Goal: Task Accomplishment & Management: Complete application form

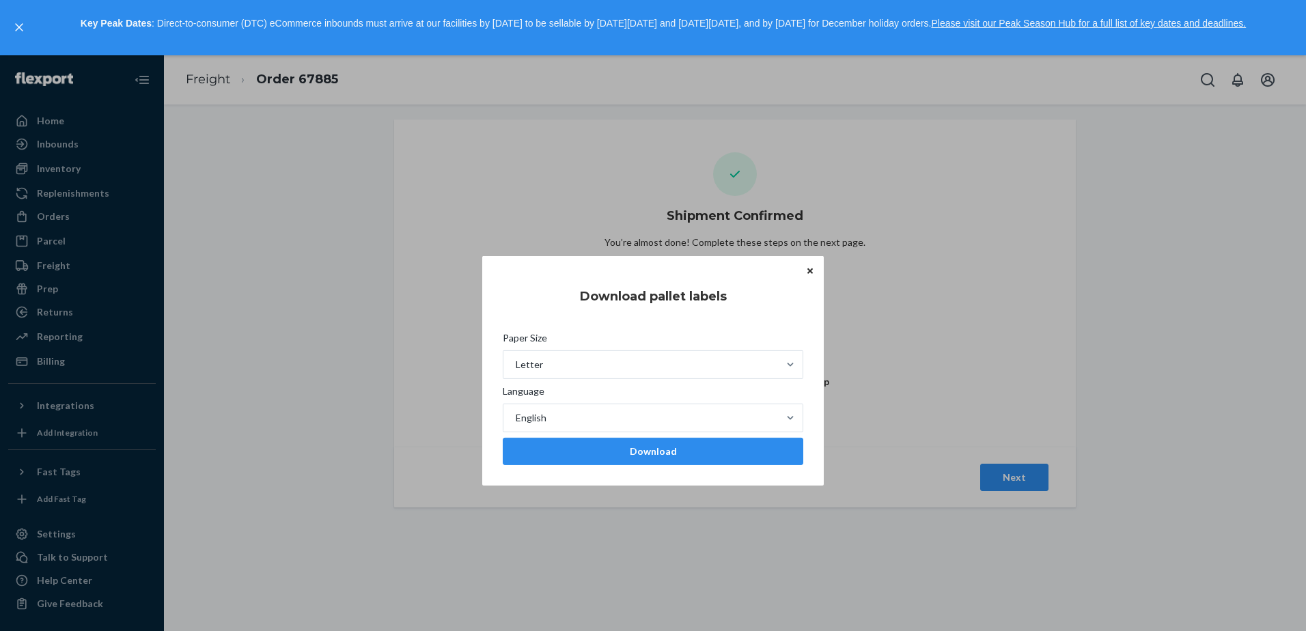
click at [803, 272] on button "Close" at bounding box center [810, 270] width 14 height 15
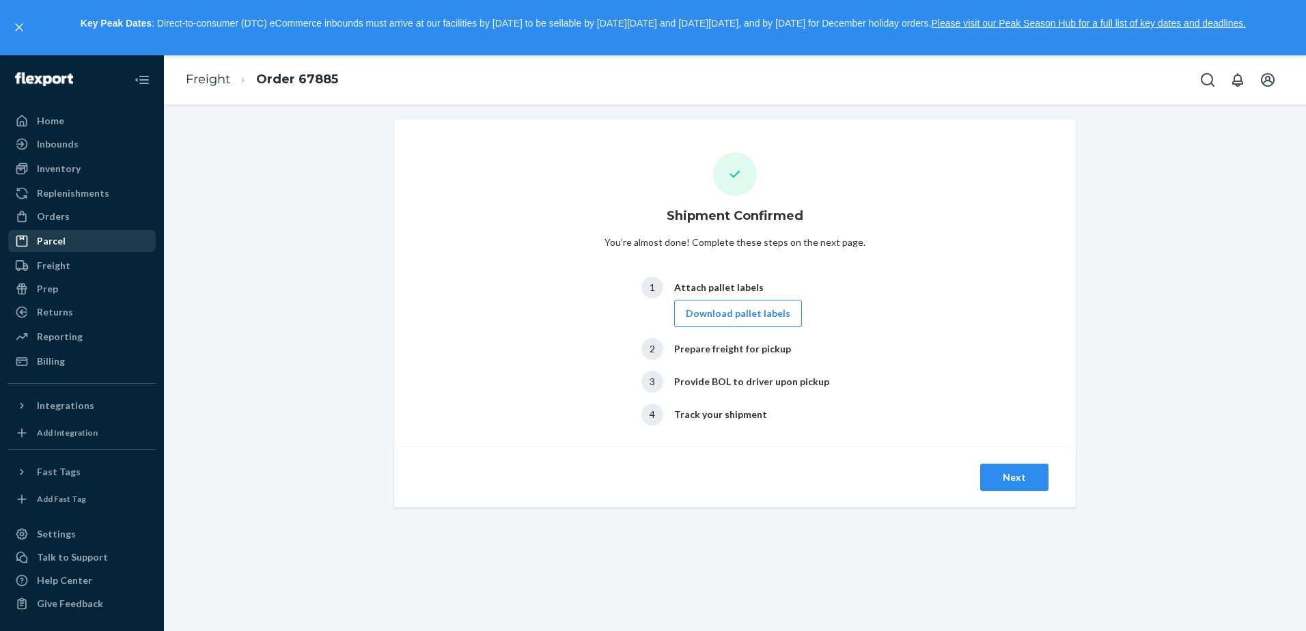
click at [69, 249] on div "Parcel" at bounding box center [82, 240] width 145 height 19
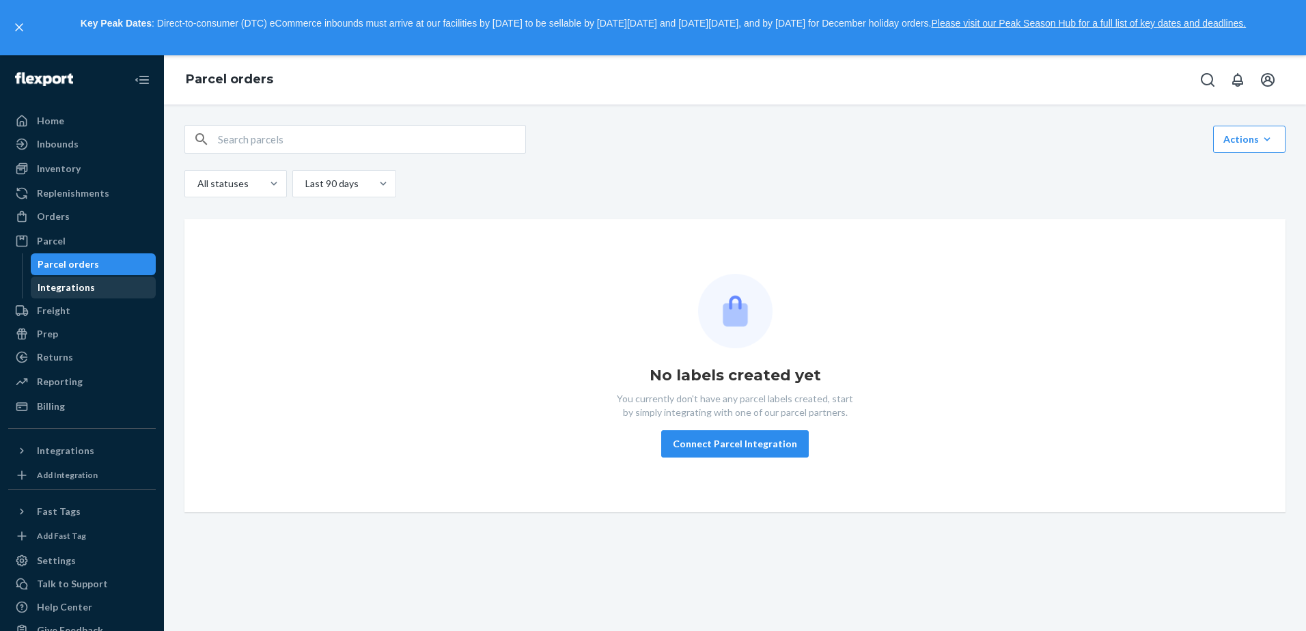
click at [98, 283] on div "Integrations" at bounding box center [93, 287] width 123 height 19
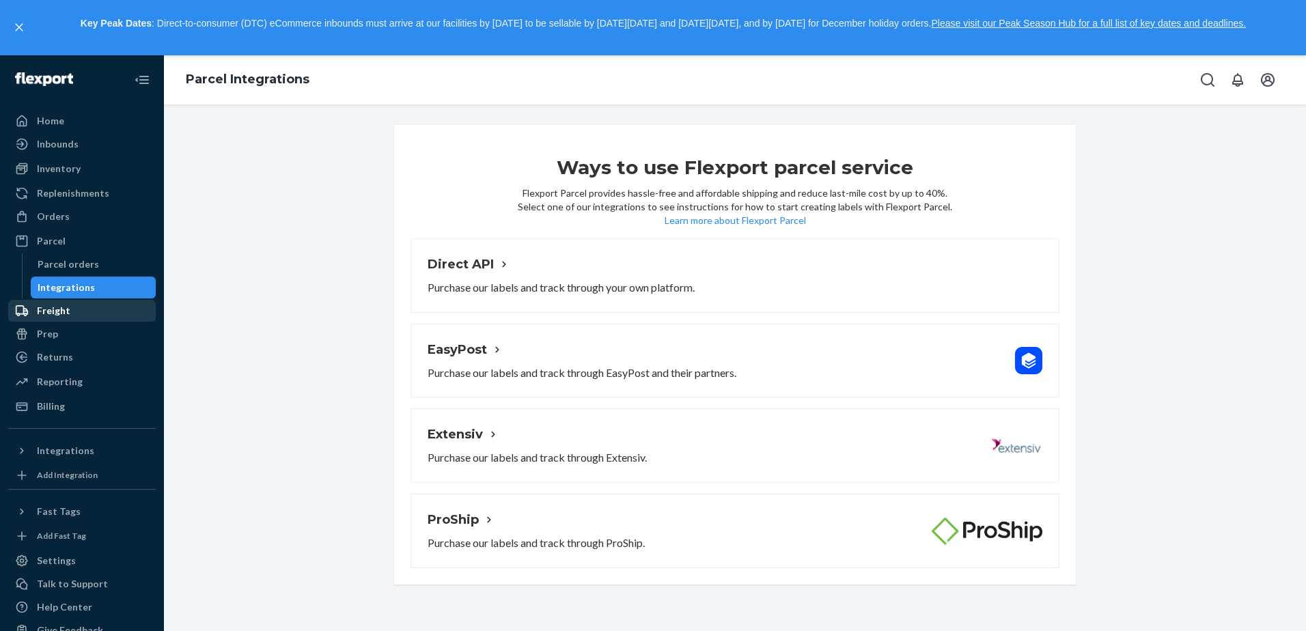
click at [89, 304] on div "Freight" at bounding box center [82, 310] width 145 height 19
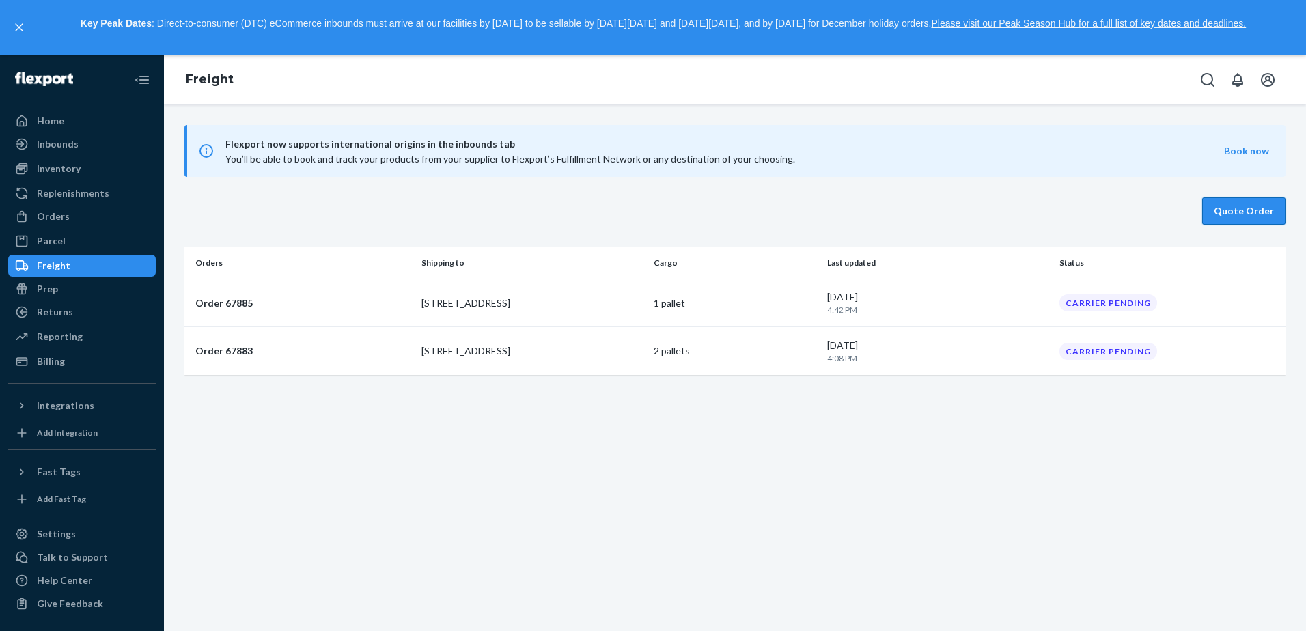
click at [1239, 211] on button "Quote Order" at bounding box center [1243, 210] width 83 height 27
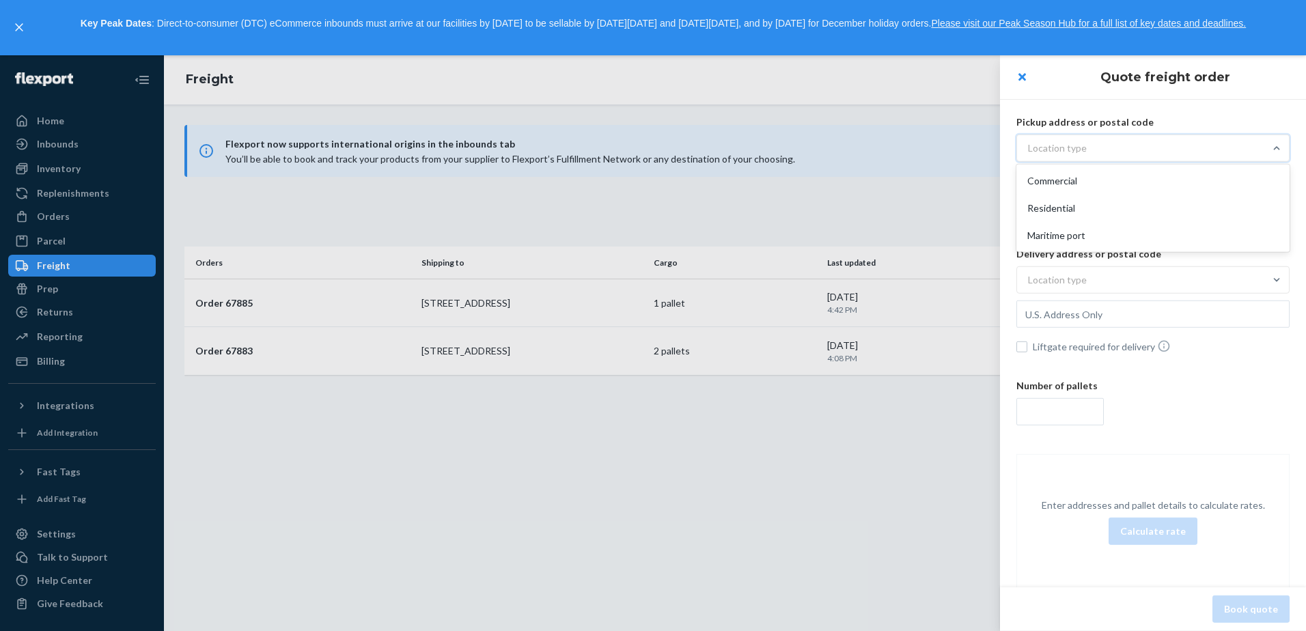
click at [1110, 147] on div "Location type" at bounding box center [1140, 148] width 247 height 25
click at [960, 148] on input "option Commercial focused, 1 of 3. 3 results available. Use Up and Down to choo…" at bounding box center [960, 148] width 0 height 0
click at [1101, 176] on div "Commercial" at bounding box center [1153, 180] width 268 height 27
click at [960, 148] on input "option Commercial focused, 1 of 3. 3 results available. Use Up and Down to choo…" at bounding box center [960, 148] width 0 height 0
click at [1114, 283] on div "Location type" at bounding box center [1140, 280] width 247 height 25
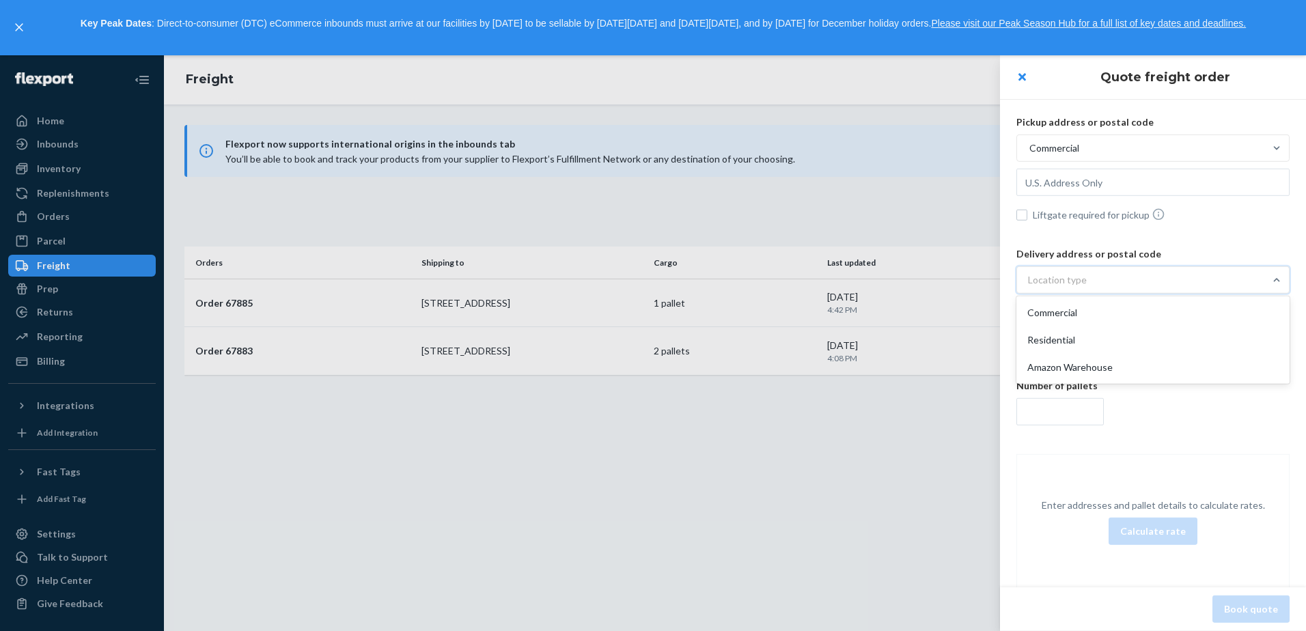
click at [960, 280] on input "option Commercial focused, 1 of 3. 3 results available. Use Up and Down to choo…" at bounding box center [960, 280] width 0 height 0
click at [1100, 307] on div "Commercial" at bounding box center [1153, 312] width 268 height 27
click at [960, 280] on input "option Commercial focused, 1 of 3. 3 results available. Use Up and Down to choo…" at bounding box center [960, 280] width 0 height 0
click at [1095, 196] on input "text" at bounding box center [1152, 182] width 273 height 27
click at [1161, 196] on input "text" at bounding box center [1152, 182] width 273 height 27
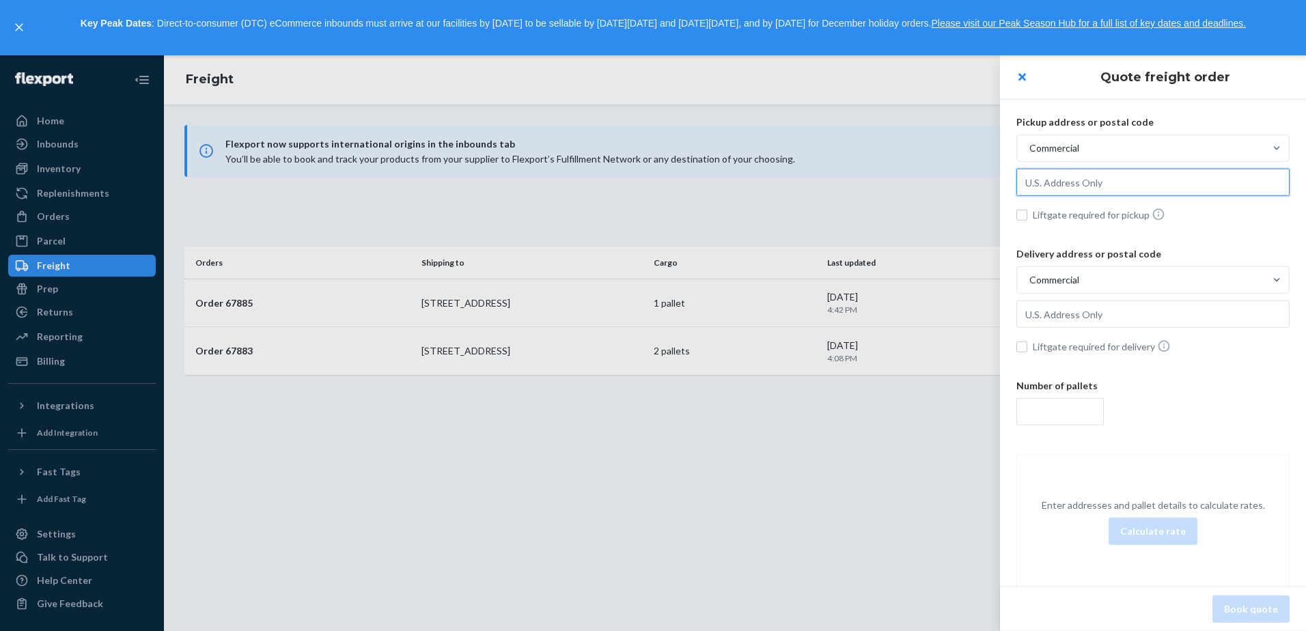
click at [1103, 184] on input "text" at bounding box center [1152, 182] width 273 height 27
type input "[STREET_ADDRESS]"
click at [1082, 196] on input "text" at bounding box center [1152, 182] width 273 height 27
paste input "[STREET_ADDRESS]"
type input "[STREET_ADDRESS]"
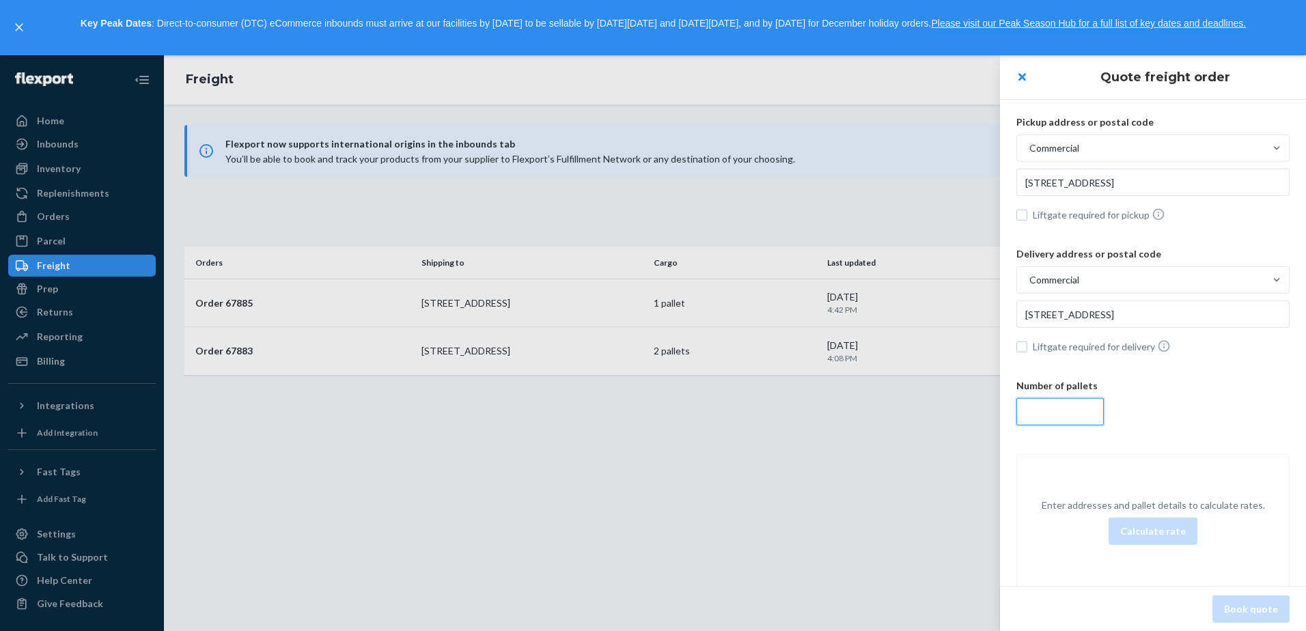
click at [1085, 416] on input "number" at bounding box center [1059, 411] width 87 height 27
type input "1"
click at [1166, 544] on button "Calculate rate" at bounding box center [1152, 531] width 89 height 27
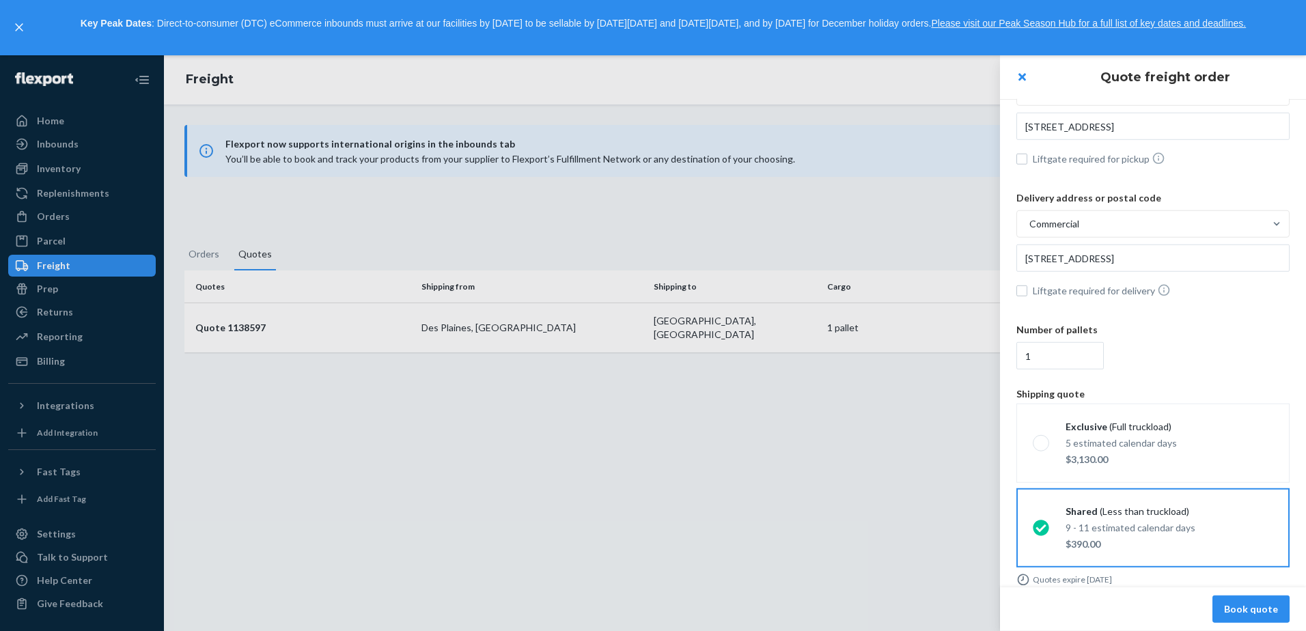
scroll to position [69, 0]
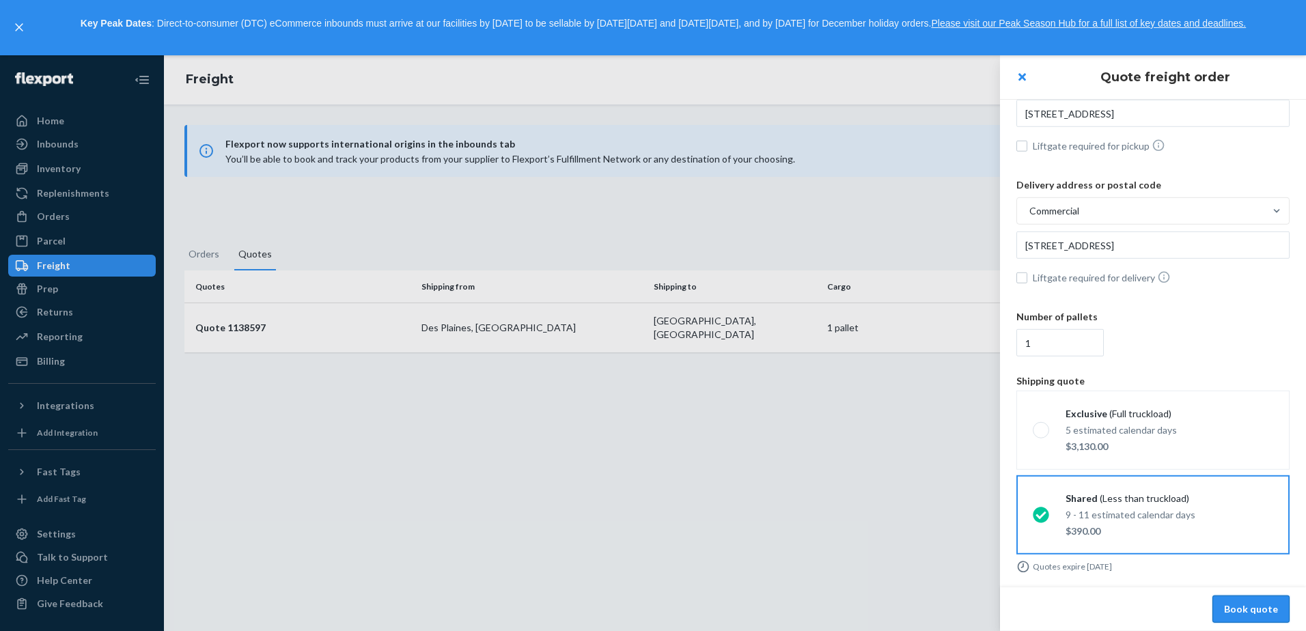
click at [1252, 604] on button "Book quote" at bounding box center [1250, 608] width 77 height 27
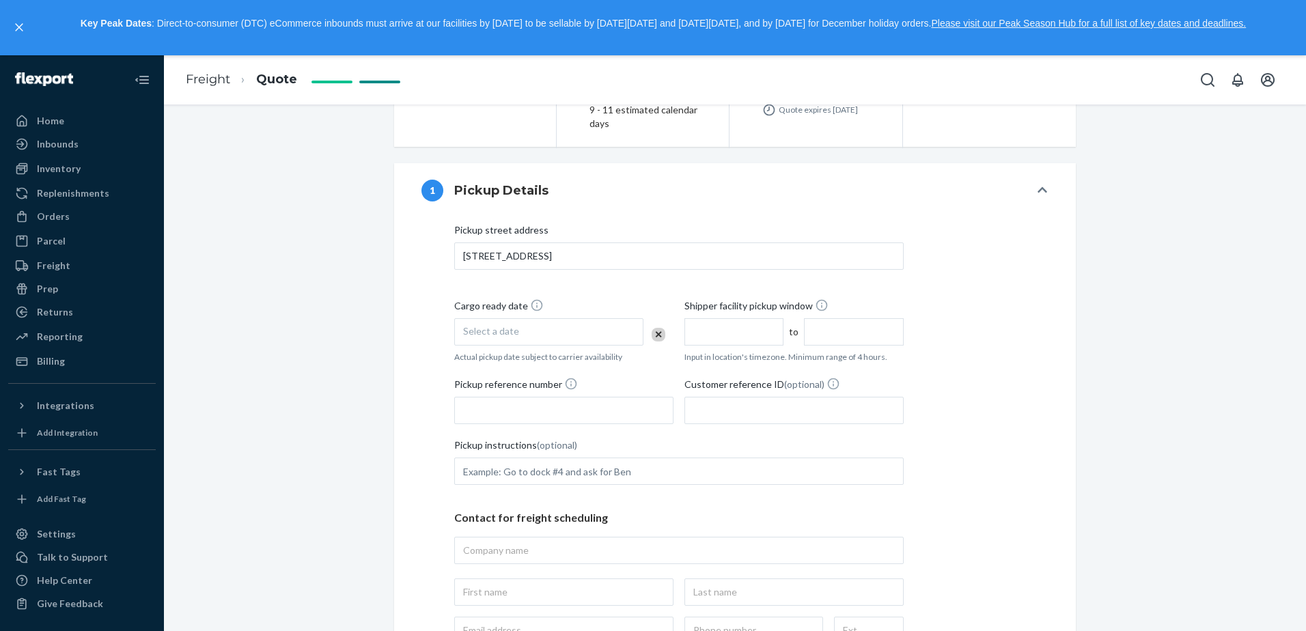
scroll to position [273, 0]
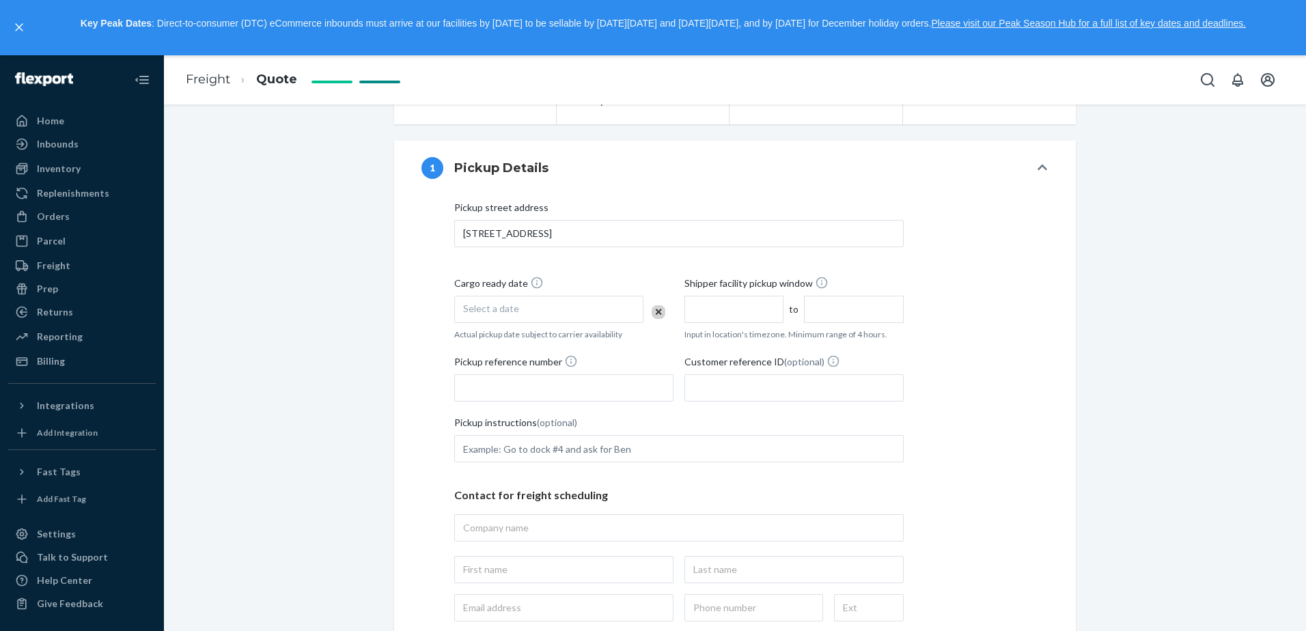
click at [565, 300] on div "Select a date" at bounding box center [548, 309] width 189 height 27
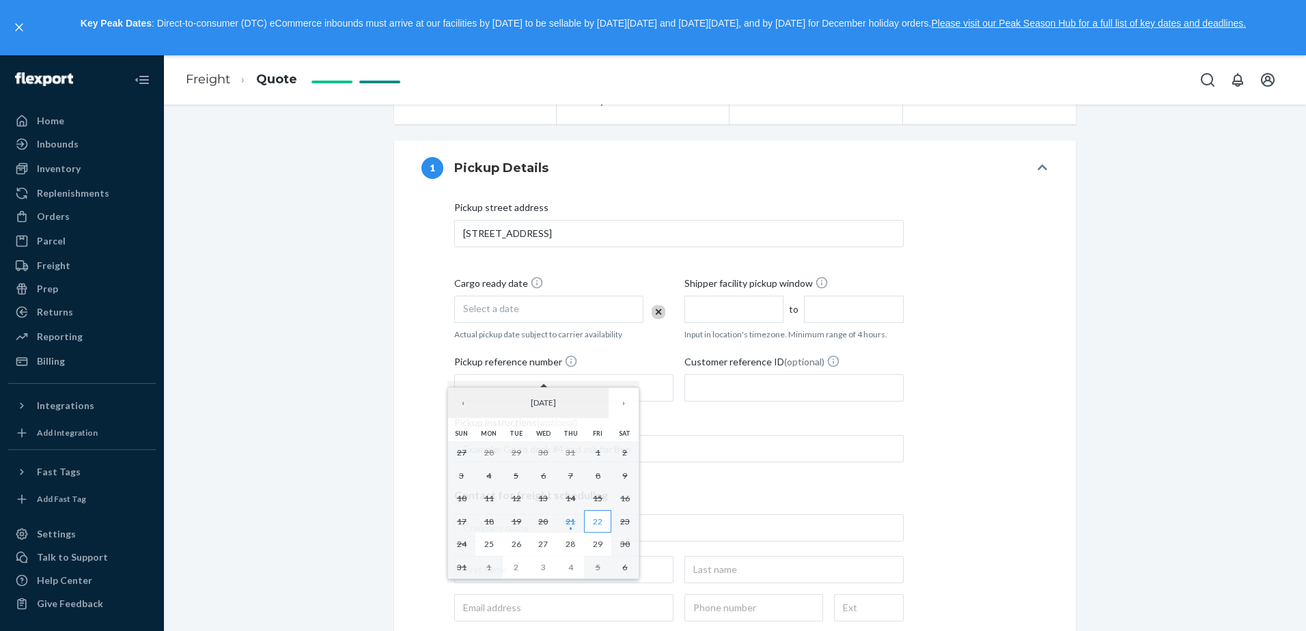
click at [605, 521] on button "22" at bounding box center [597, 521] width 27 height 23
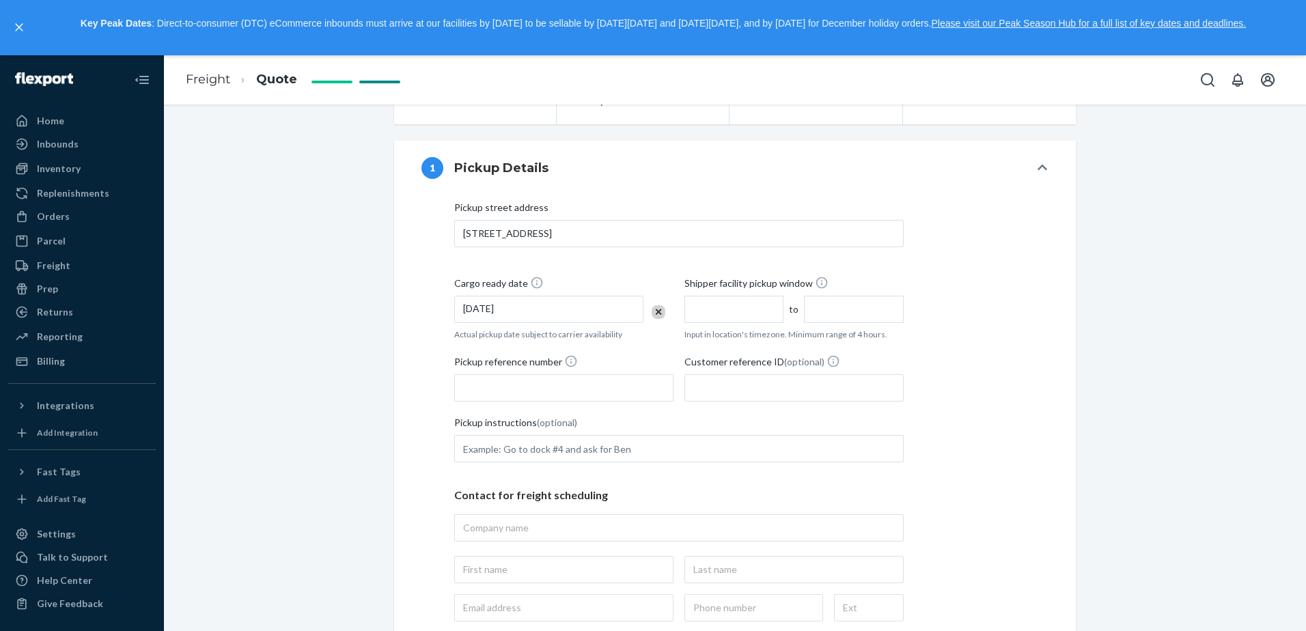
click at [750, 311] on input "text" at bounding box center [733, 309] width 99 height 27
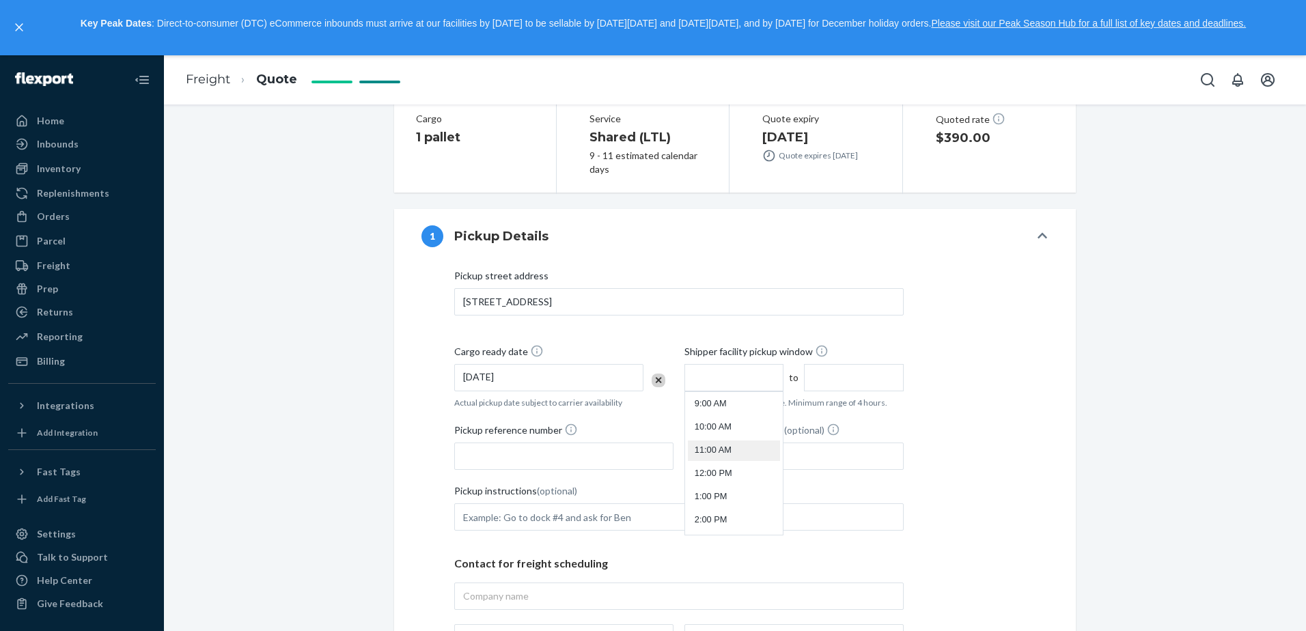
scroll to position [200, 0]
click at [729, 409] on li "9:00 AM" at bounding box center [734, 414] width 92 height 20
type input "9:00 AM"
click at [819, 376] on input "1:00 PM" at bounding box center [853, 377] width 99 height 27
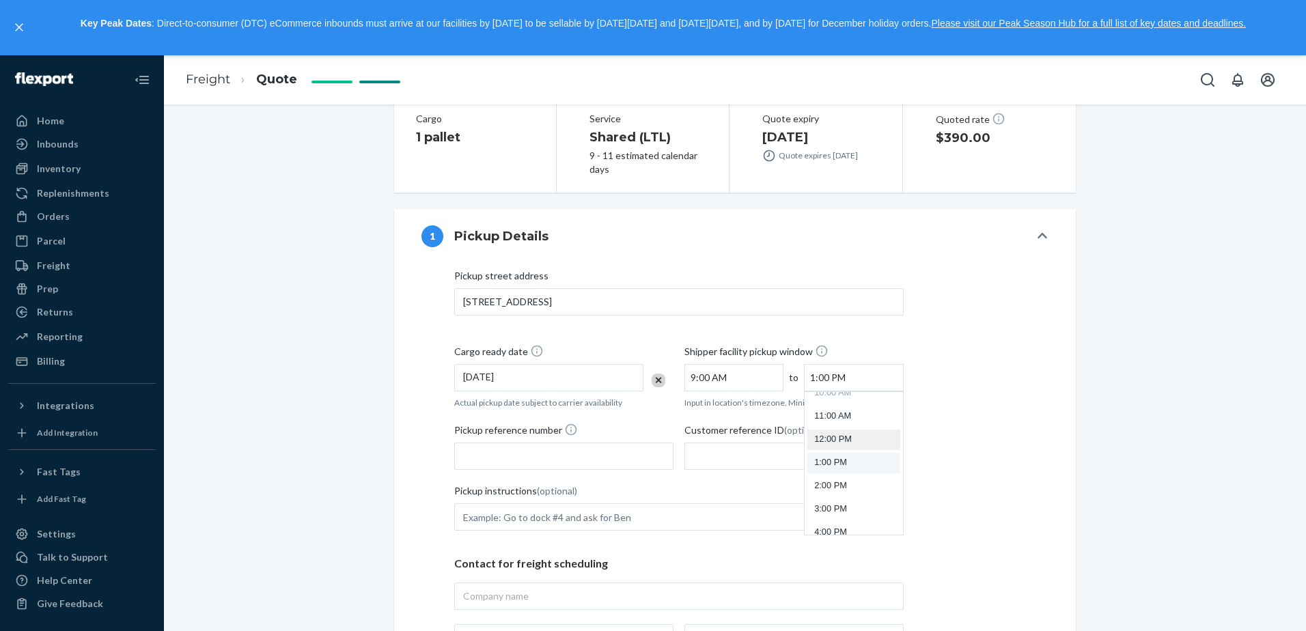
scroll to position [312, 0]
click at [835, 481] on li "5:00 PM" at bounding box center [853, 487] width 92 height 20
type input "5:00 PM"
click at [584, 458] on input "Pickup reference number" at bounding box center [563, 455] width 219 height 27
paste input "[STREET_ADDRESS]"
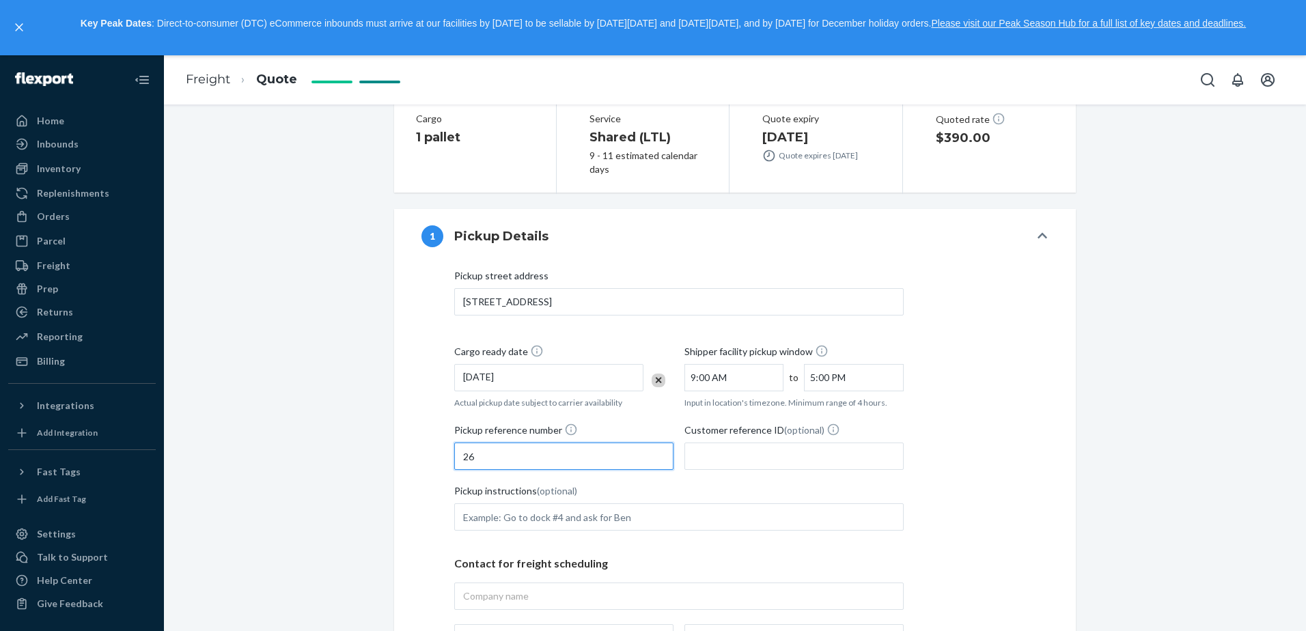
type input "2"
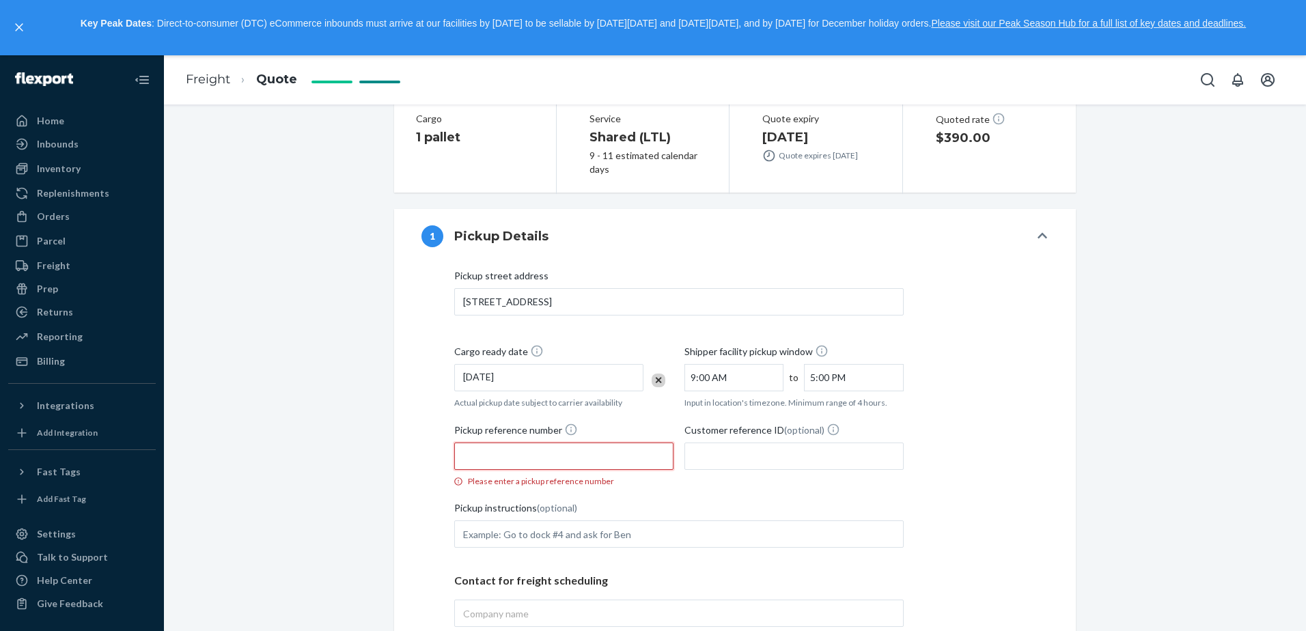
paste input "84623044"
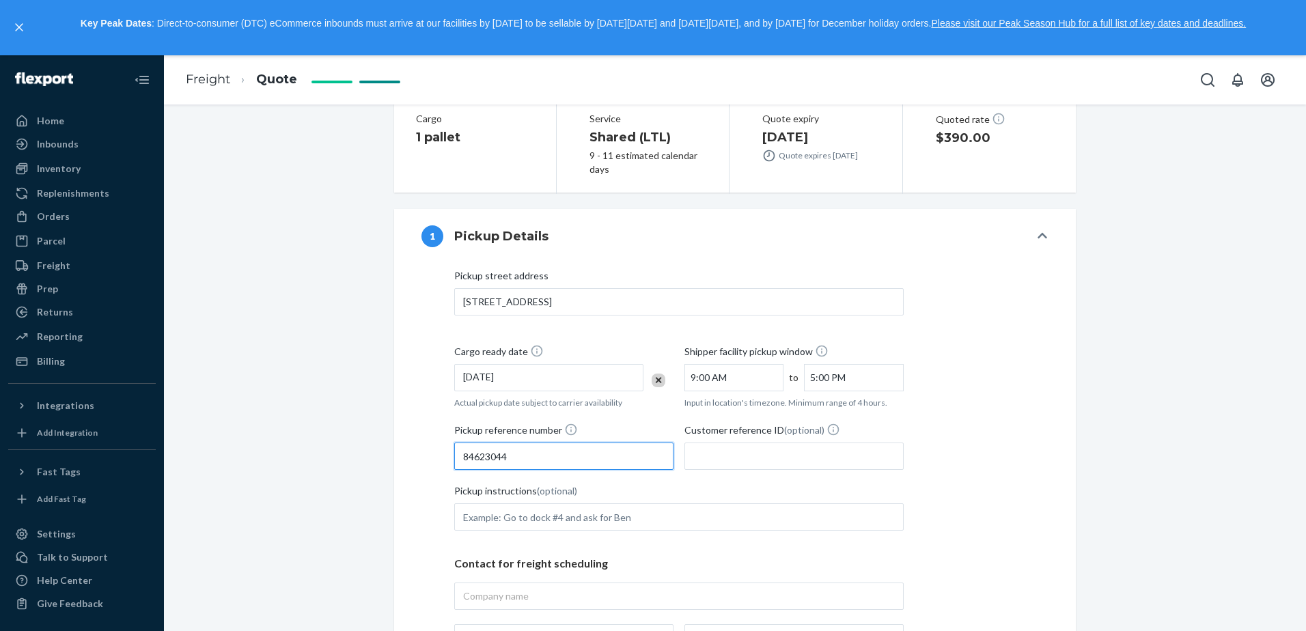
type input "84623044"
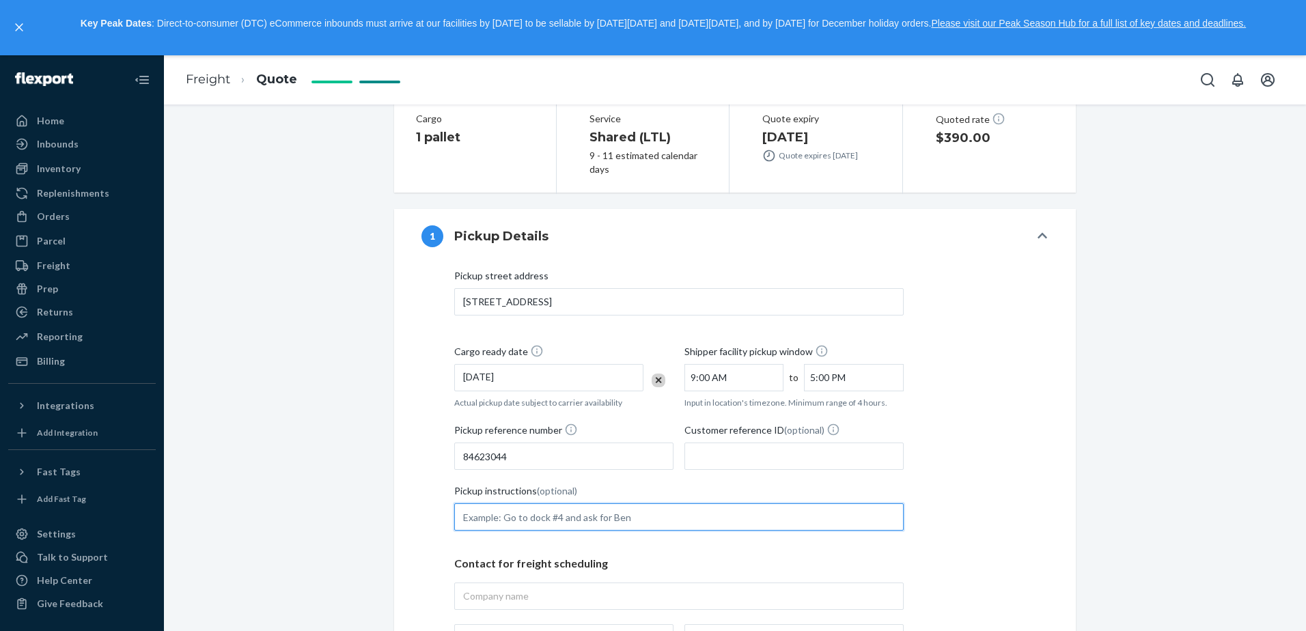
click at [608, 518] on input "Pickup instructions (optional)" at bounding box center [678, 516] width 449 height 27
type input "G"
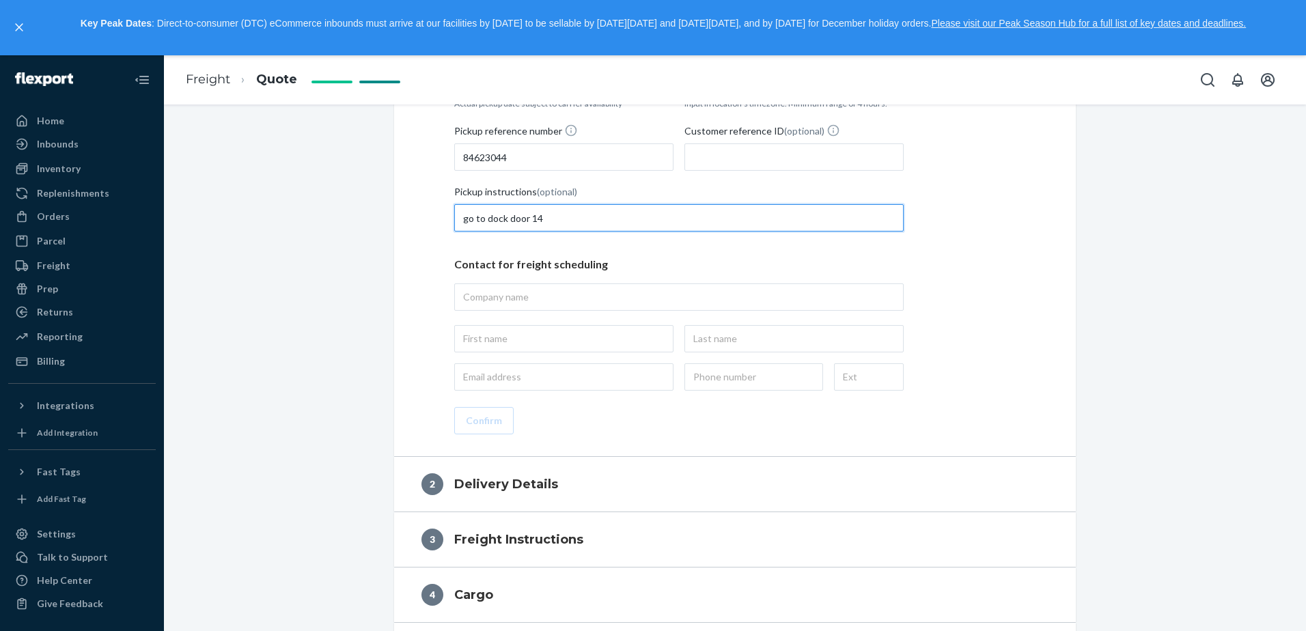
scroll to position [546, 0]
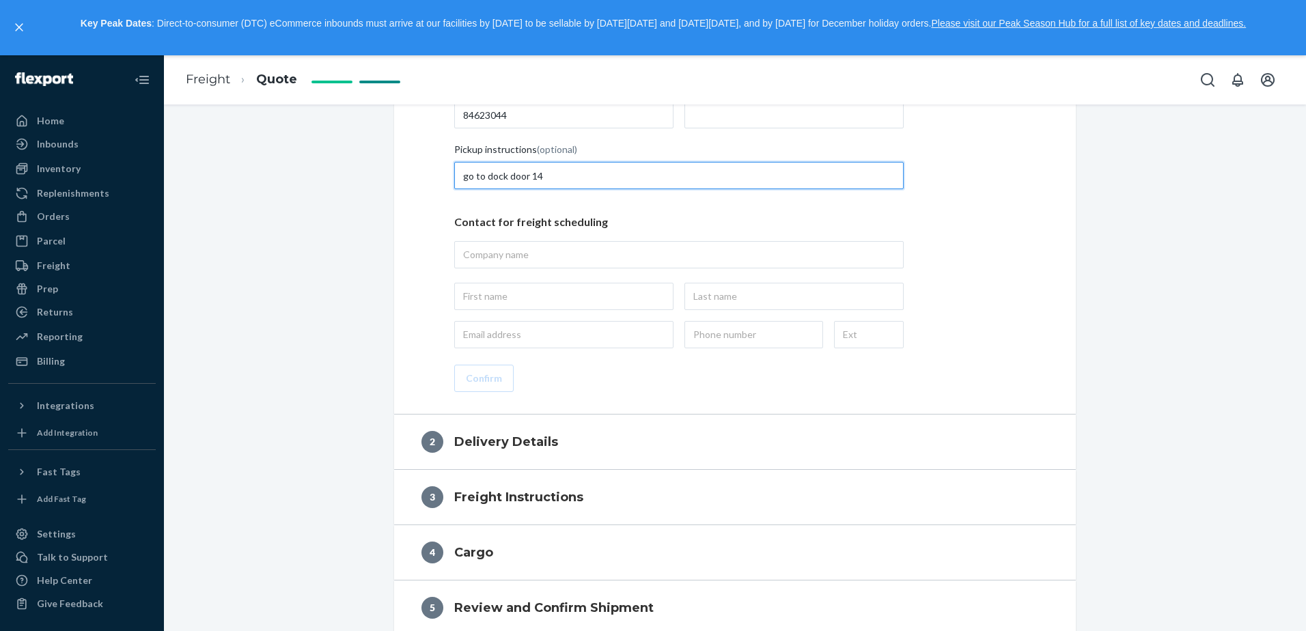
type input "go to dock door 14"
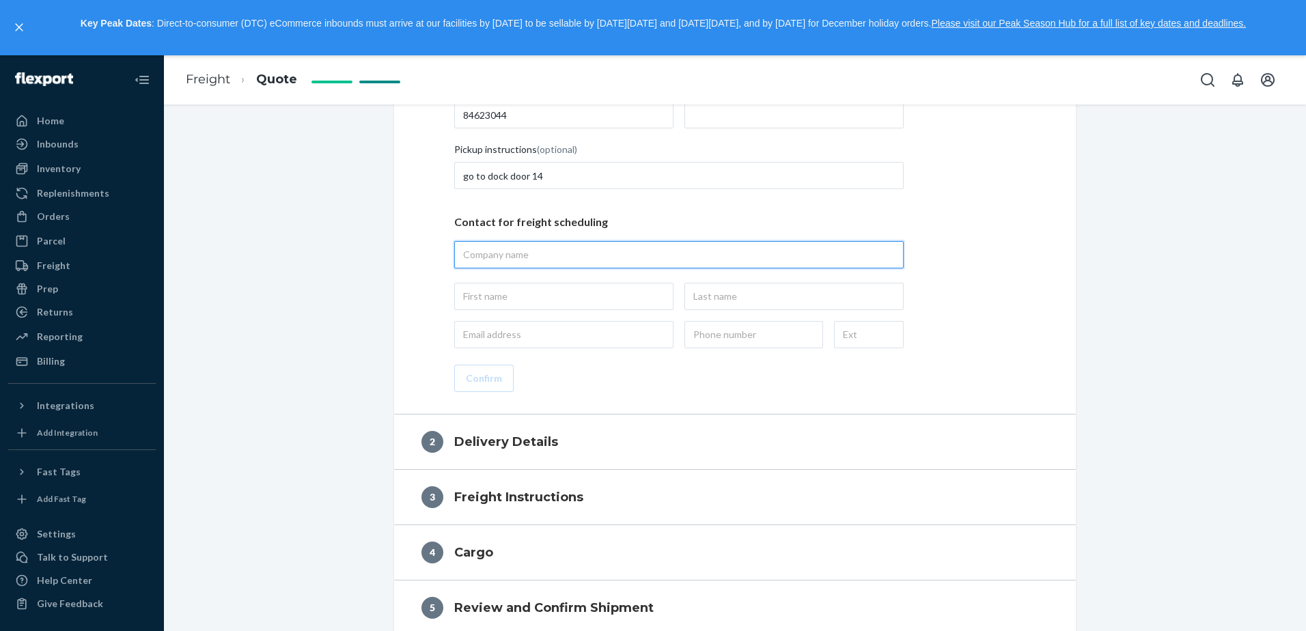
click at [627, 260] on input "text" at bounding box center [678, 254] width 449 height 27
type input "FLEXPORT"
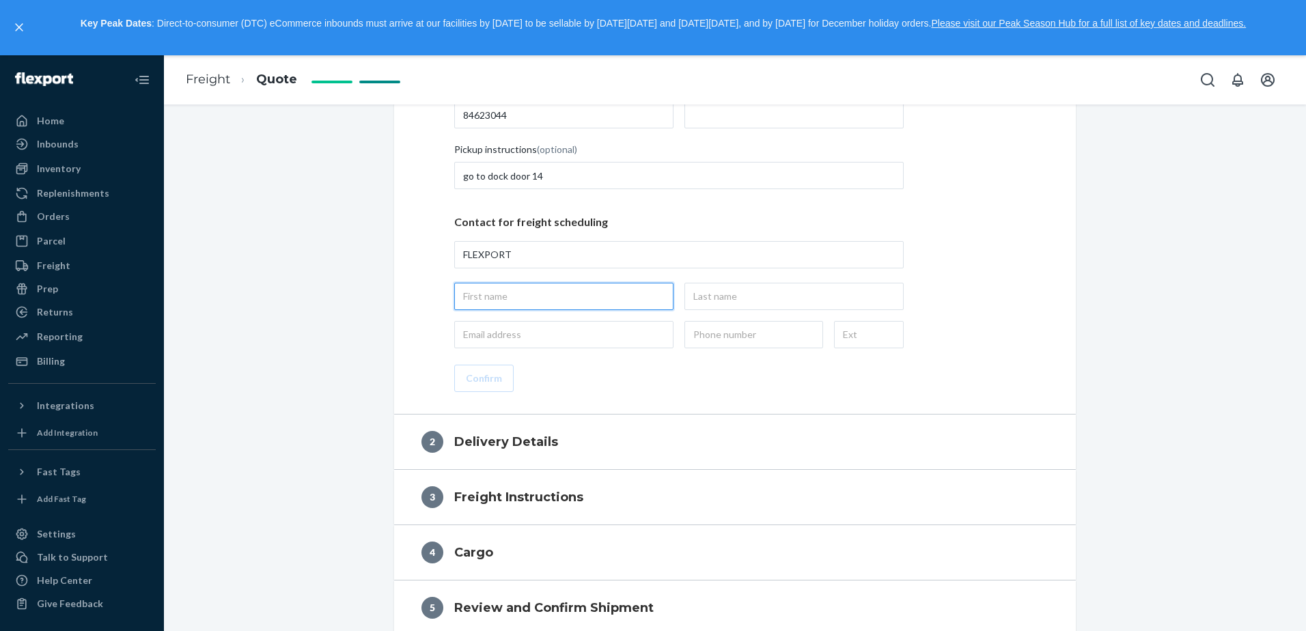
type input "FLEXPORT, [STREET_ADDRESS]"
click at [519, 300] on input "text" at bounding box center [563, 296] width 219 height 27
type input "[PERSON_NAME]"
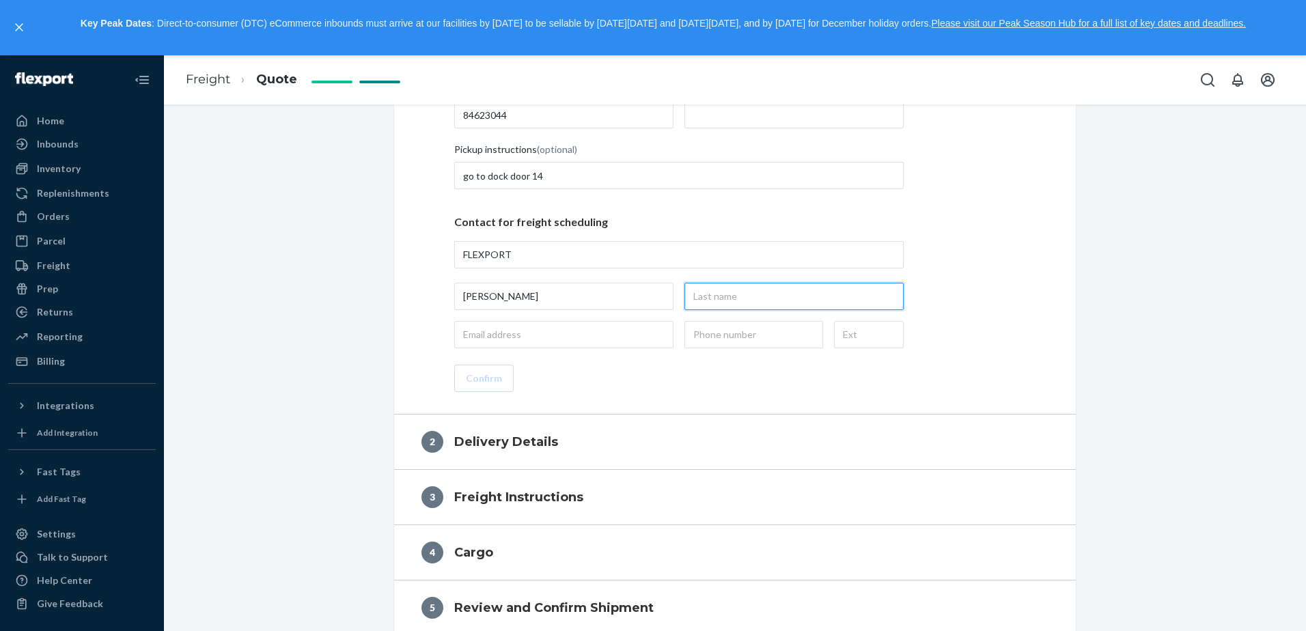
click at [749, 301] on input "text" at bounding box center [793, 296] width 219 height 27
type input "MARABAN"
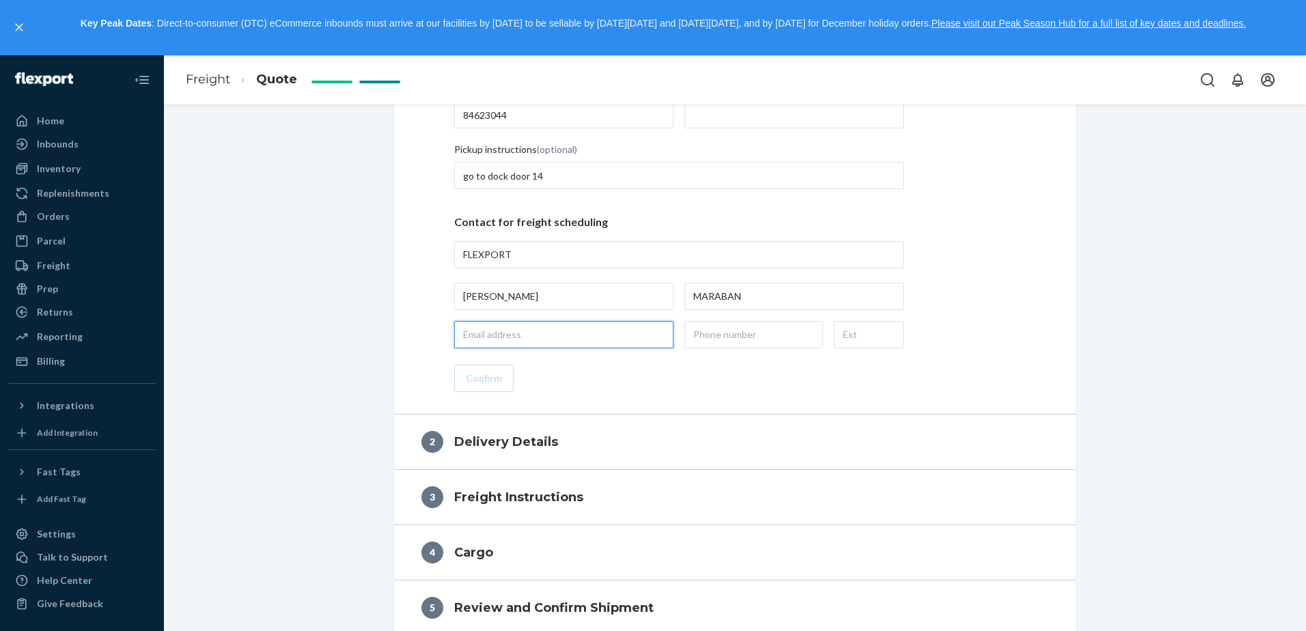
click at [537, 339] on input "email" at bounding box center [563, 334] width 219 height 27
type input "M"
type input "[EMAIL_ADDRESS][DOMAIN_NAME]"
click at [726, 324] on input "text" at bounding box center [753, 334] width 139 height 27
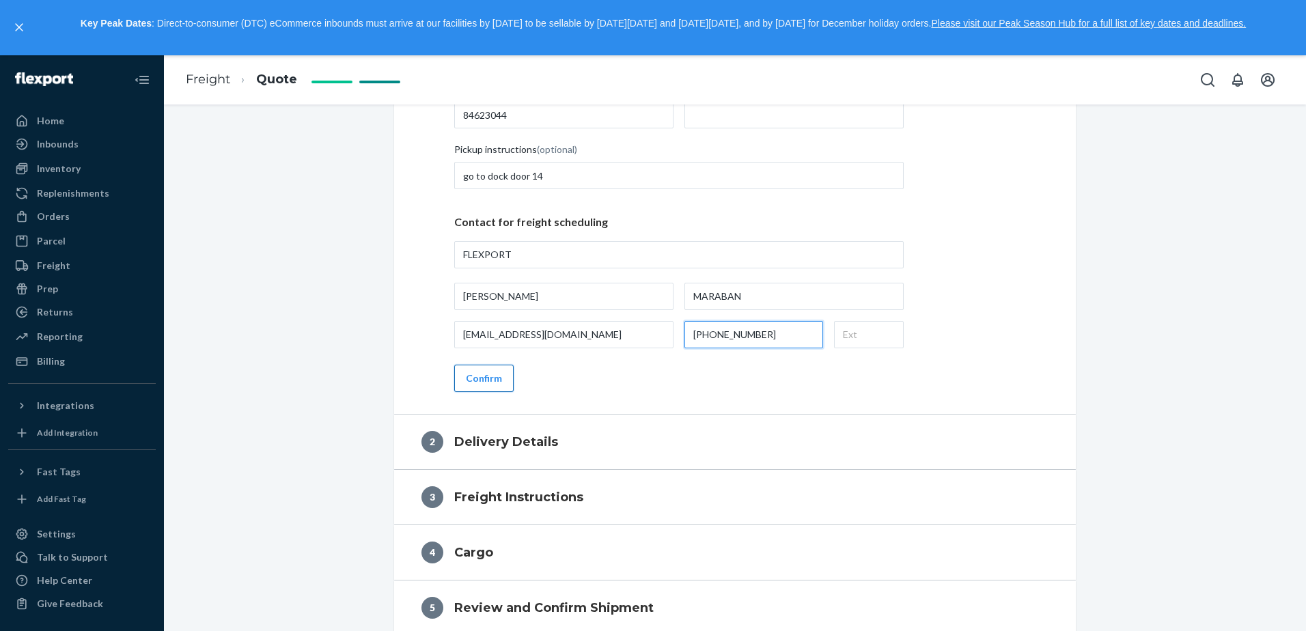
type input "[PHONE_NUMBER]"
click at [490, 386] on button "Confirm" at bounding box center [483, 378] width 59 height 27
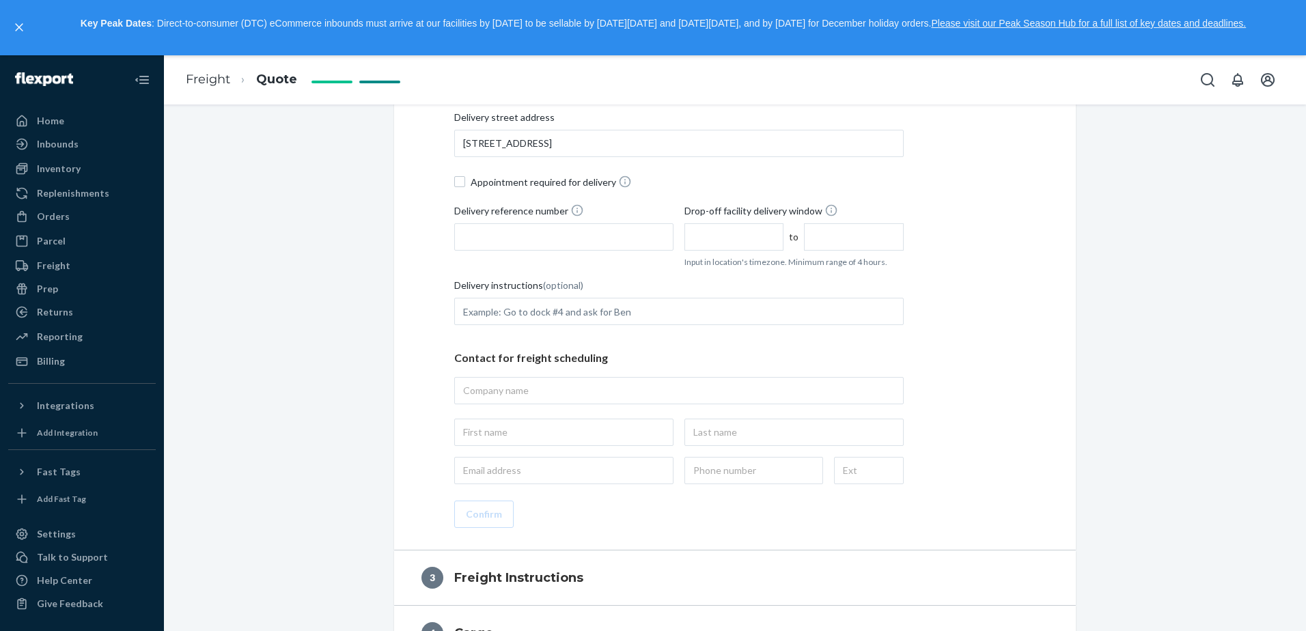
scroll to position [389, 0]
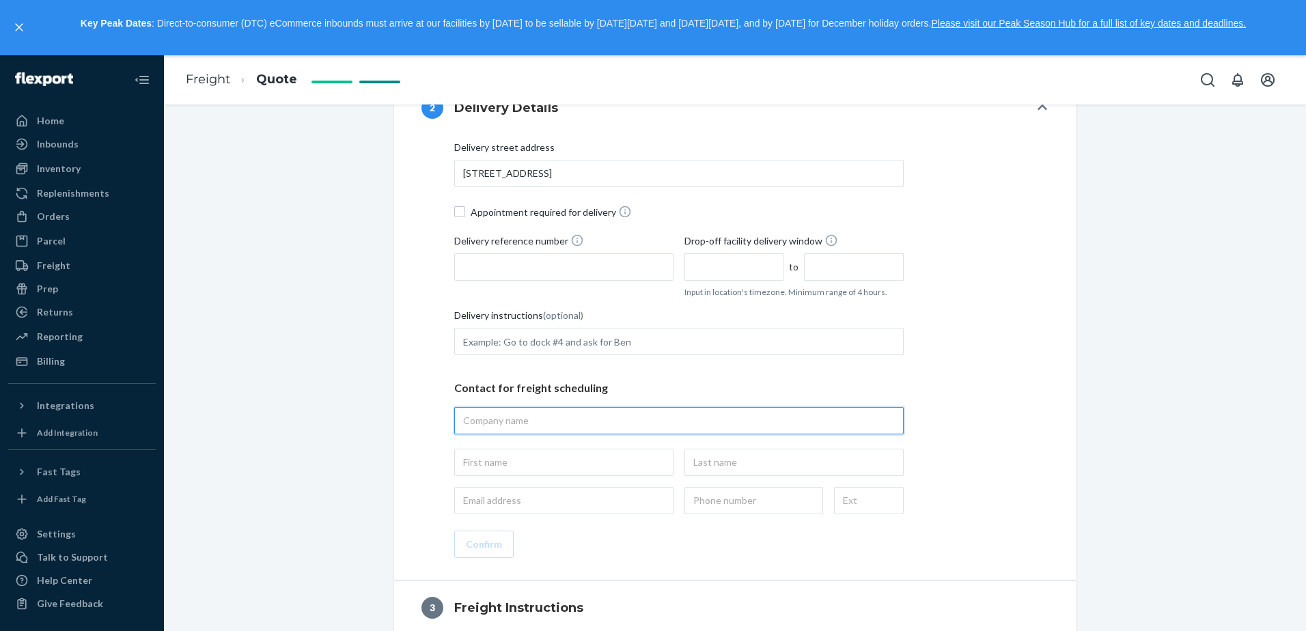
click at [567, 407] on input "text" at bounding box center [678, 420] width 449 height 27
paste input "Flexport HUB"
type input "Flexport HUB"
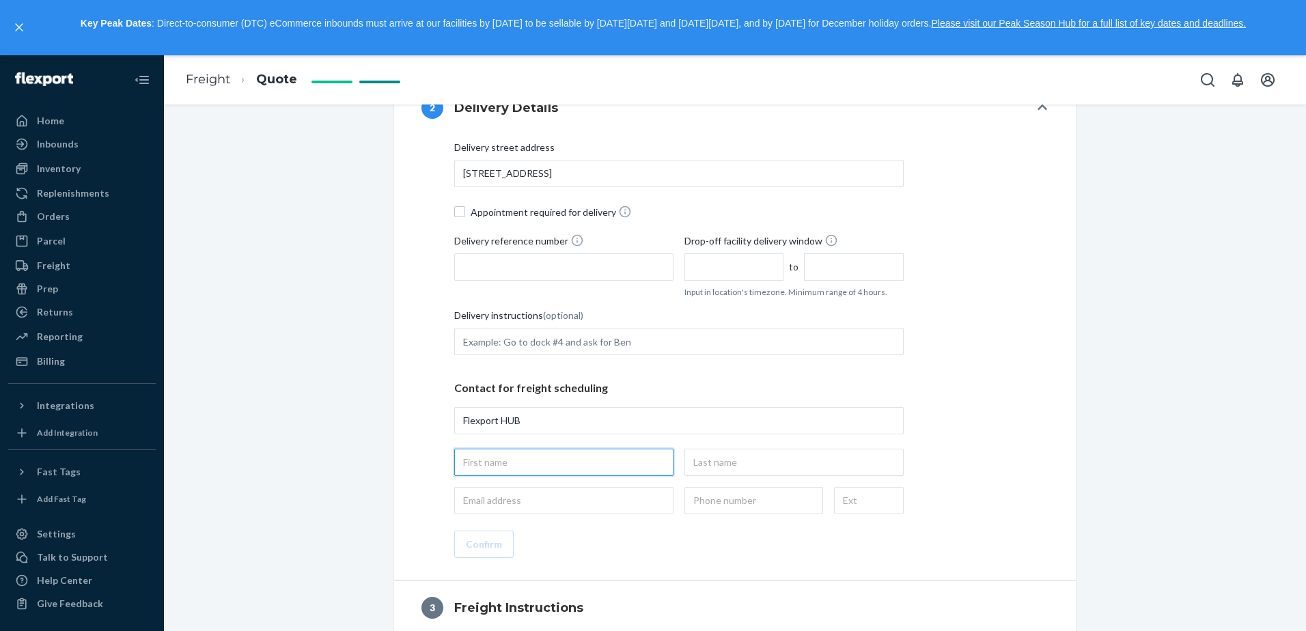
type input "Flexport HUB, [STREET_ADDRESS]"
click at [524, 449] on input "text" at bounding box center [563, 462] width 219 height 27
type input "[PERSON_NAME]"
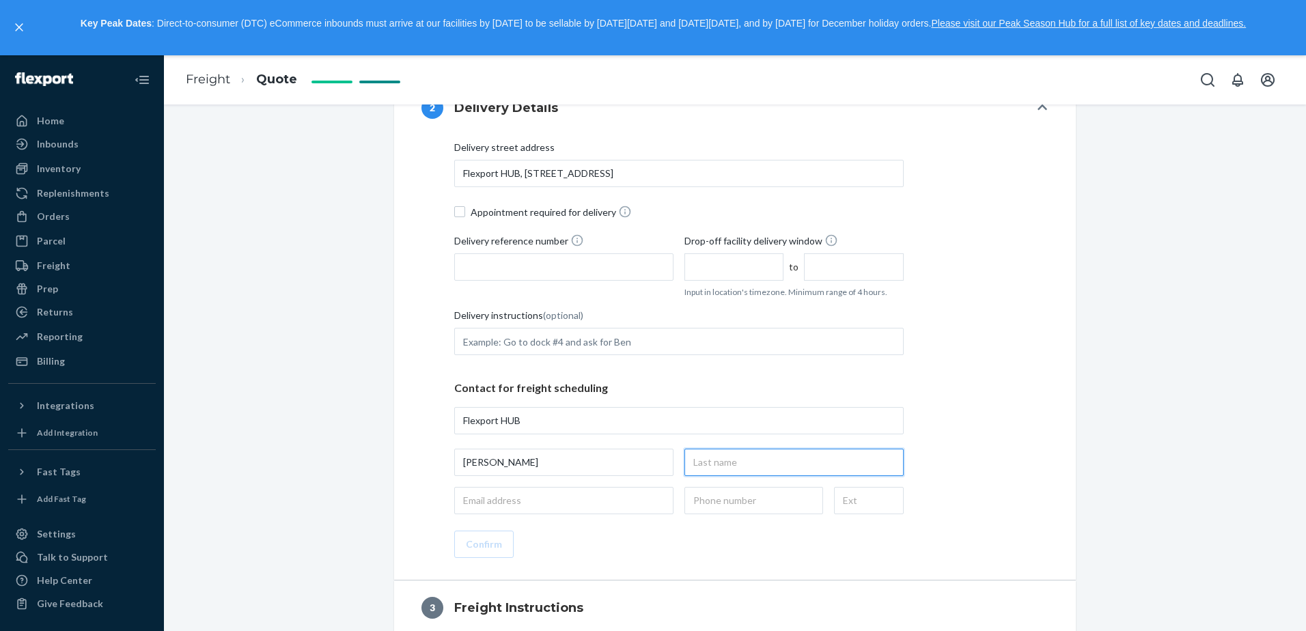
click at [766, 462] on input "text" at bounding box center [793, 462] width 219 height 27
type input "maraban"
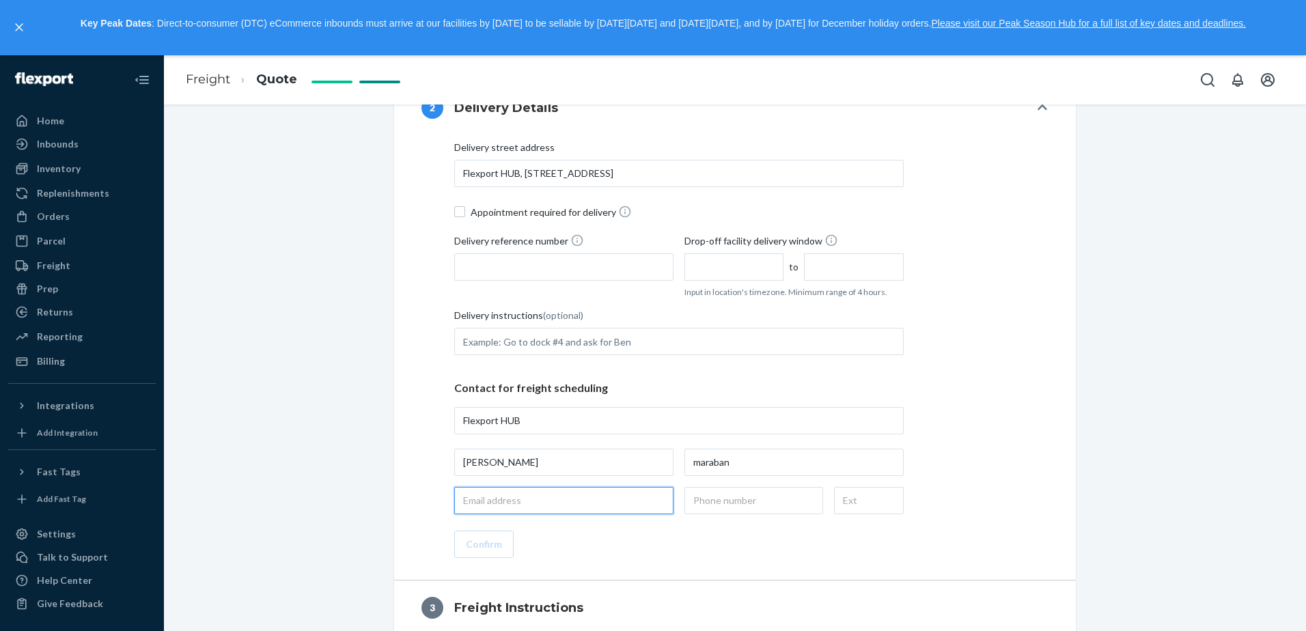
click at [561, 503] on input "email" at bounding box center [563, 500] width 219 height 27
type input "[EMAIL_ADDRESS][DOMAIN_NAME]"
click at [720, 511] on input "text" at bounding box center [753, 500] width 139 height 27
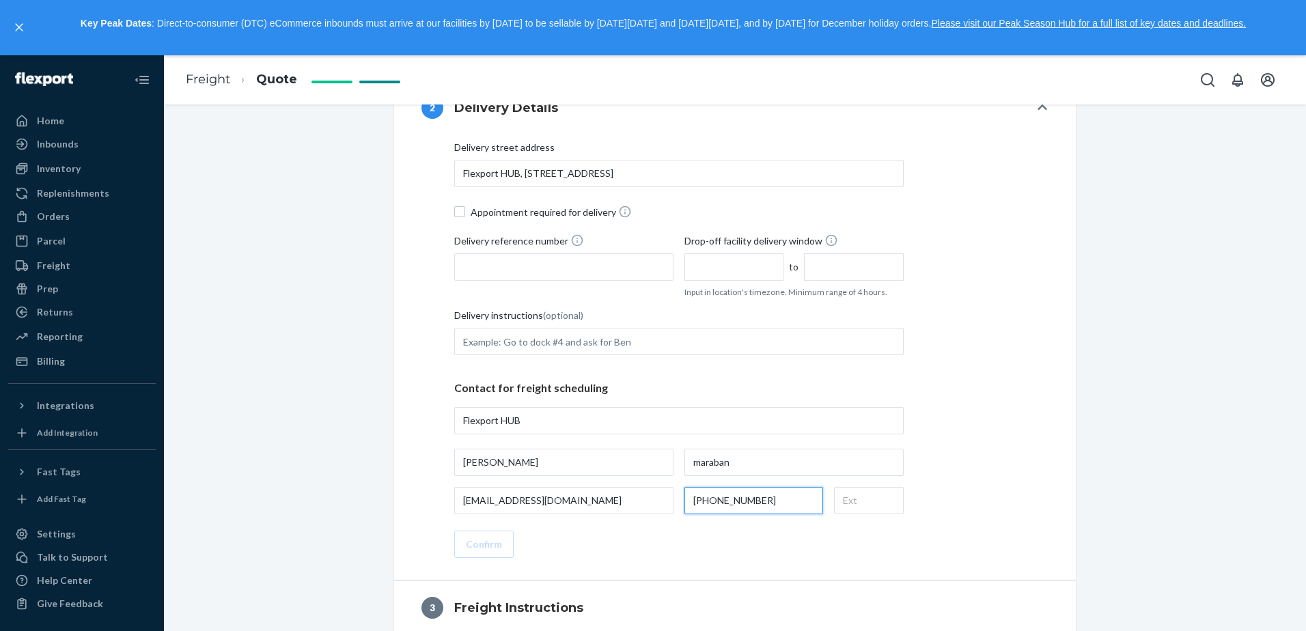
type input "[PHONE_NUMBER]"
click at [638, 513] on input "[EMAIL_ADDRESS][DOMAIN_NAME]" at bounding box center [563, 500] width 219 height 27
click at [695, 389] on p "Contact for freight scheduling" at bounding box center [678, 388] width 449 height 16
click at [604, 277] on input "Delivery reference number" at bounding box center [563, 266] width 219 height 27
paste input "Flexport HUB"
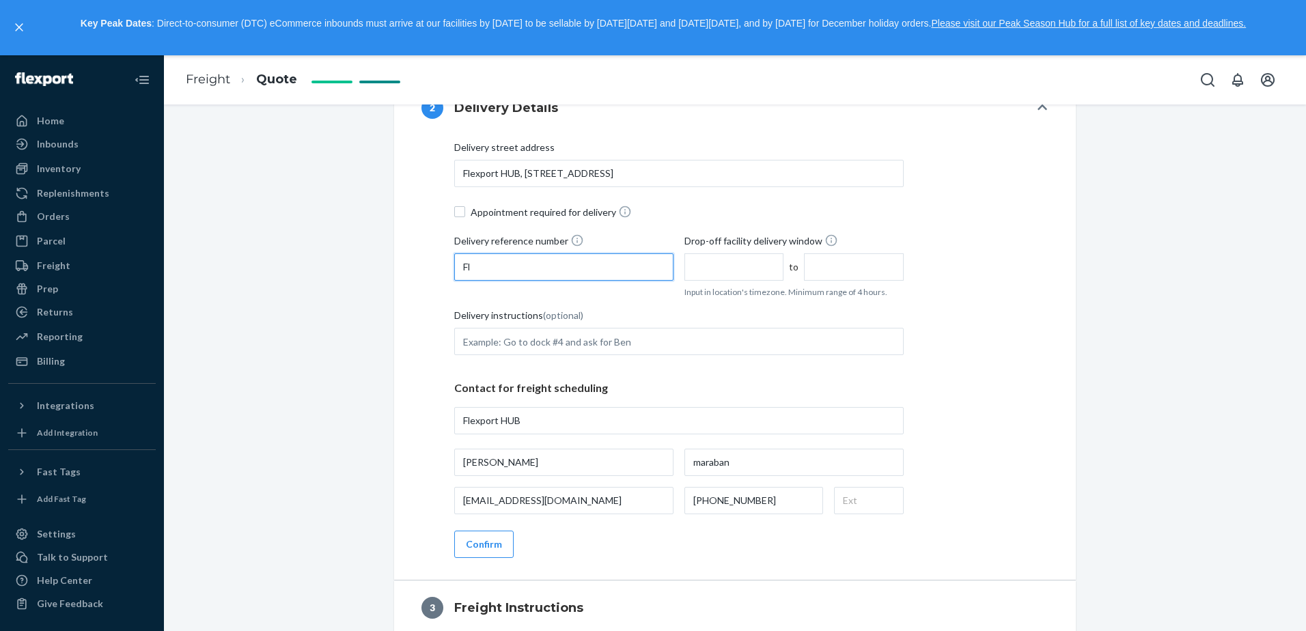
type input "F"
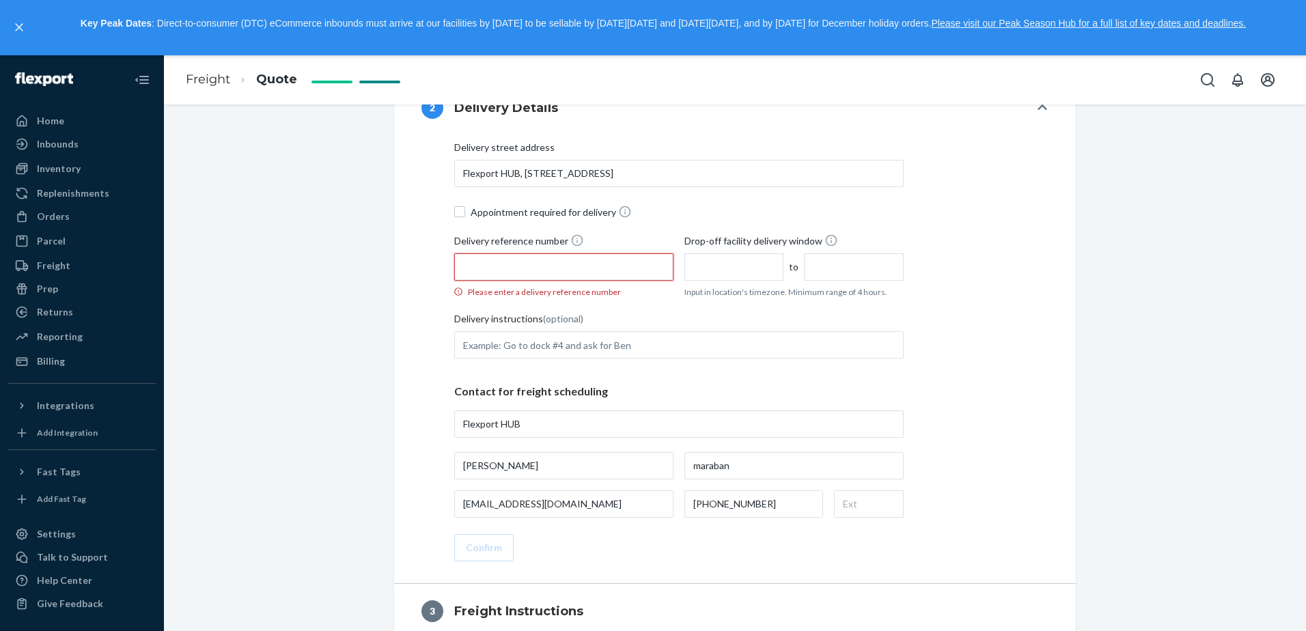
scroll to position [320, 0]
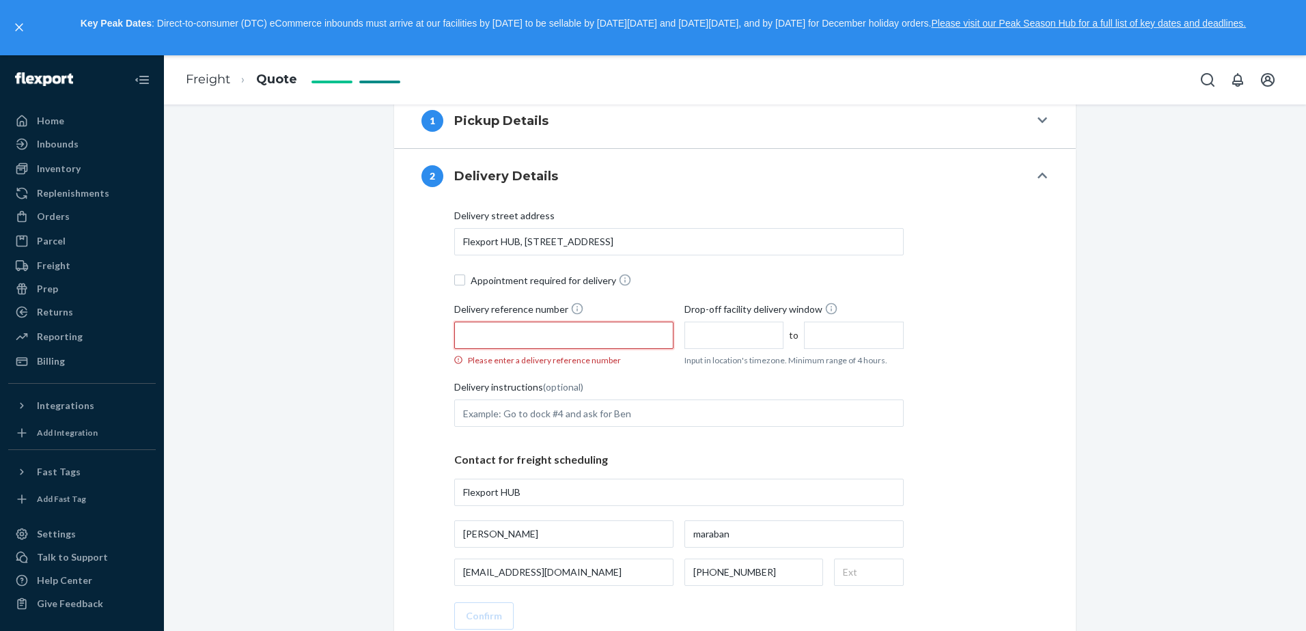
click at [520, 341] on input "Delivery reference number Please enter a delivery reference number" at bounding box center [563, 335] width 219 height 27
paste input "84623713"
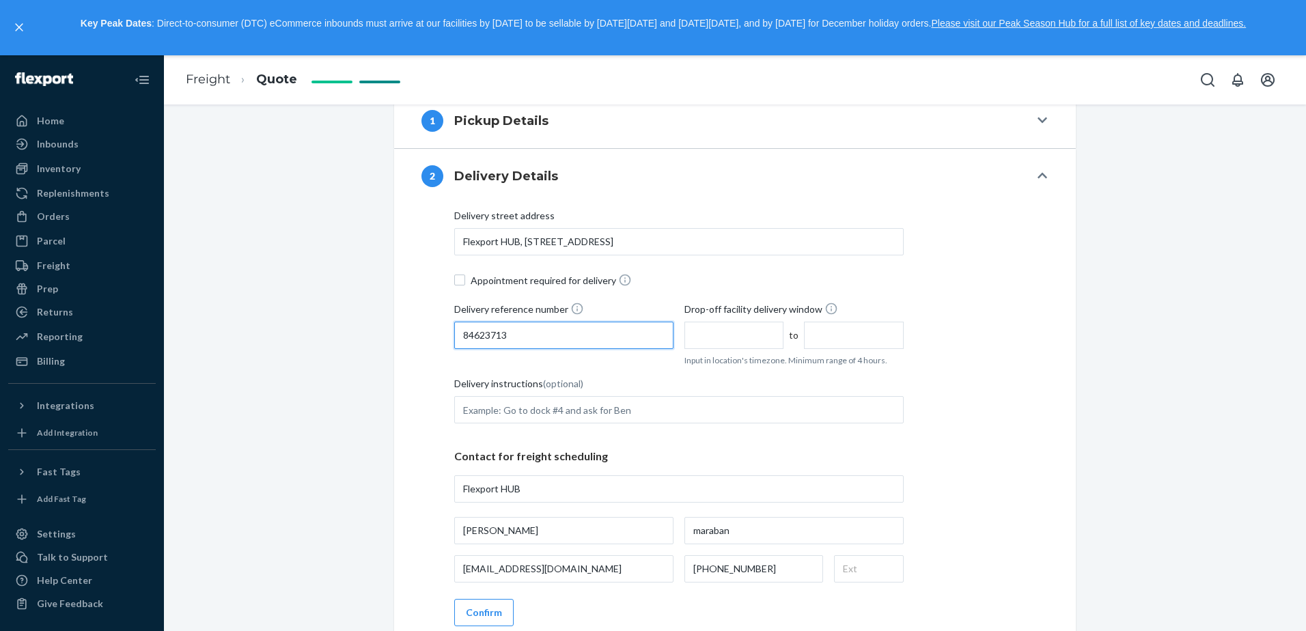
type input "84623713"
click at [711, 341] on input "text" at bounding box center [733, 335] width 99 height 27
click at [716, 434] on li "9:00 AM" at bounding box center [734, 439] width 92 height 20
type input "9:00 AM"
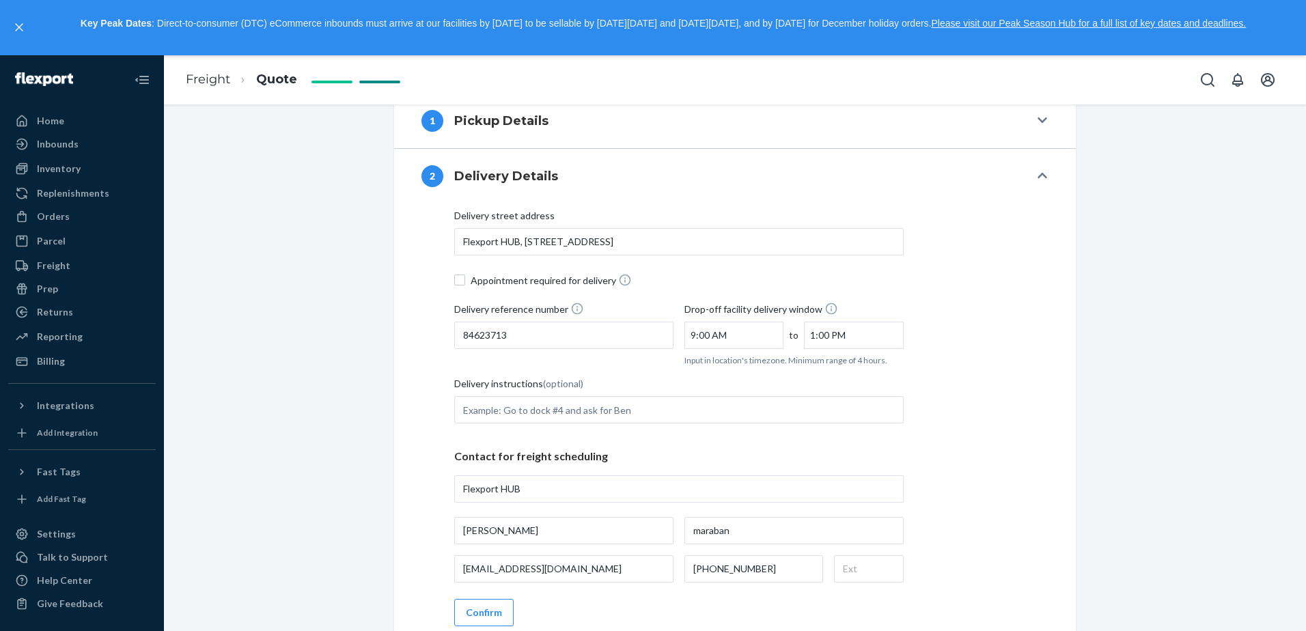
click at [828, 335] on input "1:00 PM" at bounding box center [853, 335] width 99 height 27
click at [825, 440] on li "5:00 PM" at bounding box center [853, 445] width 92 height 20
type input "5:00 PM"
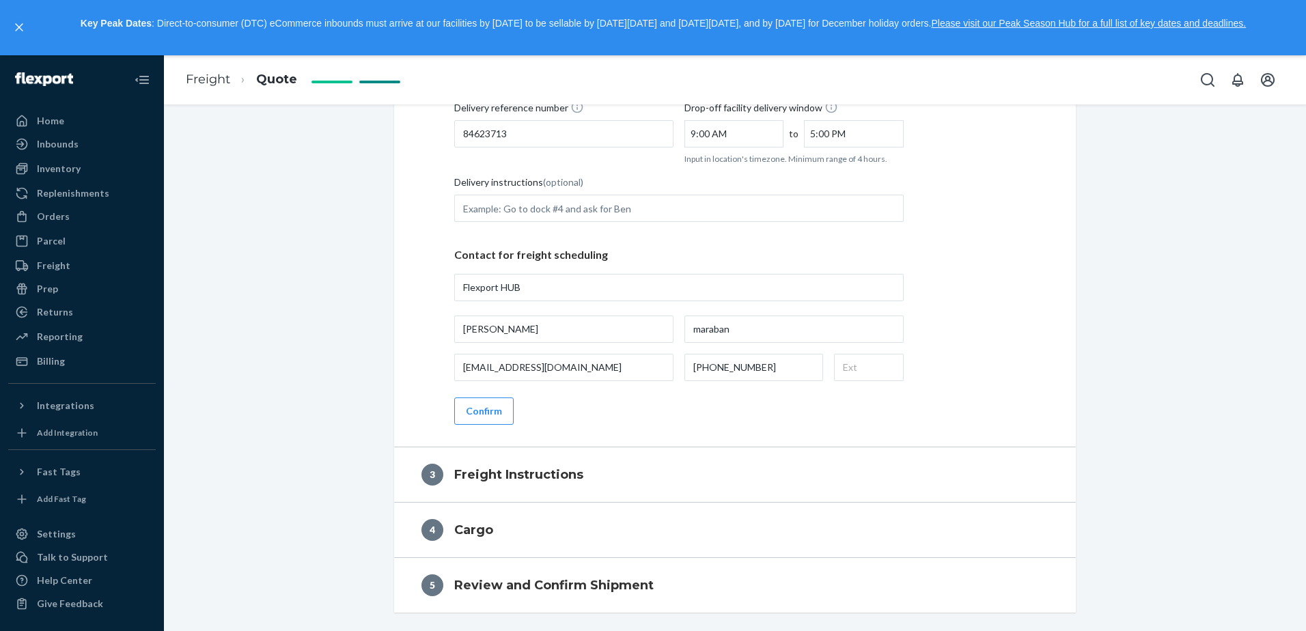
scroll to position [525, 0]
click at [479, 408] on button "Confirm" at bounding box center [483, 407] width 59 height 27
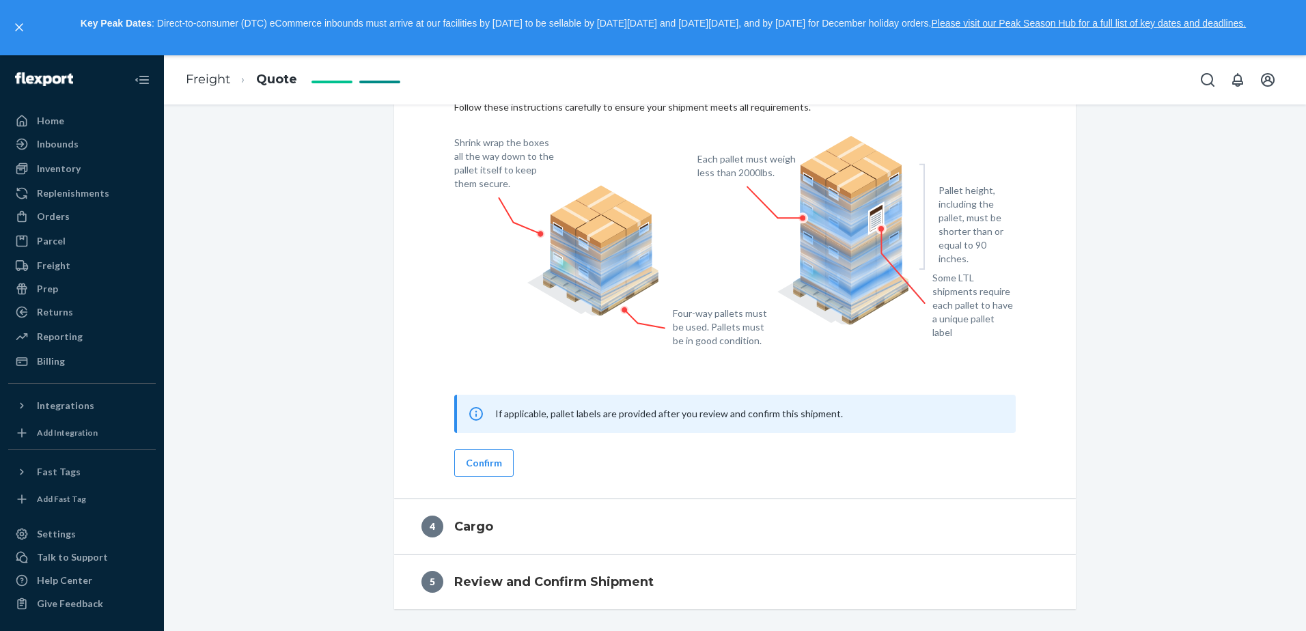
scroll to position [484, 0]
click at [487, 455] on button "Confirm" at bounding box center [483, 462] width 59 height 27
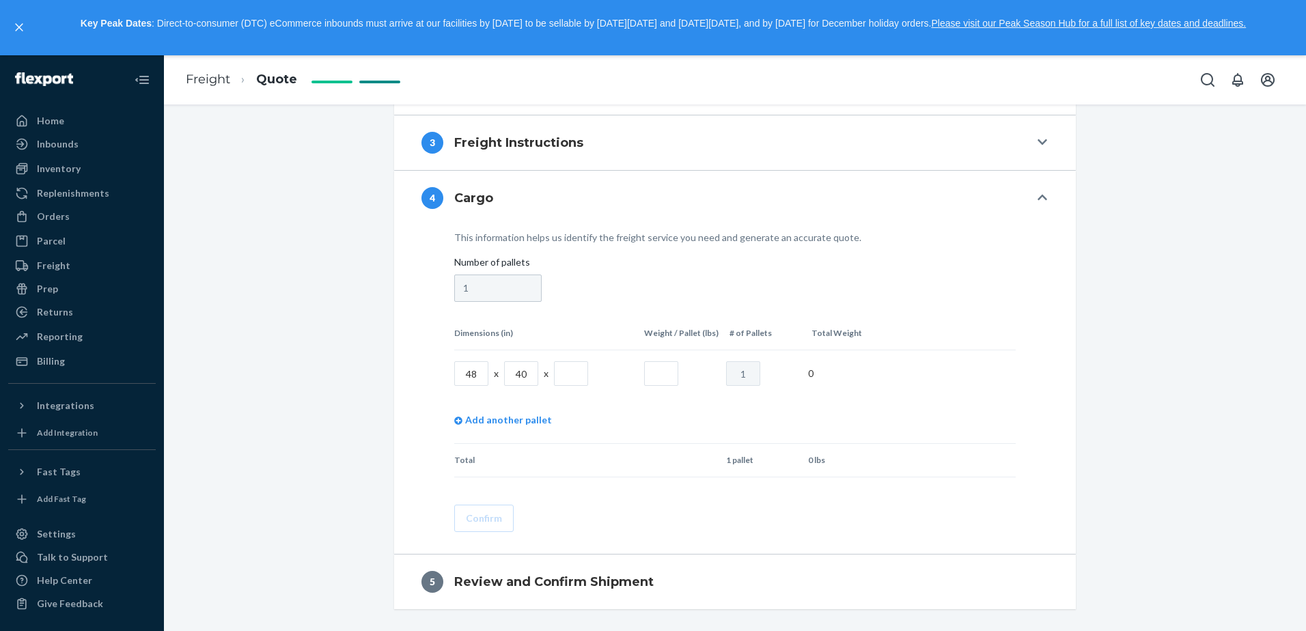
scroll to position [409, 0]
click at [565, 365] on input "text" at bounding box center [571, 373] width 34 height 25
type input "40"
click at [660, 380] on input "text" at bounding box center [661, 373] width 34 height 25
type input "300"
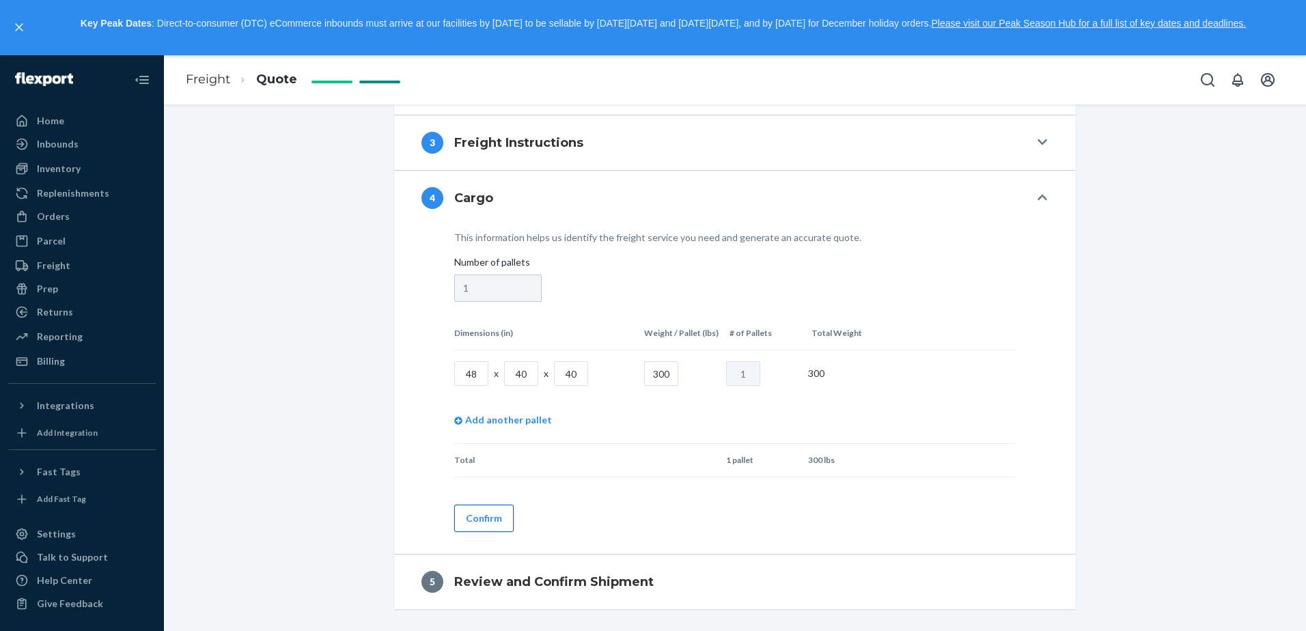
click at [461, 509] on button "Confirm" at bounding box center [483, 518] width 59 height 27
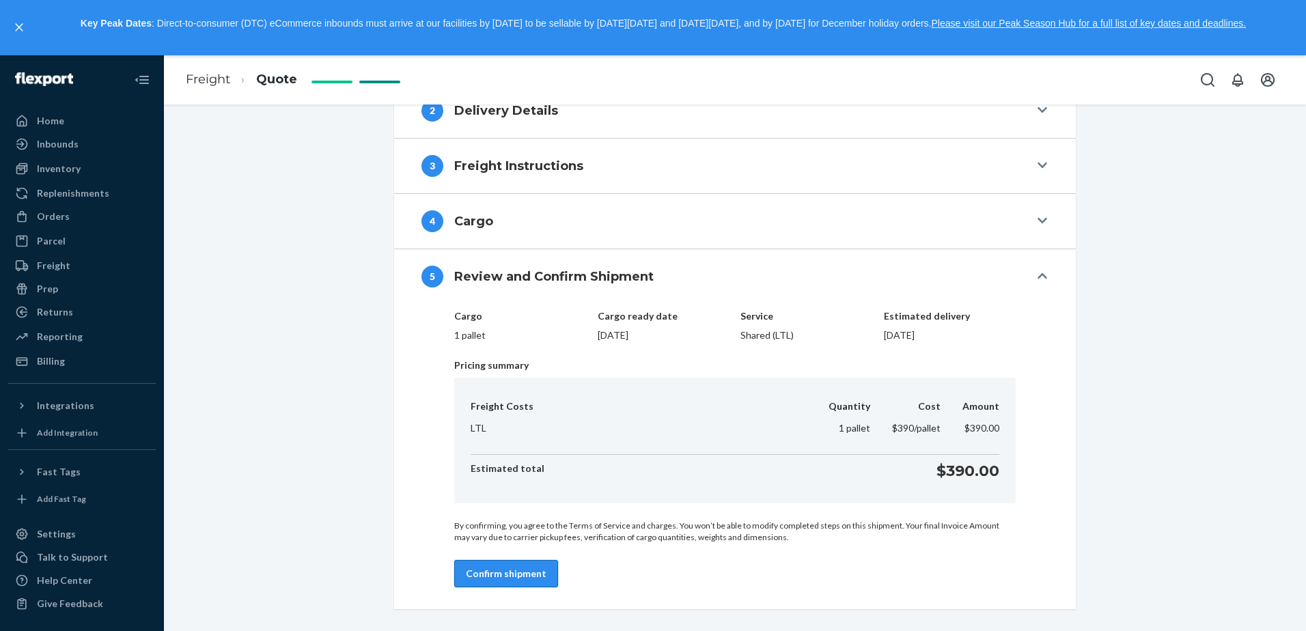
click at [505, 577] on button "Confirm shipment" at bounding box center [506, 573] width 104 height 27
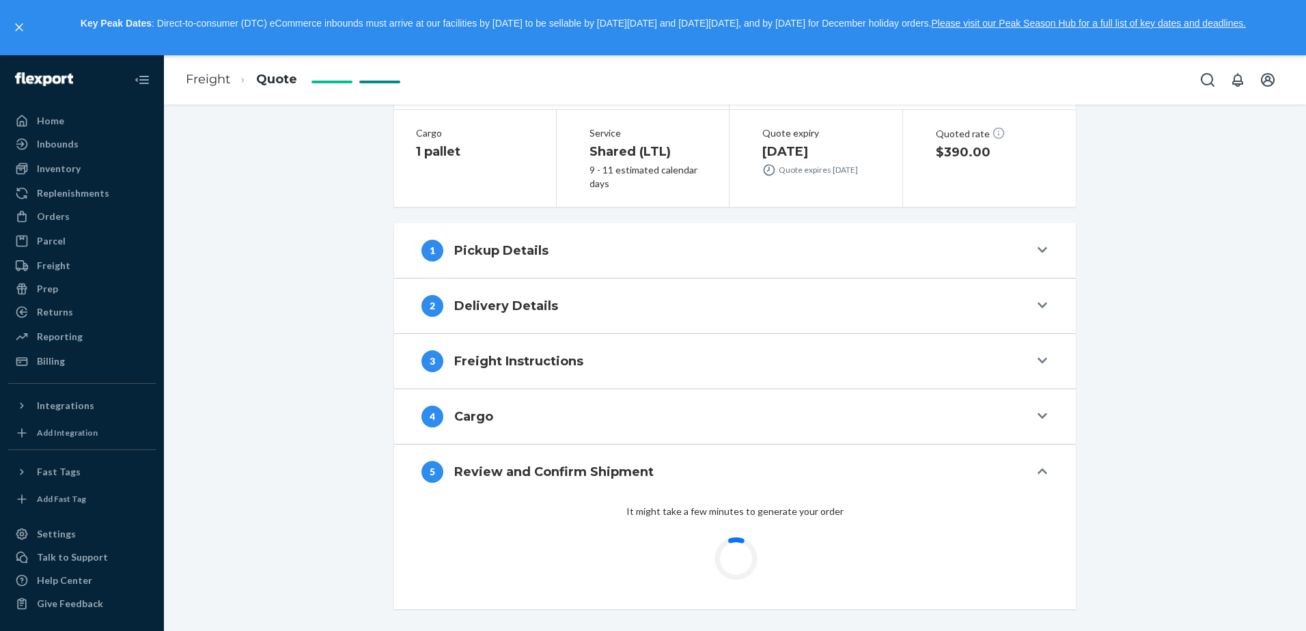
scroll to position [191, 0]
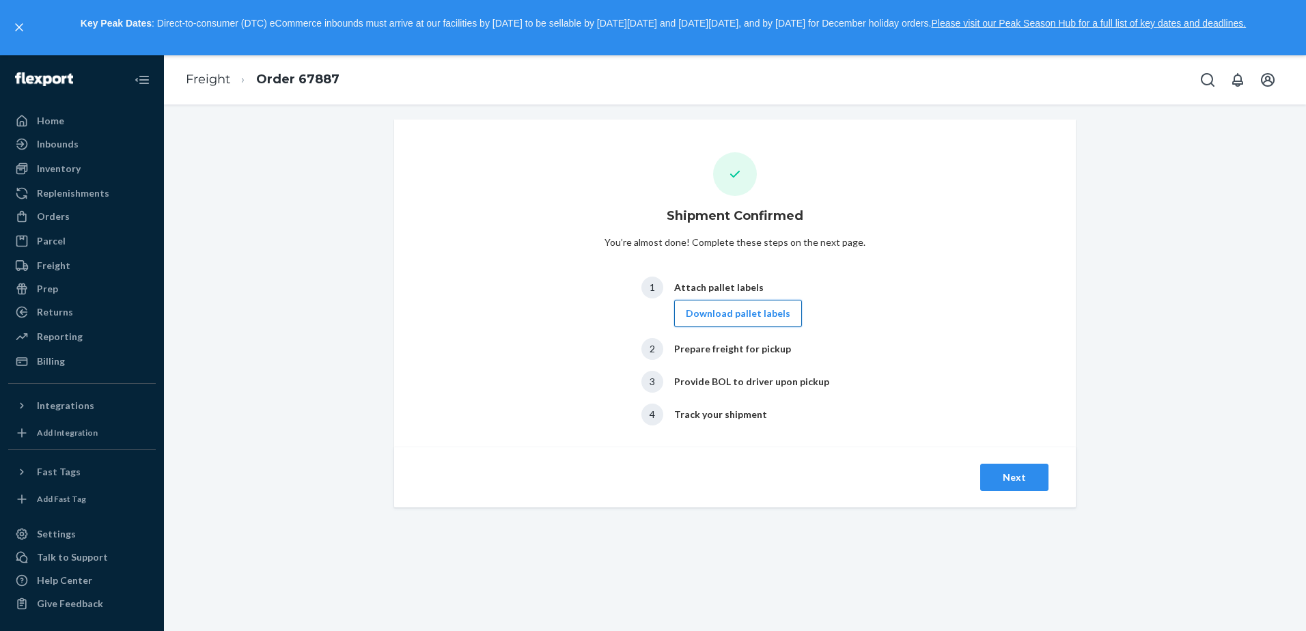
click at [765, 309] on button "Download pallet labels" at bounding box center [738, 313] width 128 height 27
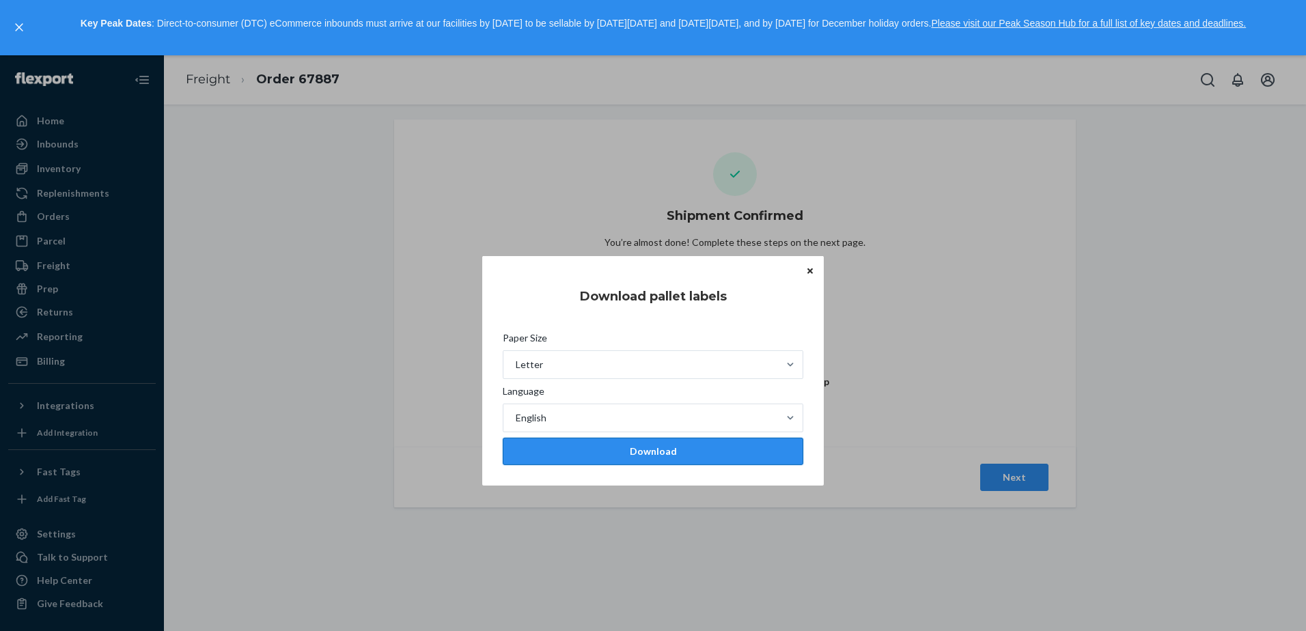
click at [602, 458] on button "Download" at bounding box center [653, 451] width 300 height 27
click at [811, 278] on div "Download pallet labels Paper Size Letter Language English Download" at bounding box center [652, 370] width 341 height 229
click at [803, 271] on button "Close" at bounding box center [810, 270] width 14 height 15
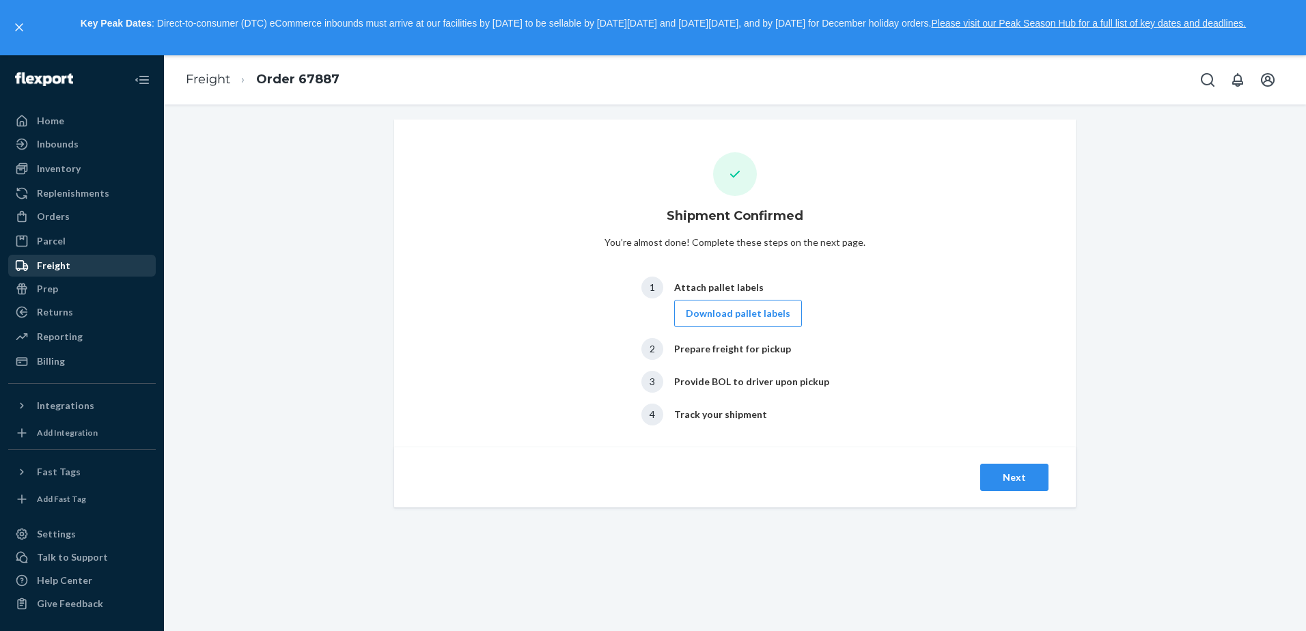
click at [91, 256] on div "Freight" at bounding box center [82, 265] width 145 height 19
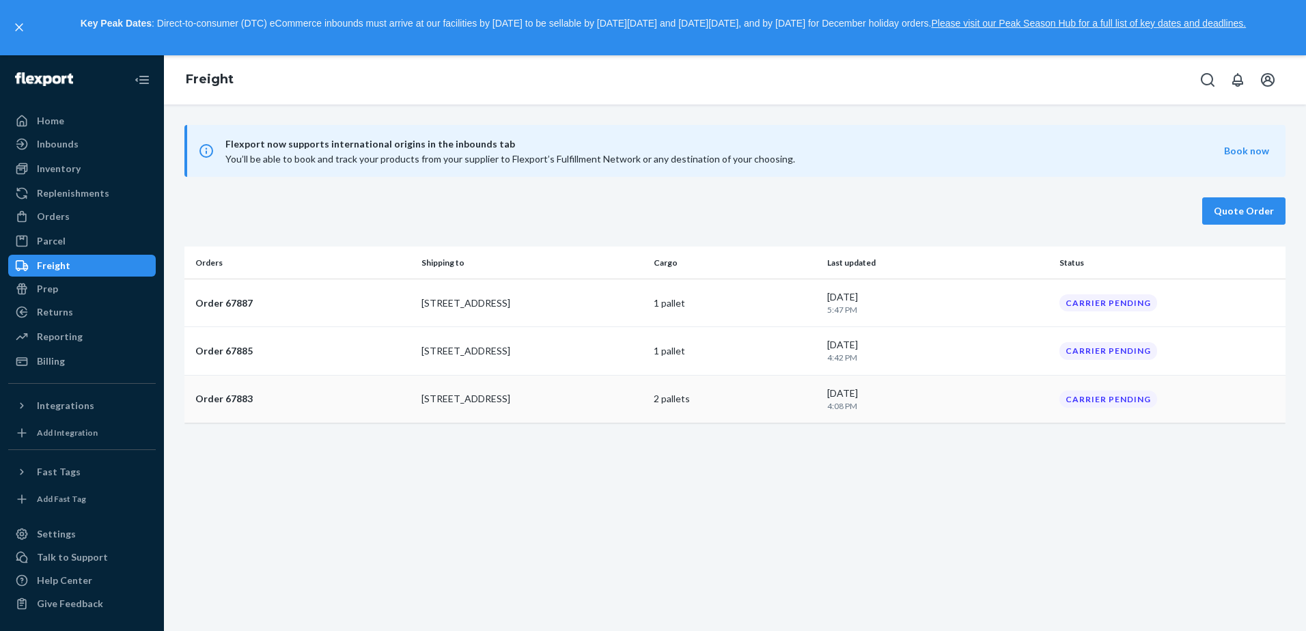
click at [969, 406] on p "4:08 PM" at bounding box center [937, 406] width 221 height 12
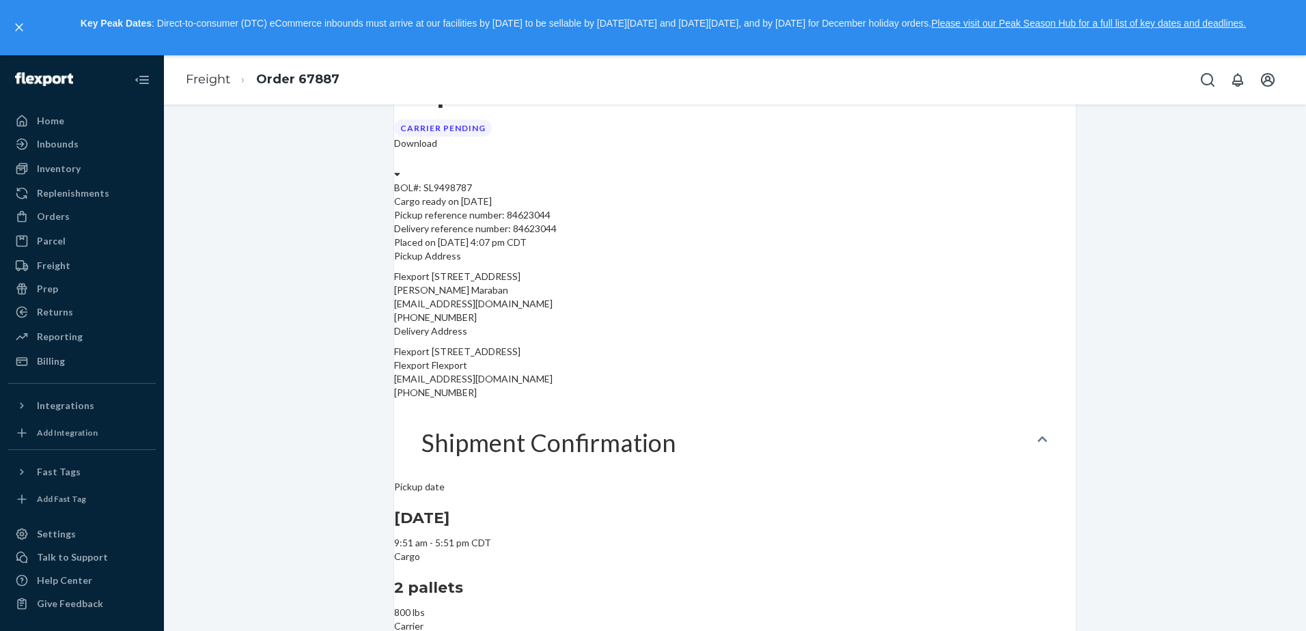
scroll to position [68, 0]
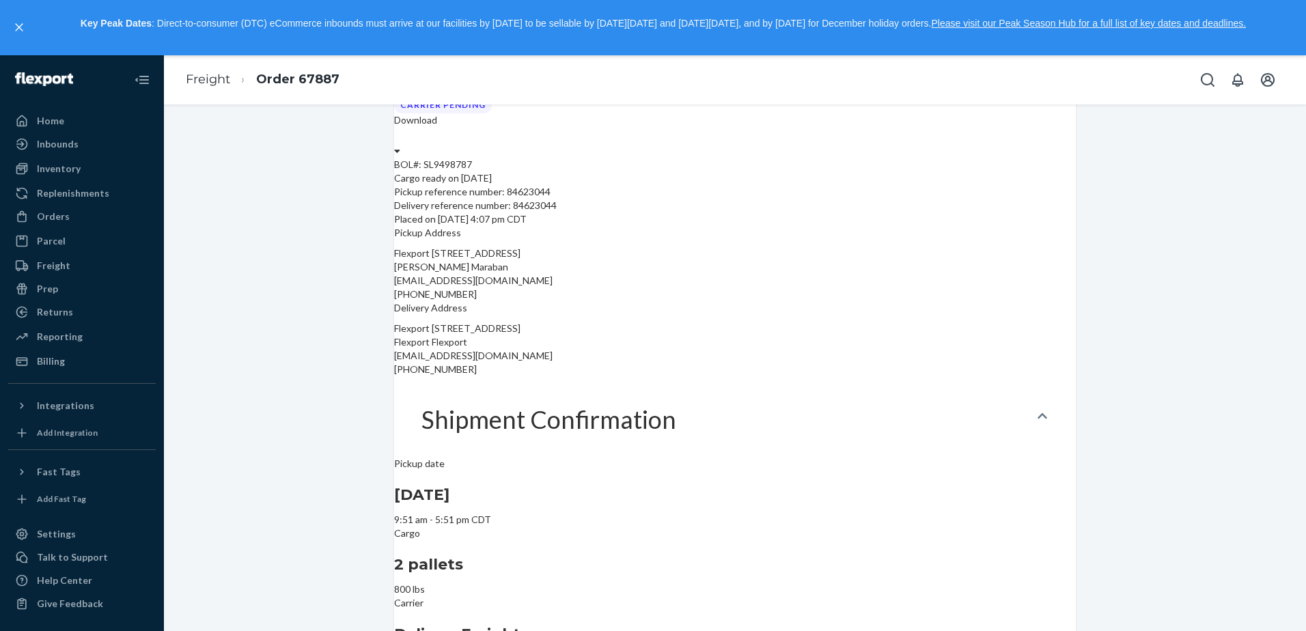
click at [1039, 410] on icon at bounding box center [1042, 415] width 10 height 11
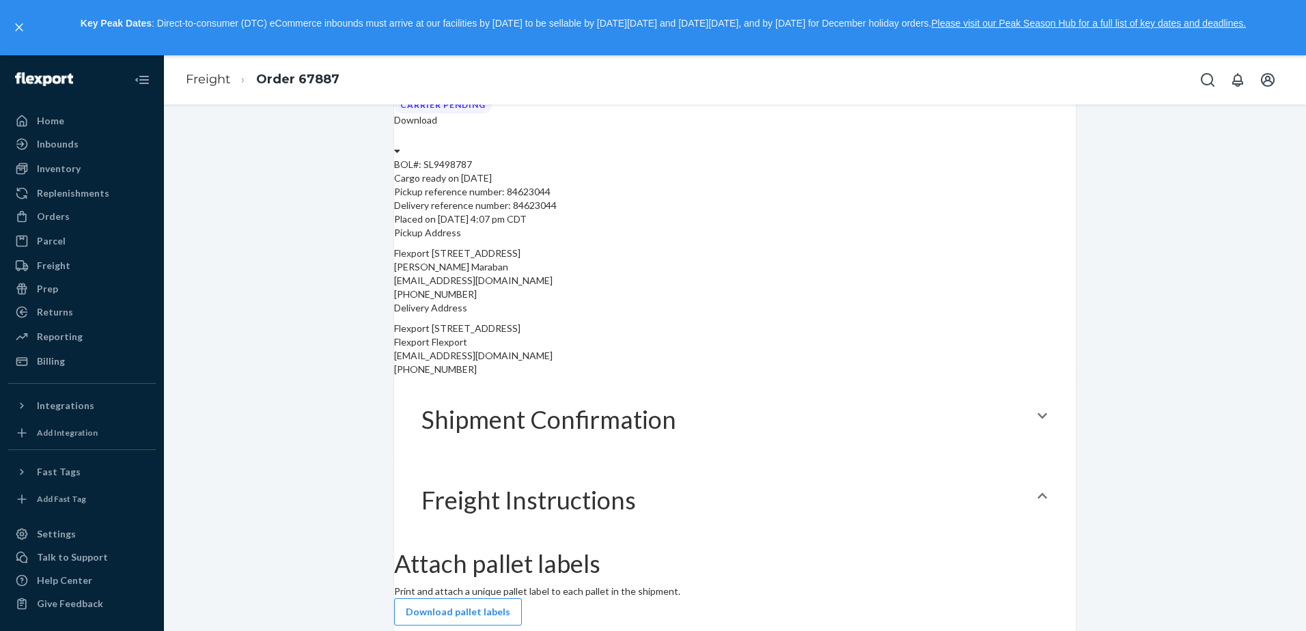
click at [1039, 410] on icon at bounding box center [1042, 415] width 10 height 11
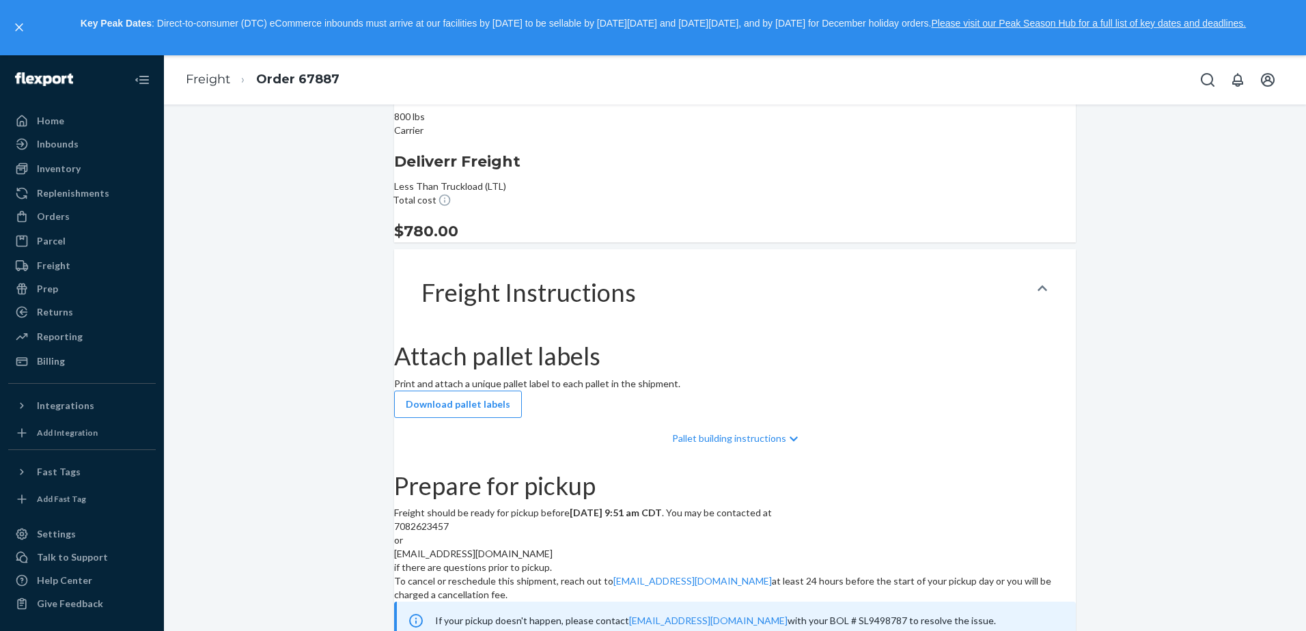
scroll to position [649, 0]
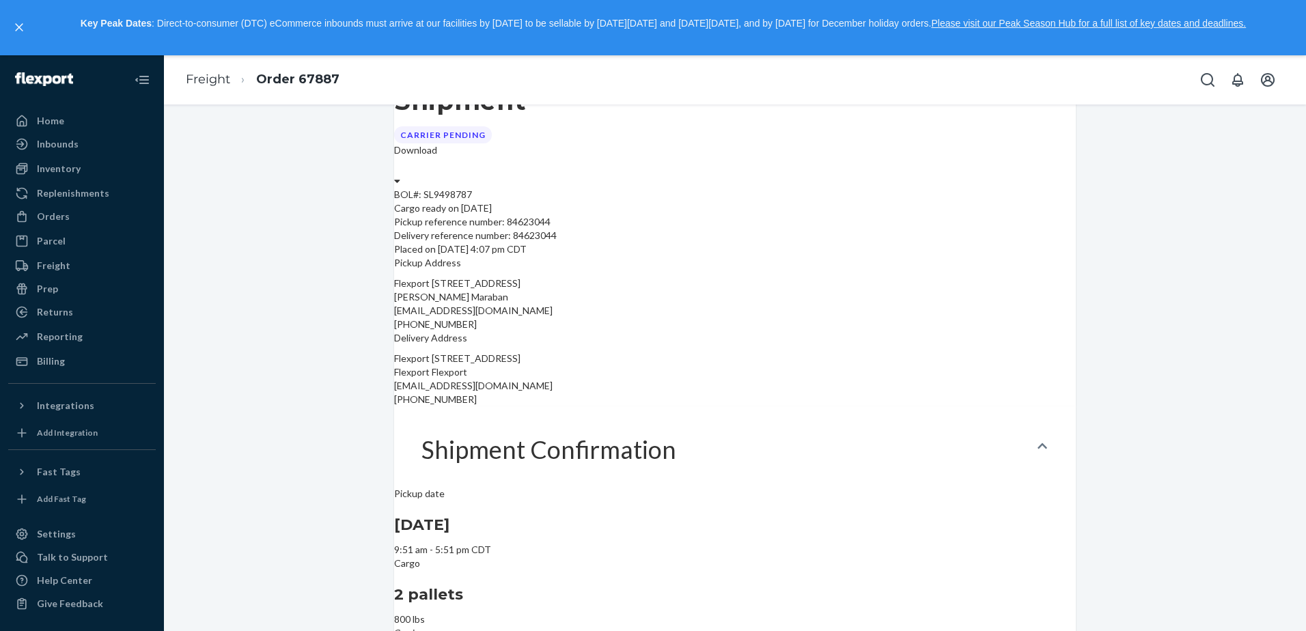
scroll to position [0, 0]
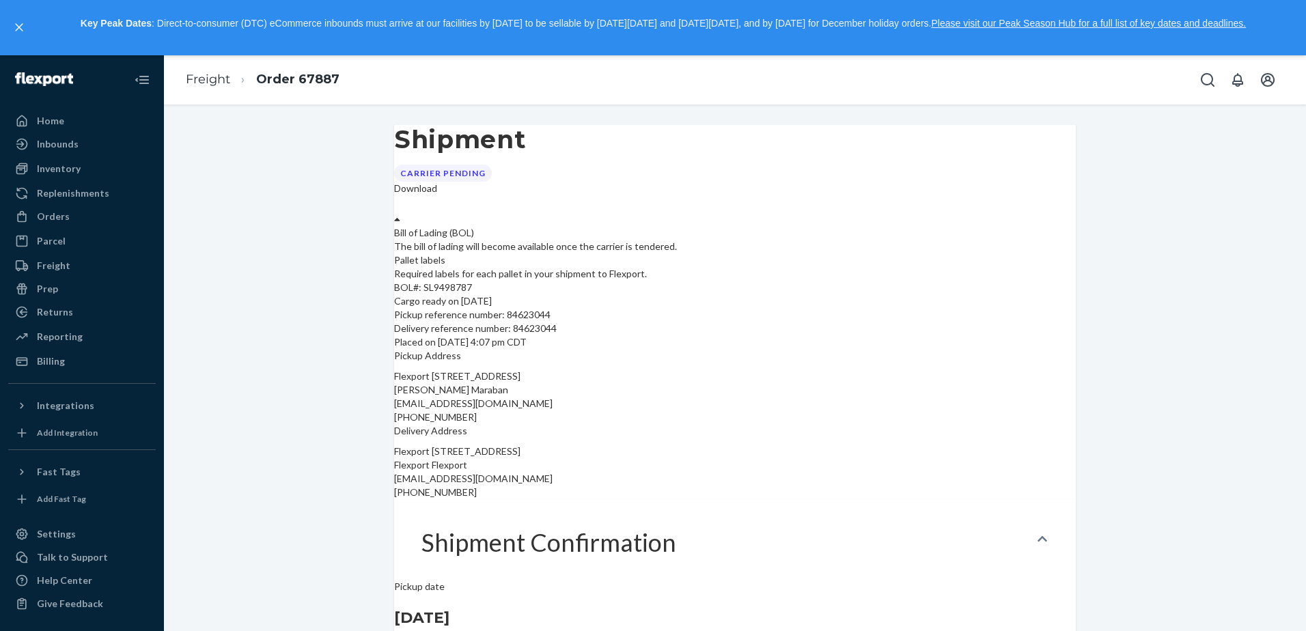
click at [399, 218] on icon at bounding box center [396, 219] width 5 height 3
click at [750, 152] on div "Shipment Carrier Pending option [object Object] focused, 1 of 2. 2 results avai…" at bounding box center [734, 203] width 681 height 156
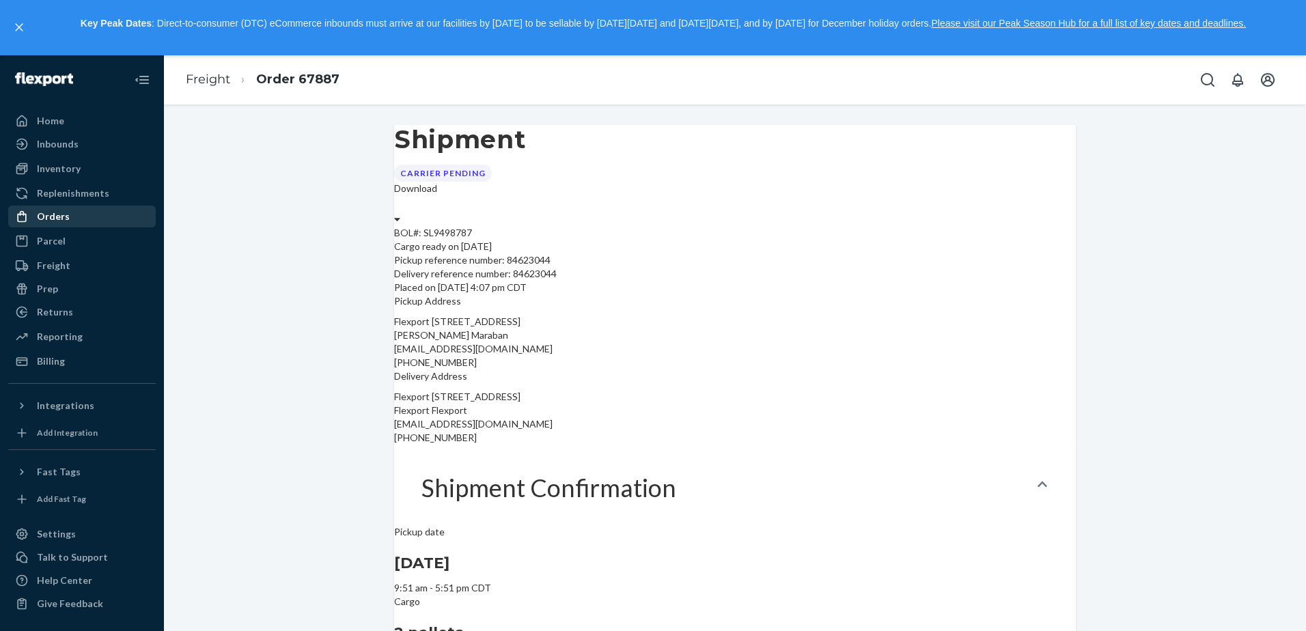
click at [72, 214] on div "Orders" at bounding box center [82, 216] width 145 height 19
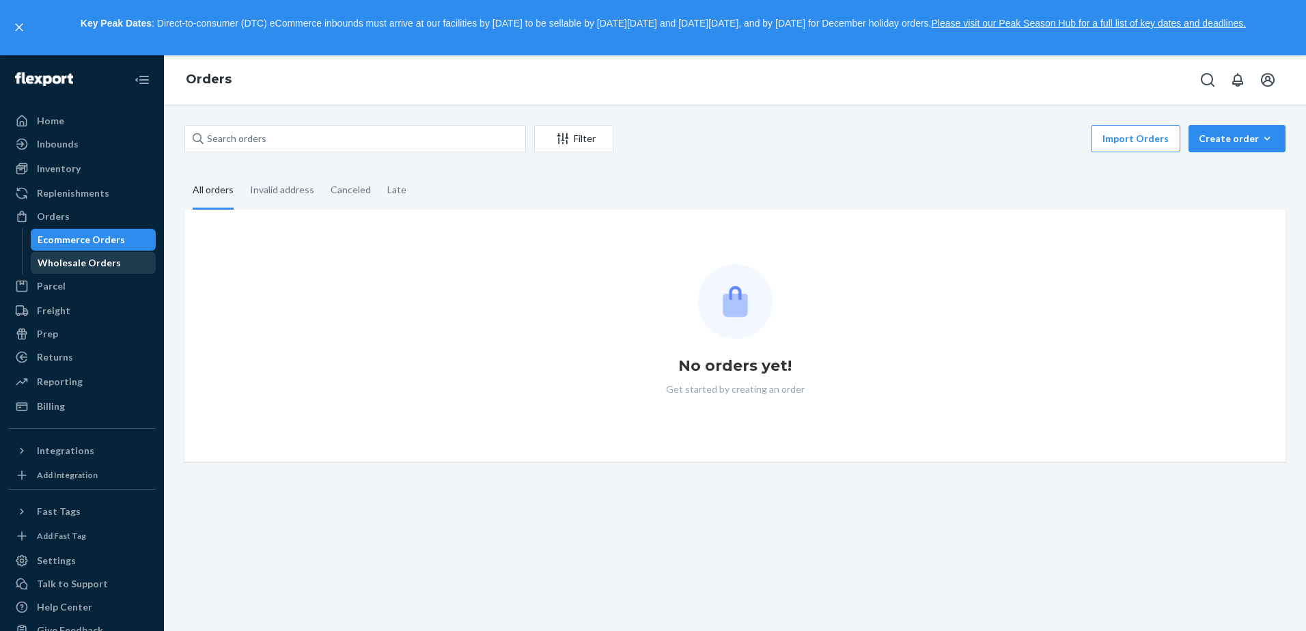
click at [79, 267] on div "Wholesale Orders" at bounding box center [79, 263] width 83 height 14
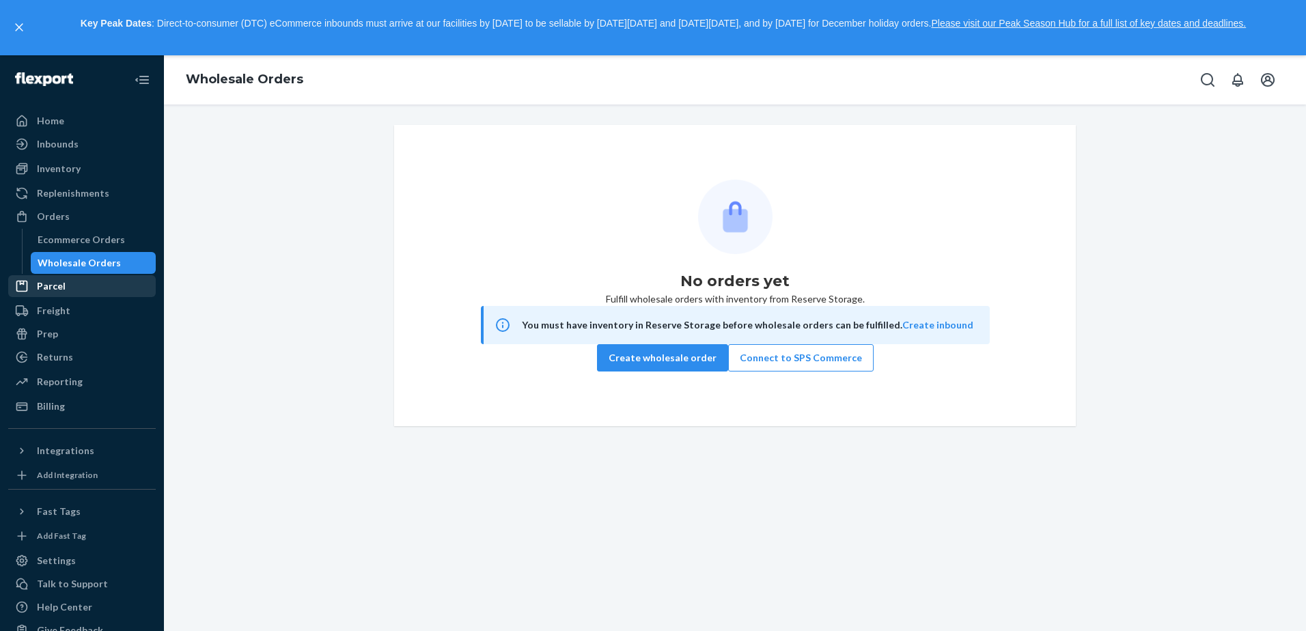
click at [66, 289] on div "Parcel" at bounding box center [82, 286] width 145 height 19
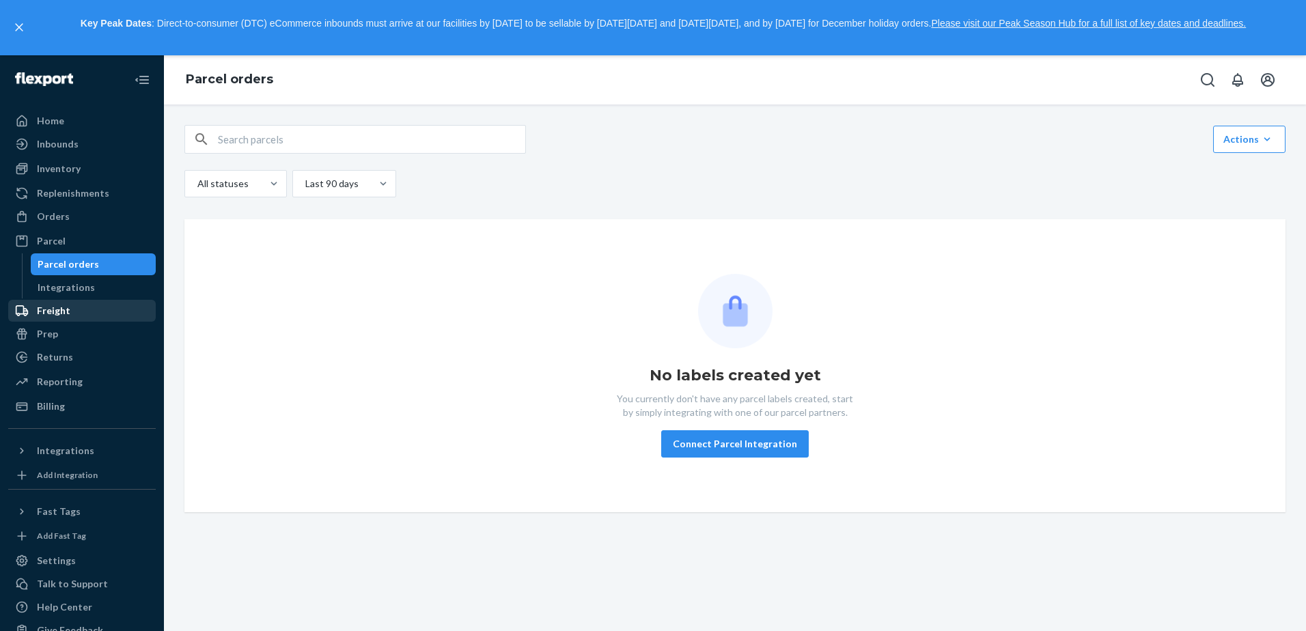
click at [58, 312] on div "Freight" at bounding box center [53, 311] width 33 height 14
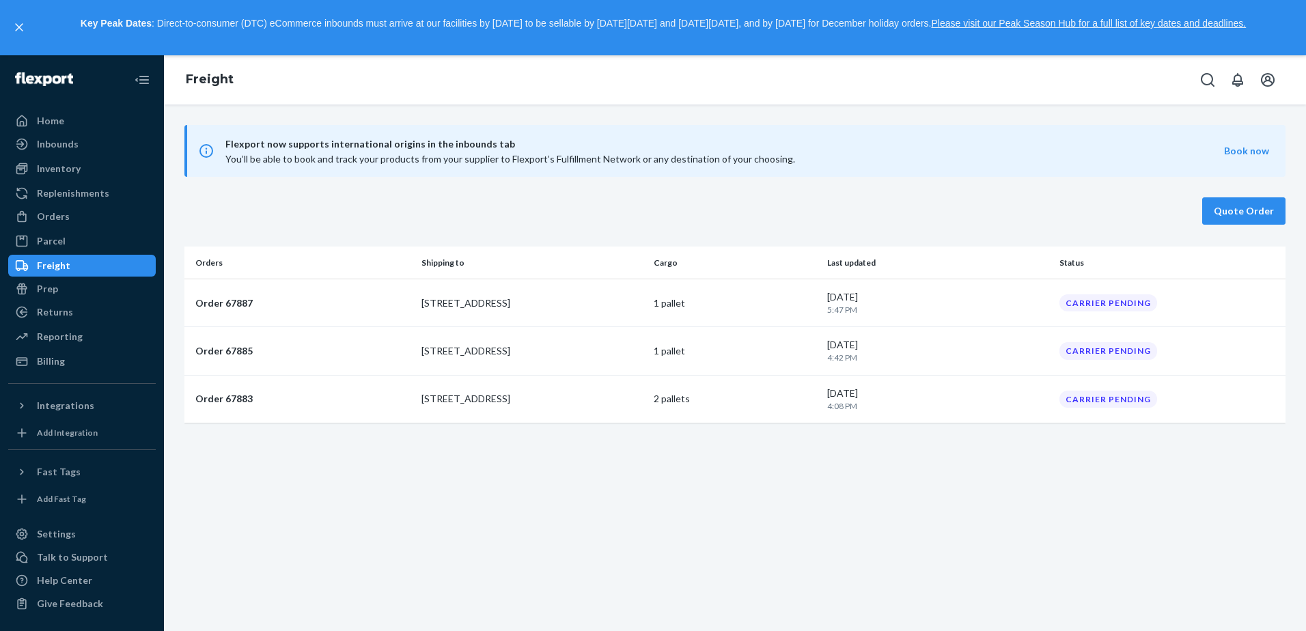
drag, startPoint x: 245, startPoint y: 302, endPoint x: 793, endPoint y: 214, distance: 555.3
click at [696, 203] on div "Quote Order" at bounding box center [734, 210] width 1101 height 27
drag, startPoint x: 747, startPoint y: 305, endPoint x: 516, endPoint y: 328, distance: 232.6
click at [516, 328] on td "[STREET_ADDRESS]" at bounding box center [531, 351] width 231 height 48
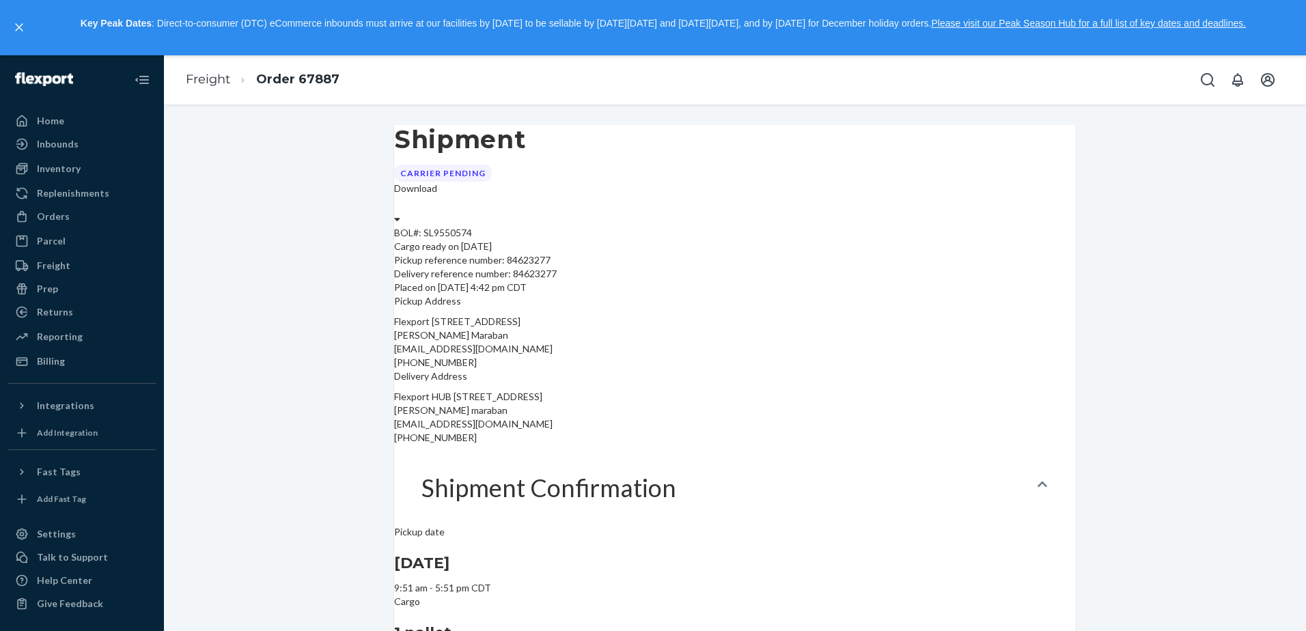
click at [8, 20] on div "Key Peak Dates : Direct-to-consumer (DTC) eCommerce inbounds must arrive at our…" at bounding box center [653, 27] width 1306 height 55
click at [17, 23] on icon "close," at bounding box center [19, 27] width 8 height 8
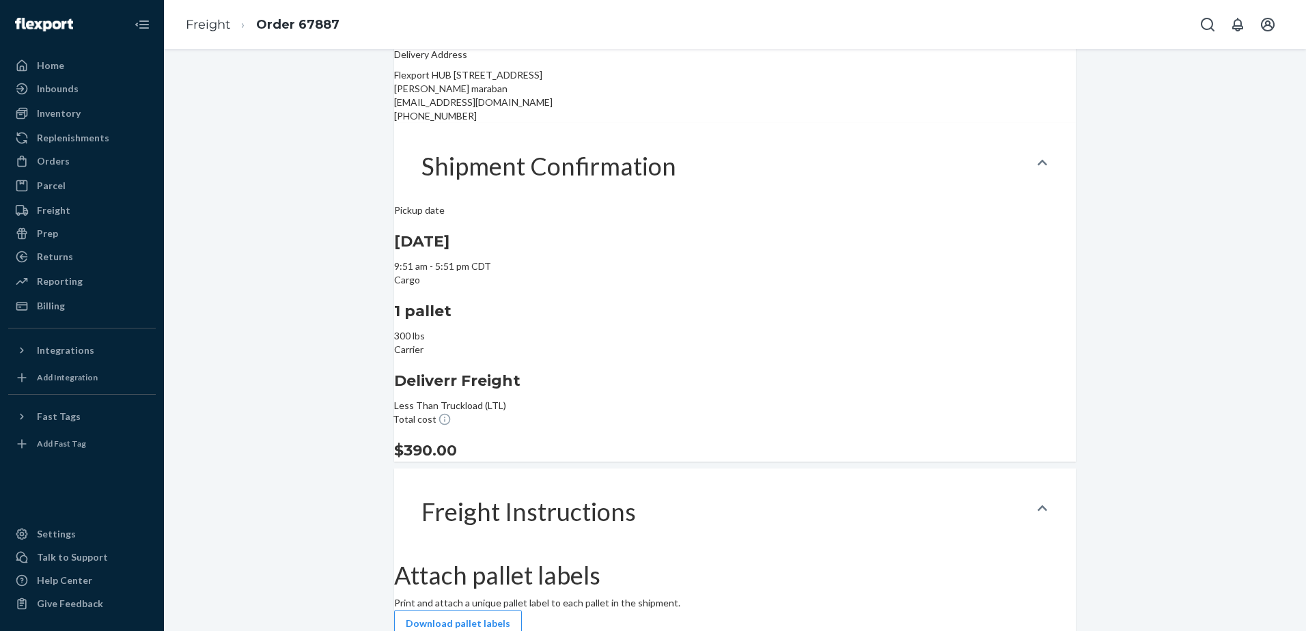
scroll to position [478, 0]
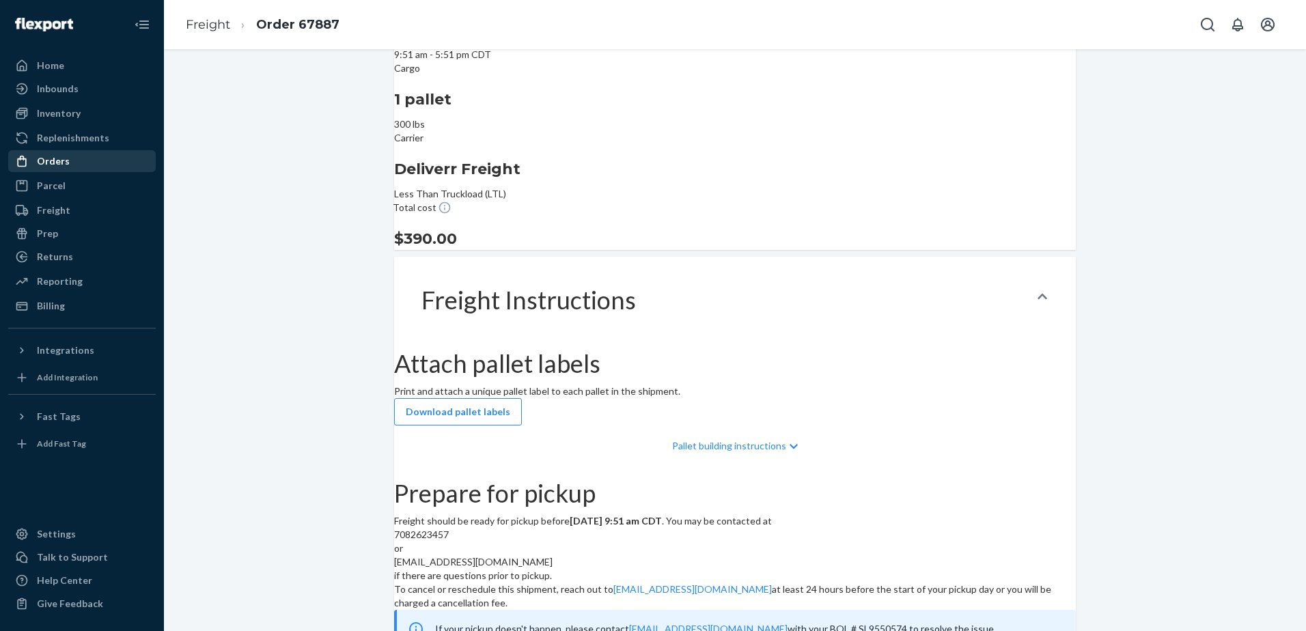
click at [71, 163] on div "Orders" at bounding box center [82, 161] width 145 height 19
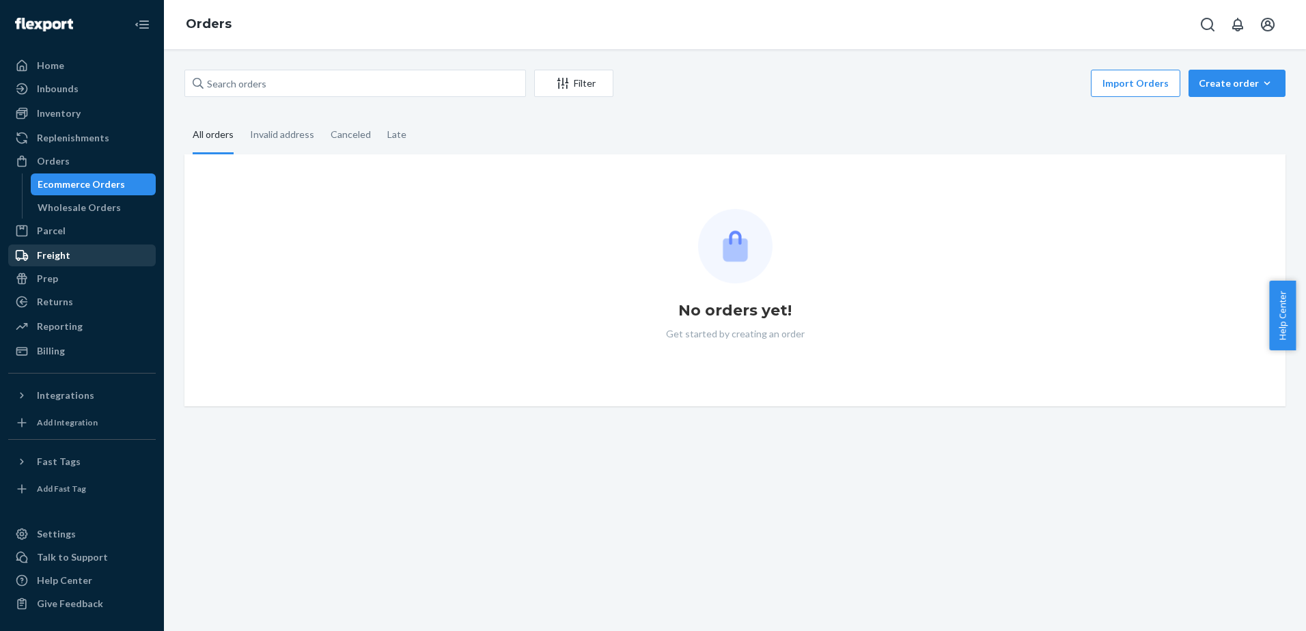
click at [63, 255] on div "Freight" at bounding box center [53, 256] width 33 height 14
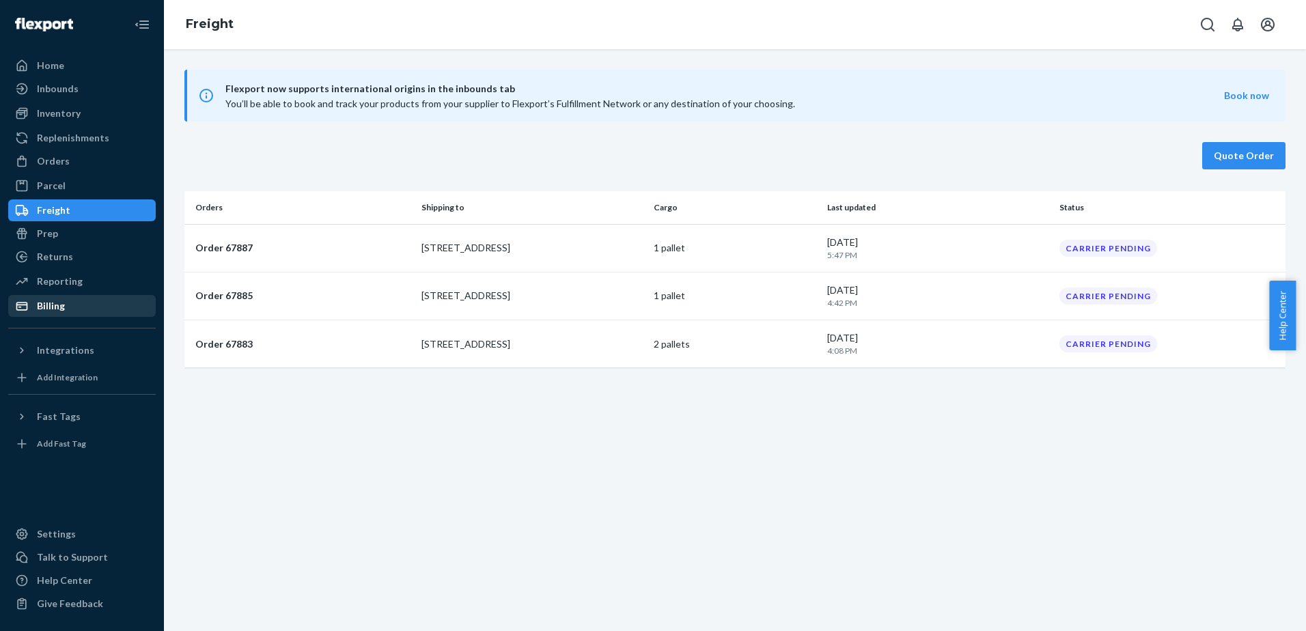
click at [39, 305] on div "Billing" at bounding box center [51, 306] width 28 height 14
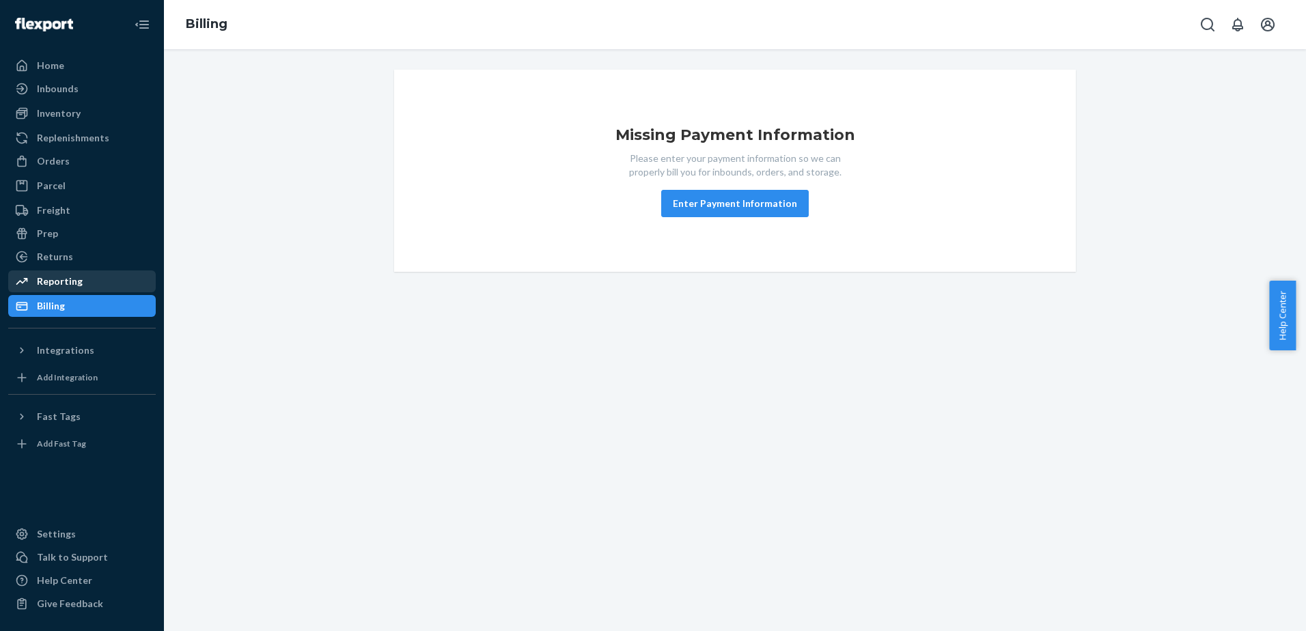
click at [73, 286] on div "Reporting" at bounding box center [60, 281] width 46 height 14
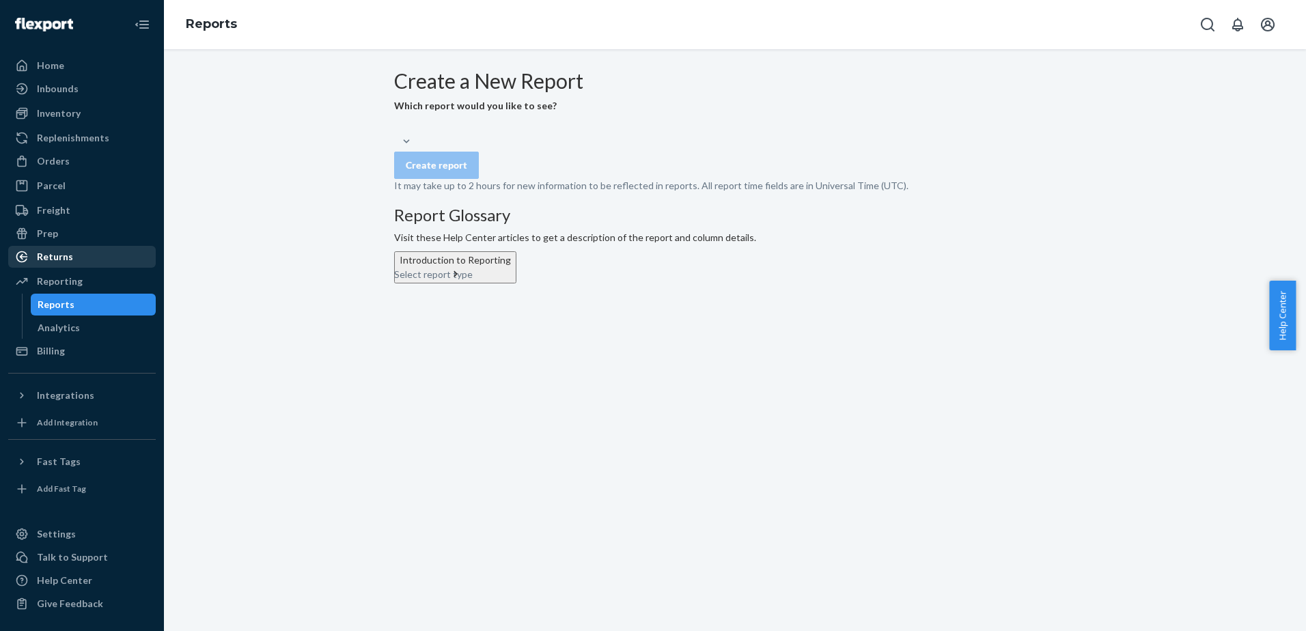
click at [70, 256] on div "Returns" at bounding box center [55, 257] width 36 height 14
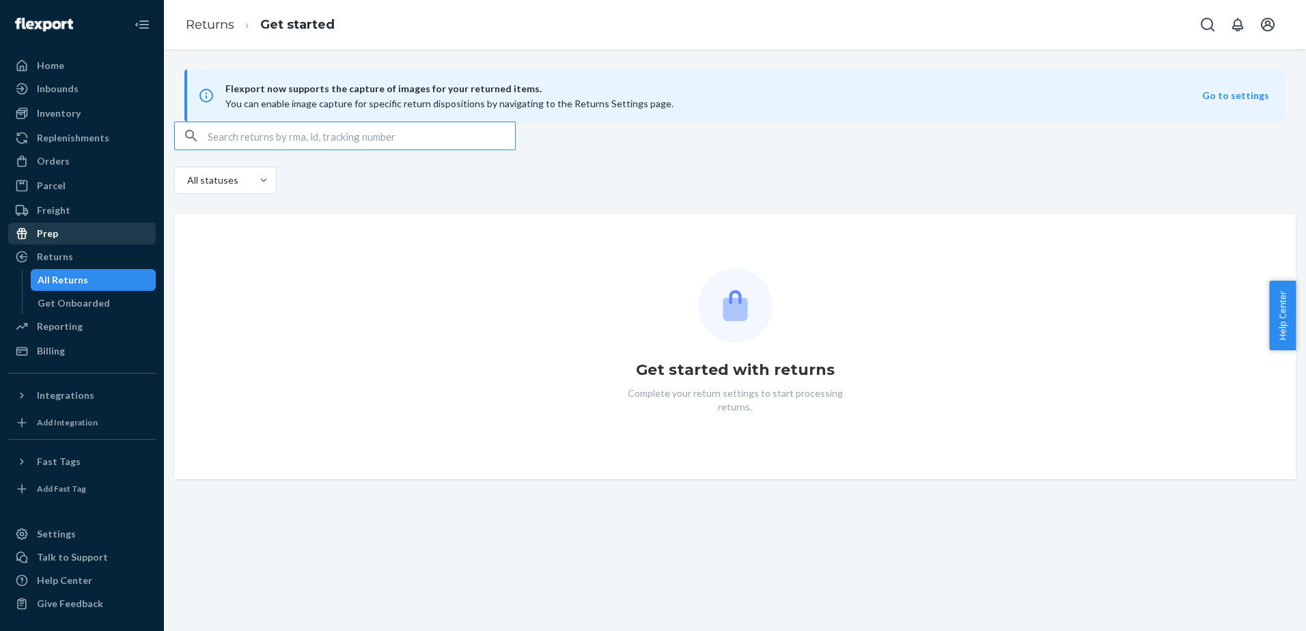
click at [75, 239] on div "Prep" at bounding box center [82, 233] width 145 height 19
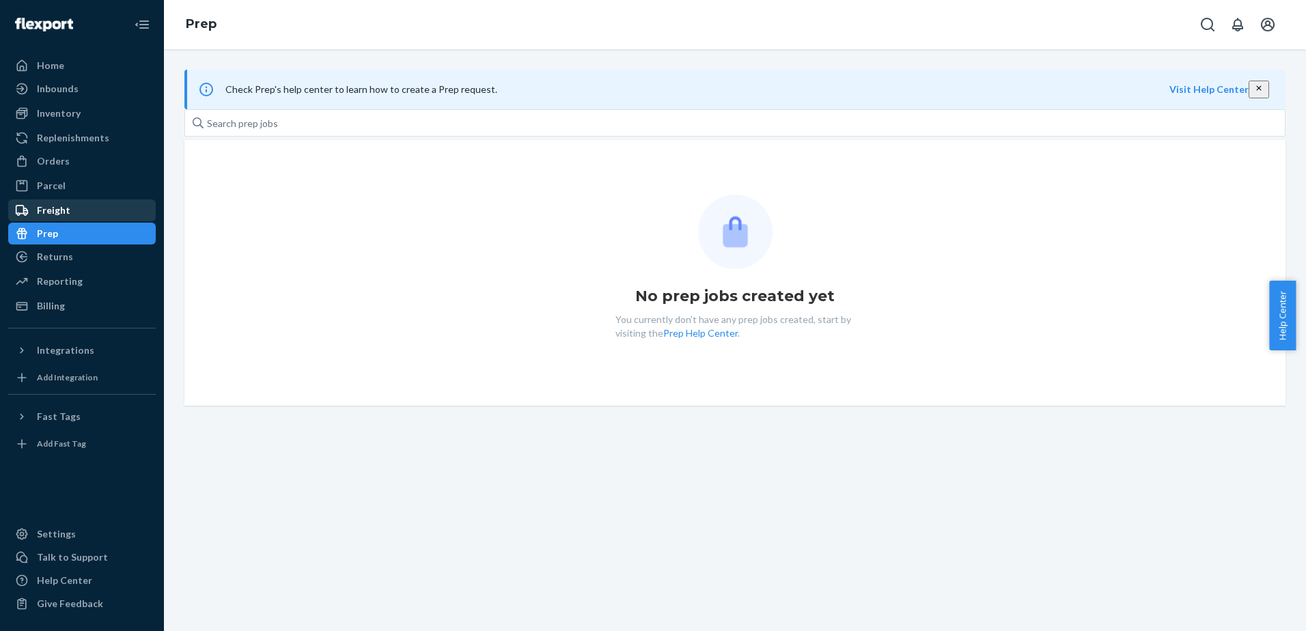
click at [75, 214] on div "Freight" at bounding box center [82, 210] width 145 height 19
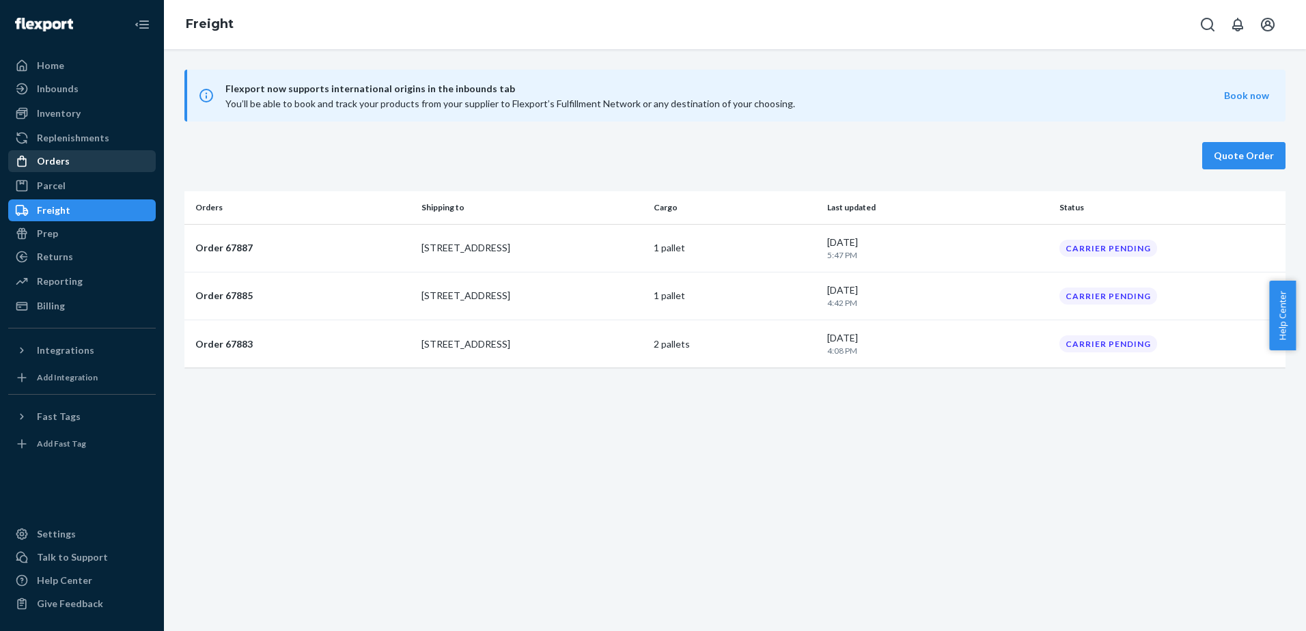
click at [76, 165] on div "Orders" at bounding box center [82, 161] width 145 height 19
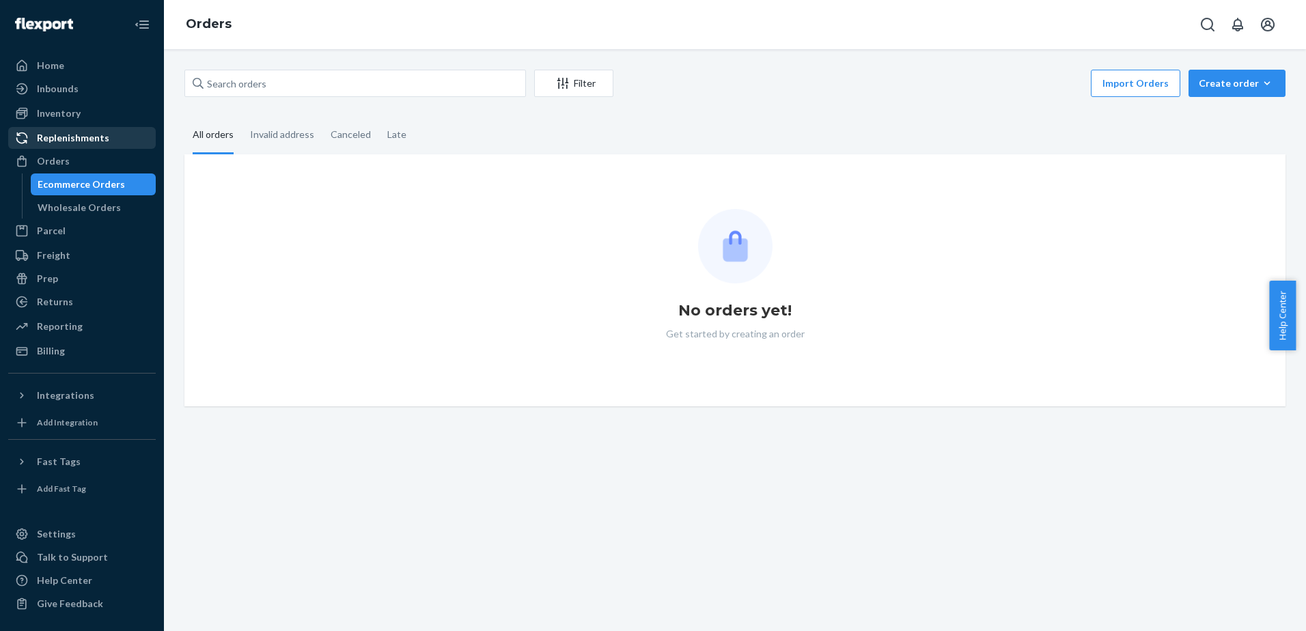
click at [72, 144] on div "Replenishments" at bounding box center [73, 138] width 72 height 14
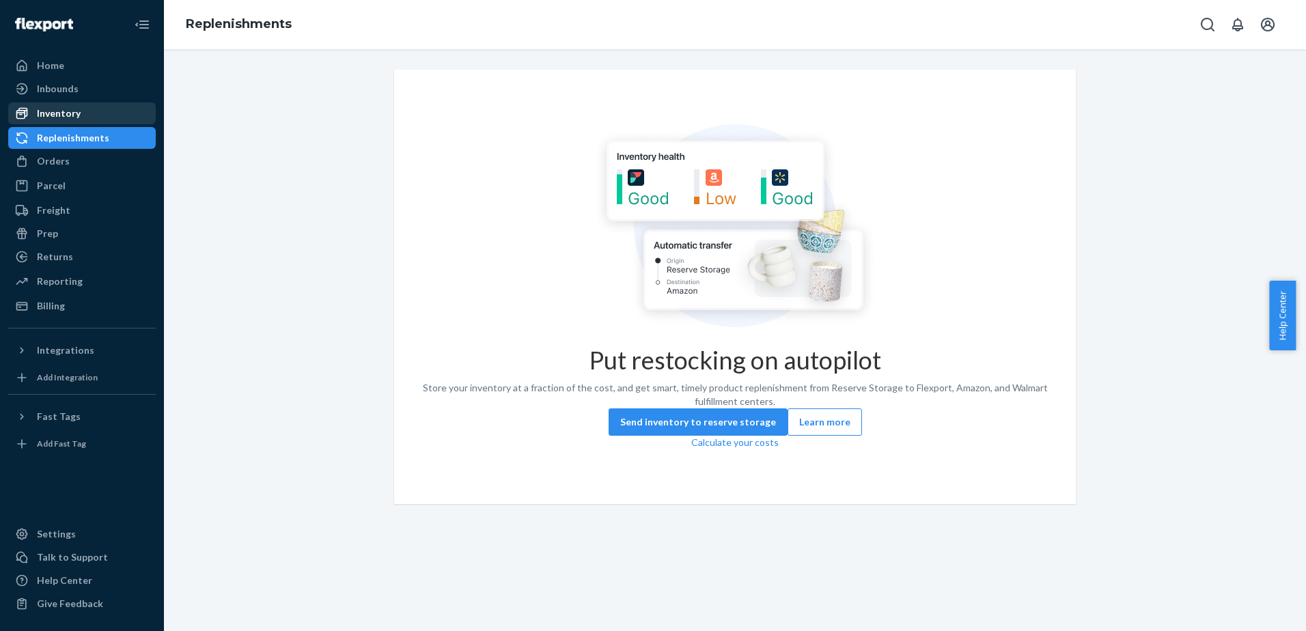
click at [60, 117] on div "Inventory" at bounding box center [59, 114] width 44 height 14
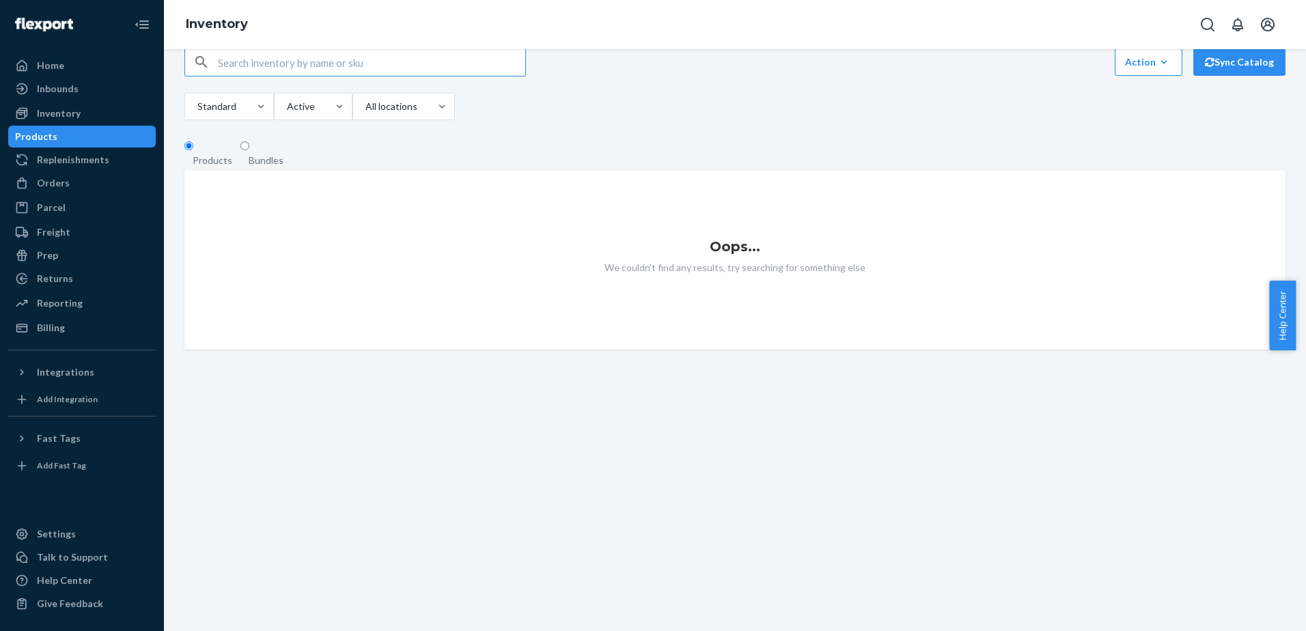
click at [72, 100] on div "Inbounds Shipping Plans Problems" at bounding box center [81, 89] width 147 height 23
click at [73, 91] on div "Inbounds" at bounding box center [58, 89] width 42 height 14
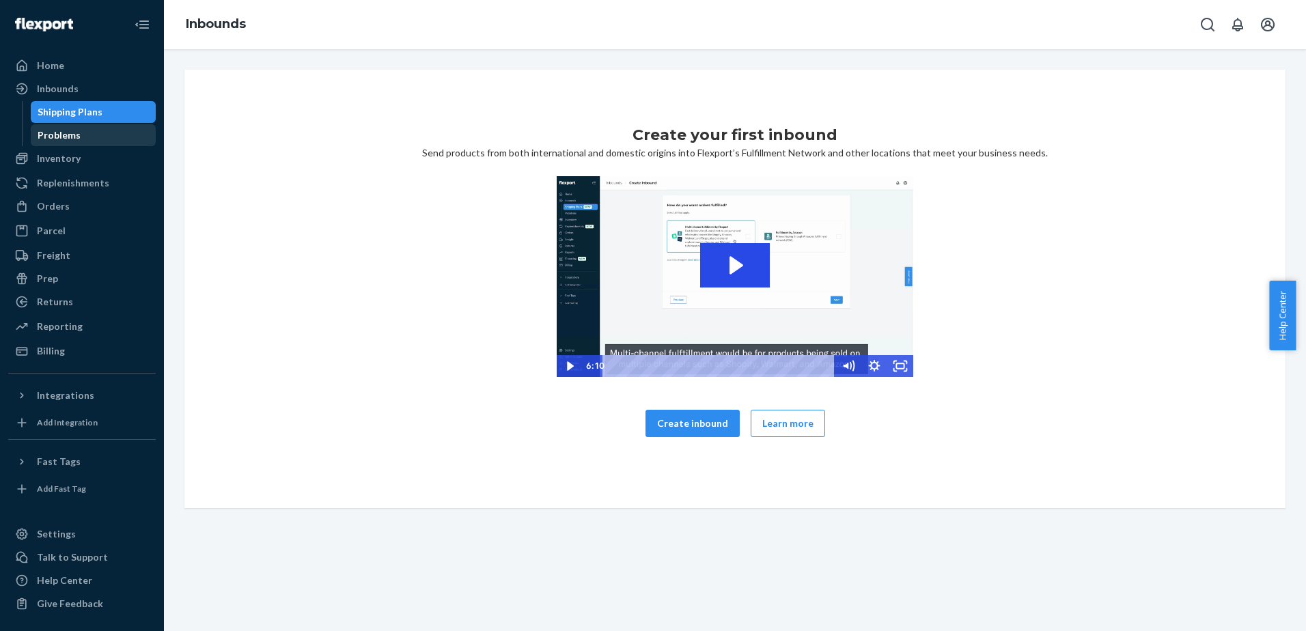
click at [78, 135] on div "Problems" at bounding box center [59, 135] width 43 height 14
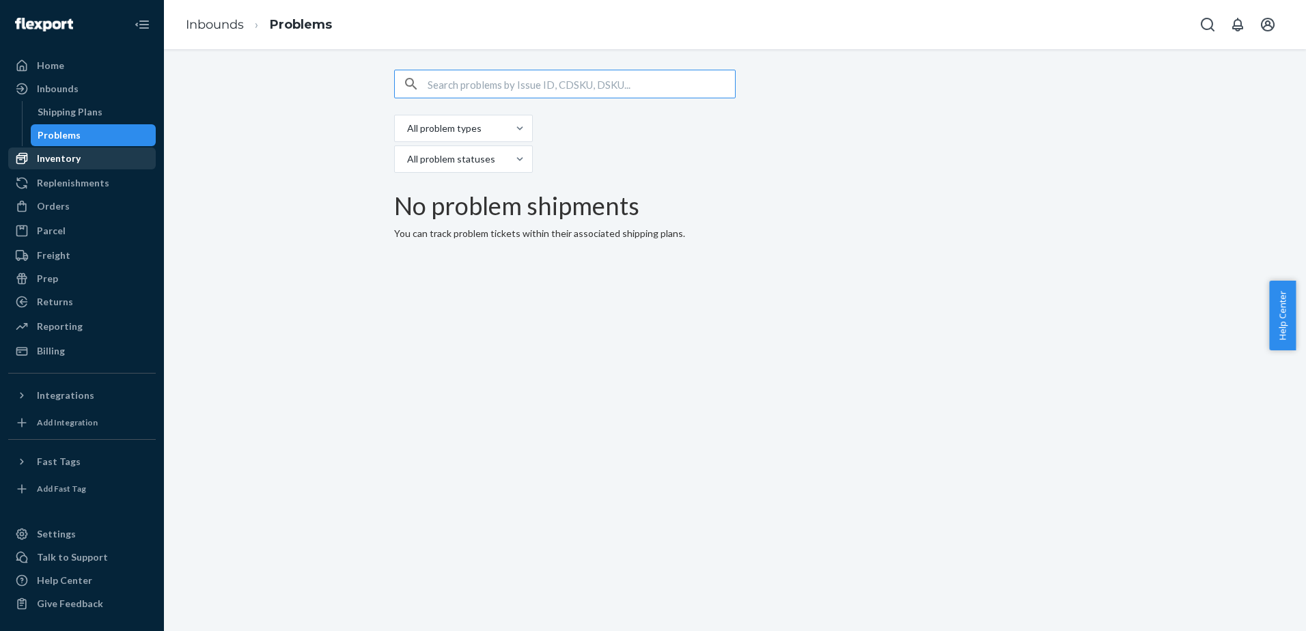
click at [80, 156] on div "Inventory" at bounding box center [82, 158] width 145 height 19
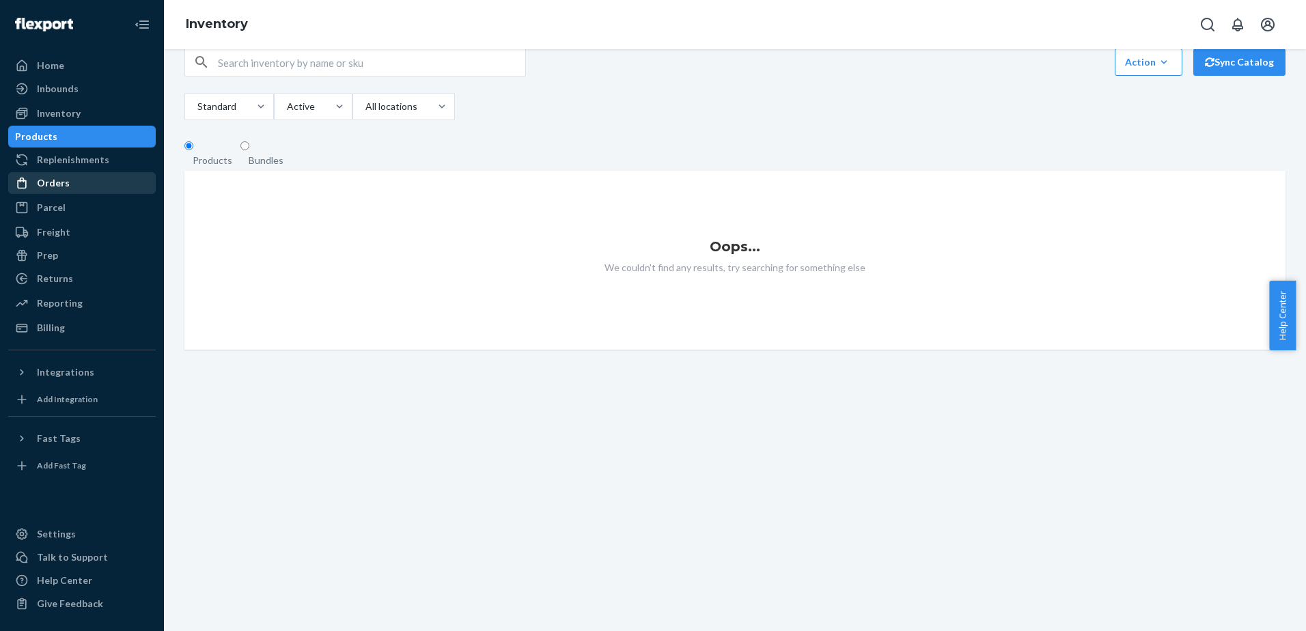
click at [68, 182] on div "Orders" at bounding box center [82, 182] width 145 height 19
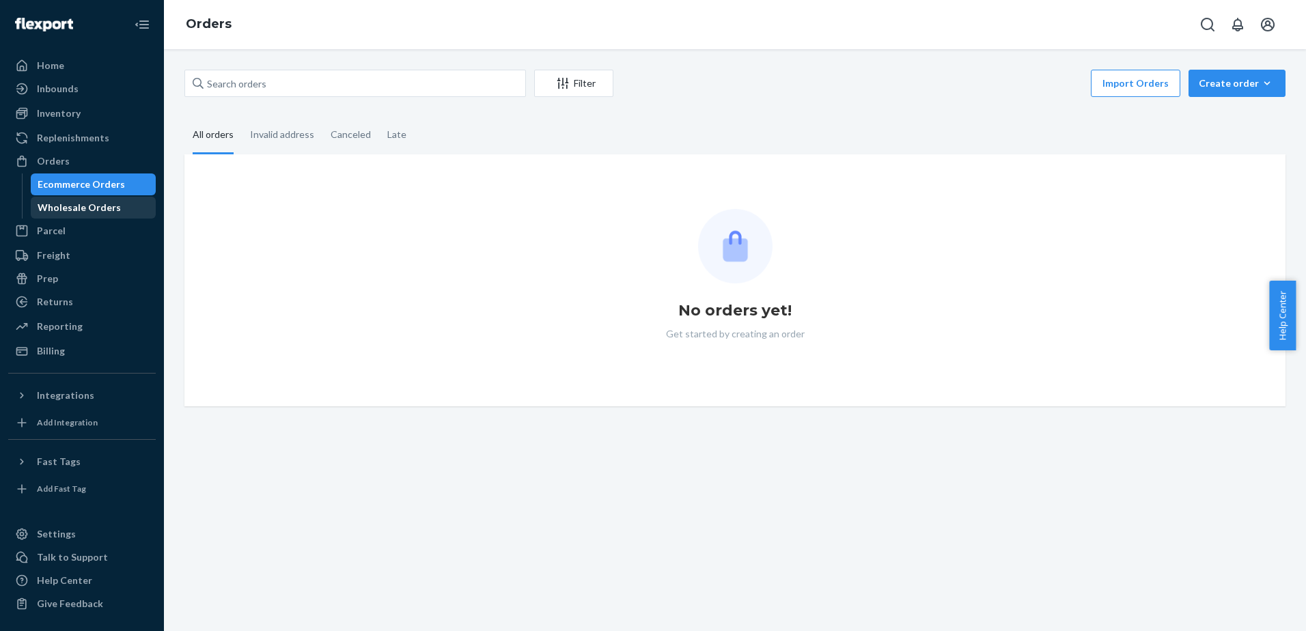
click at [67, 199] on div "Ecommerce Orders Wholesale Orders" at bounding box center [89, 195] width 135 height 45
click at [69, 229] on div "Parcel" at bounding box center [82, 230] width 145 height 19
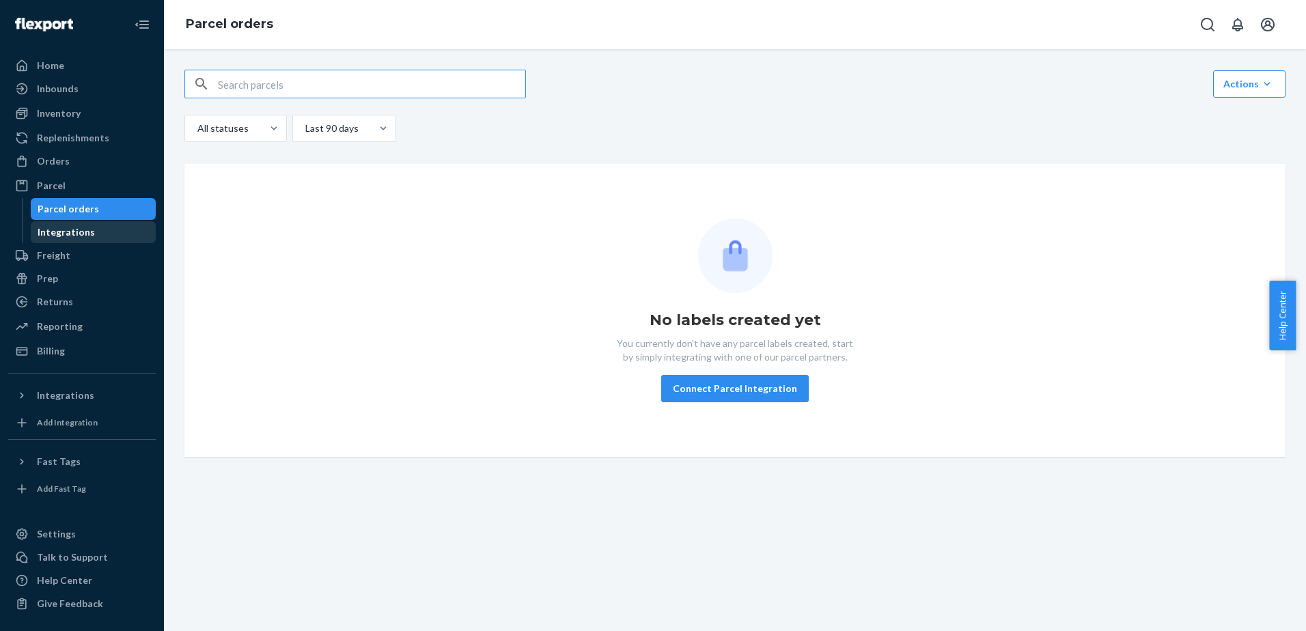
click at [82, 231] on div "Integrations" at bounding box center [66, 232] width 57 height 14
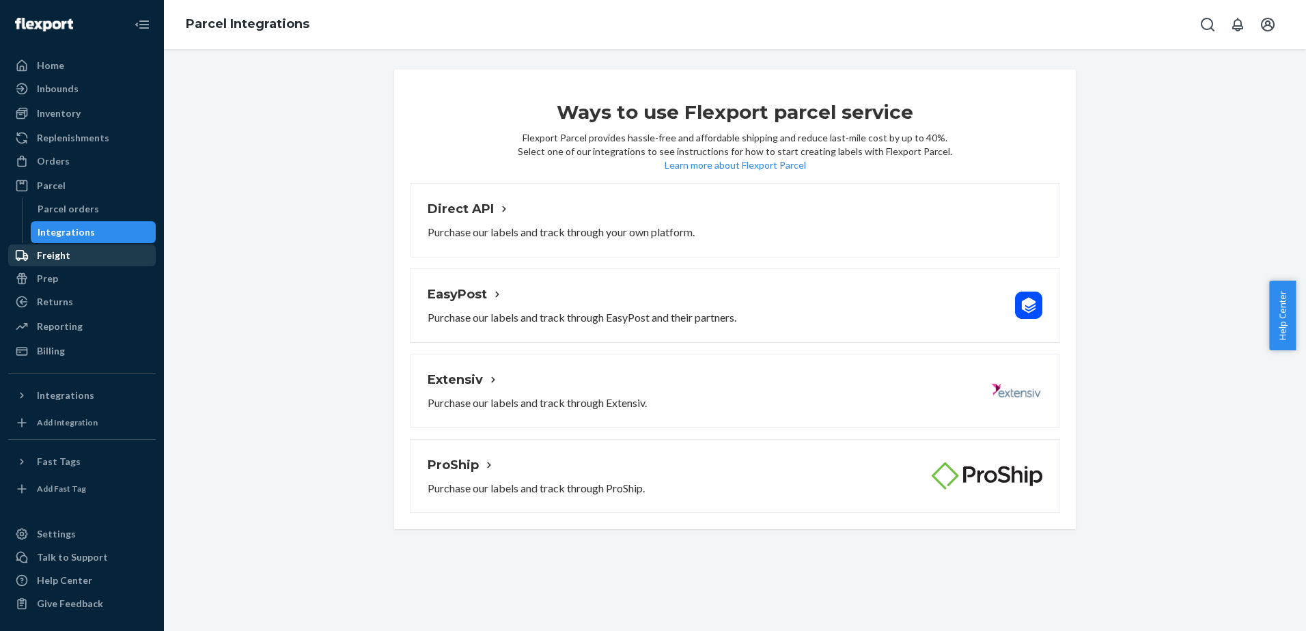
click at [62, 253] on div "Freight" at bounding box center [53, 256] width 33 height 14
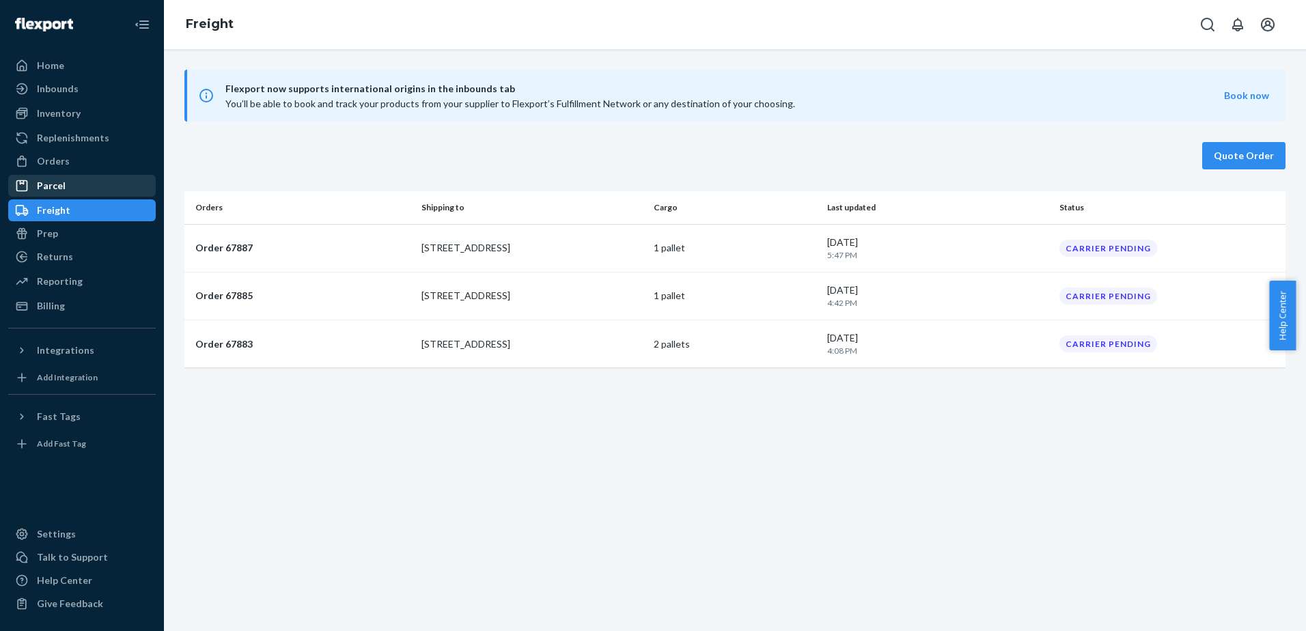
click at [64, 182] on div "Parcel" at bounding box center [51, 186] width 29 height 14
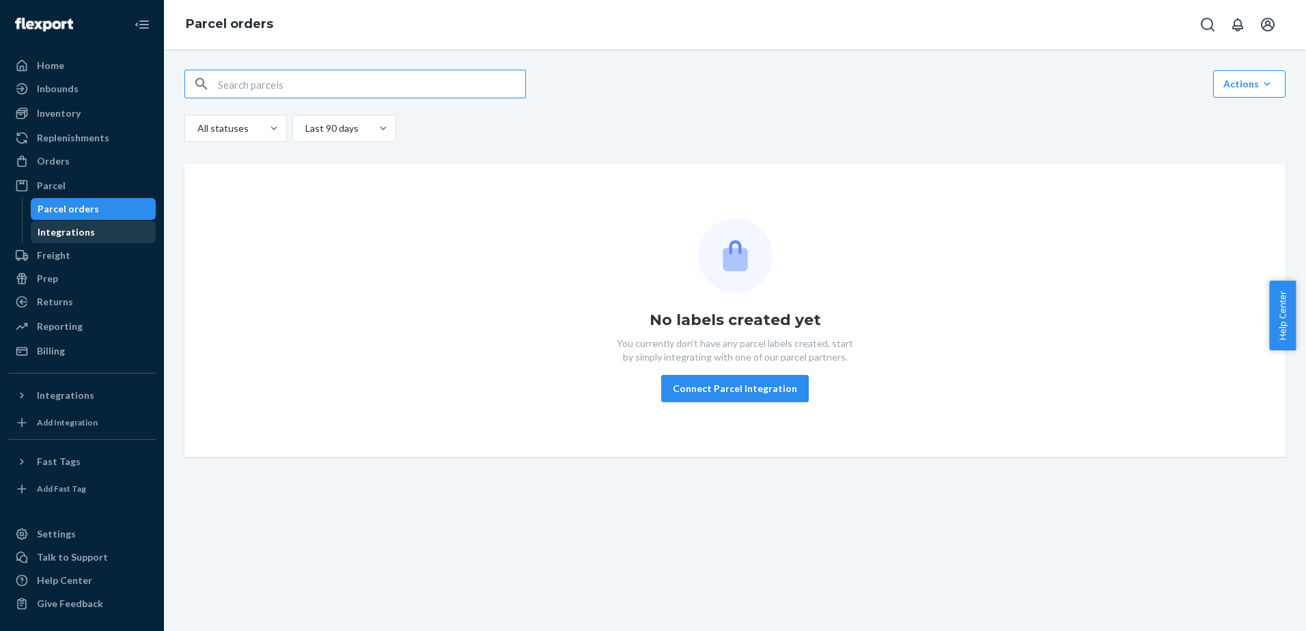
click at [51, 228] on div "Integrations" at bounding box center [66, 232] width 57 height 14
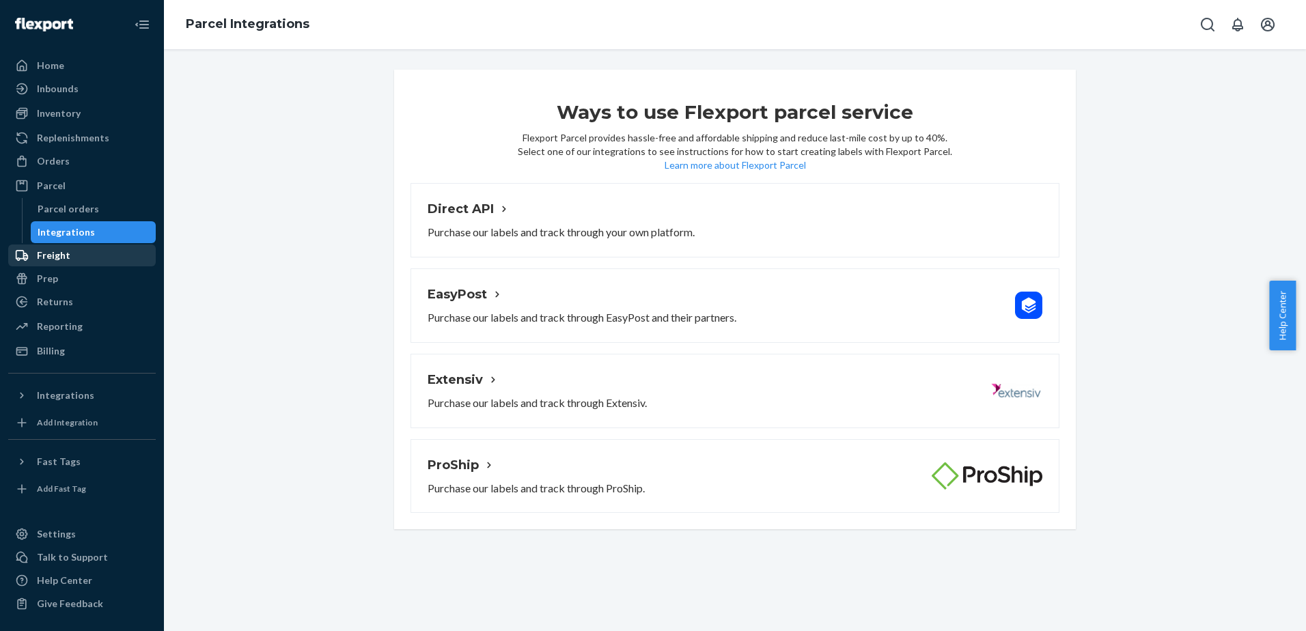
click at [59, 262] on div "Freight" at bounding box center [53, 256] width 33 height 14
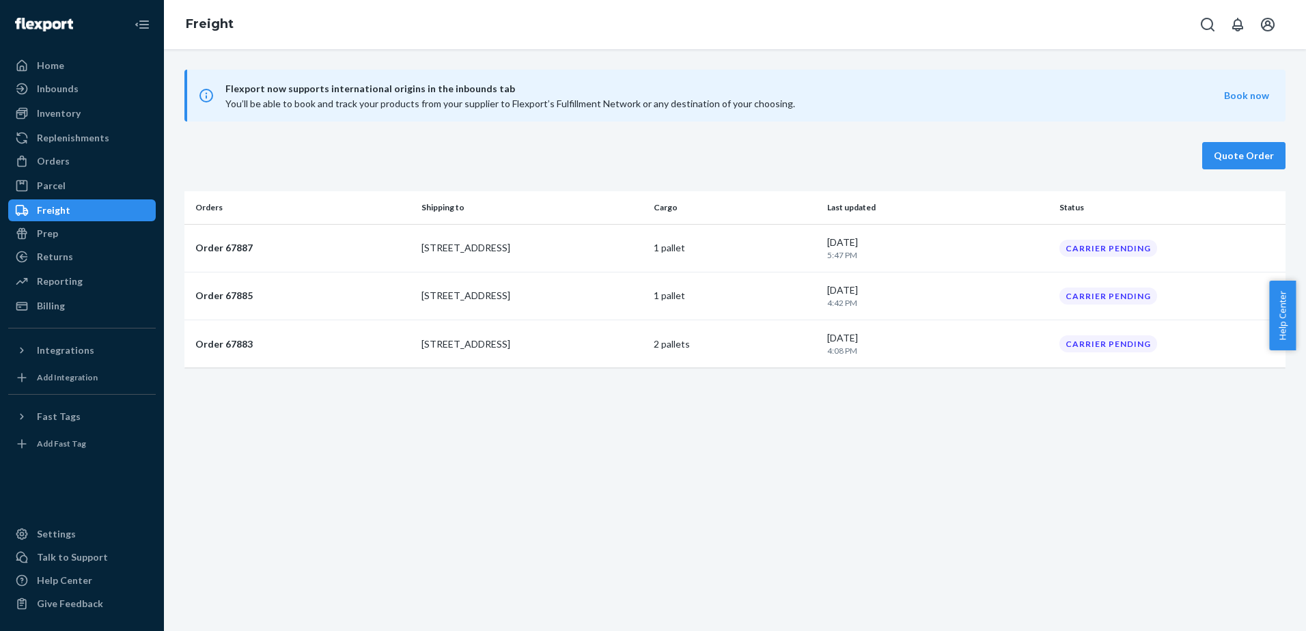
click at [209, 208] on th "Orders" at bounding box center [299, 207] width 231 height 33
click at [1261, 31] on icon "Open account menu" at bounding box center [1267, 24] width 16 height 16
click at [1065, 152] on div "Quote Order" at bounding box center [734, 155] width 1101 height 27
click at [826, 261] on td "[DATE] 5:47 PM" at bounding box center [936, 248] width 231 height 48
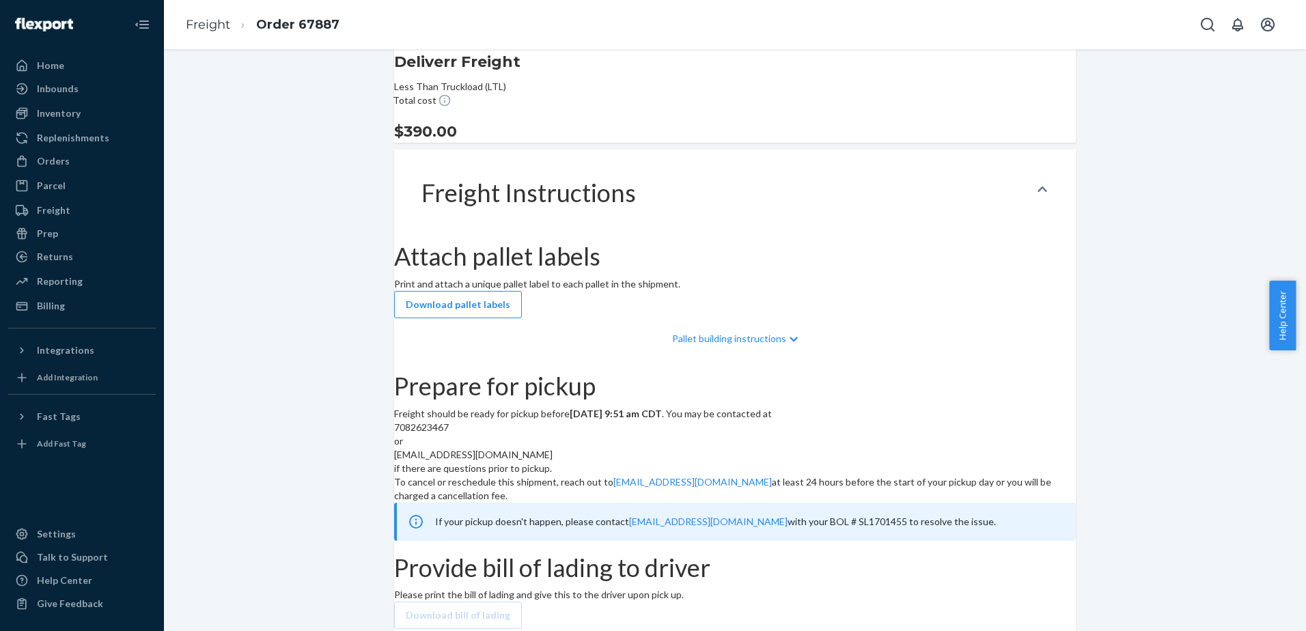
scroll to position [594, 0]
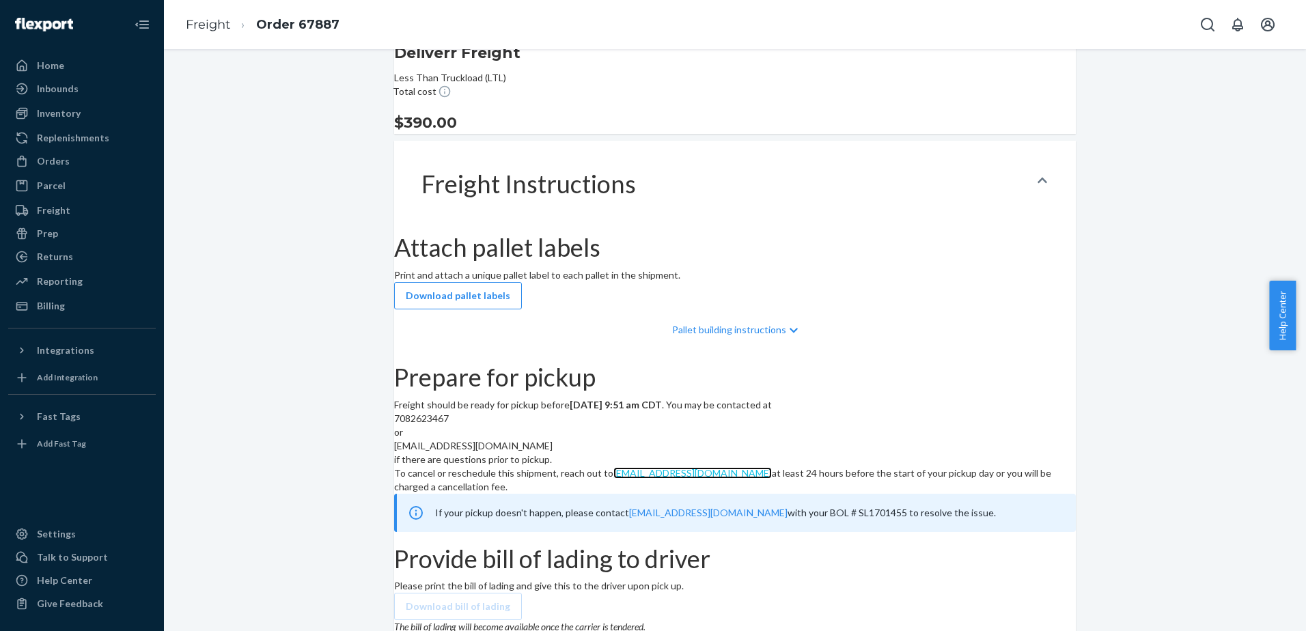
click at [656, 467] on link "[EMAIL_ADDRESS][DOMAIN_NAME]" at bounding box center [692, 473] width 158 height 12
drag, startPoint x: 421, startPoint y: 268, endPoint x: 1051, endPoint y: 276, distance: 630.3
click at [1051, 364] on div "Prepare for pickup Freight should be ready for pickup before [DATE] 9:51 am CDT…" at bounding box center [734, 448] width 681 height 168
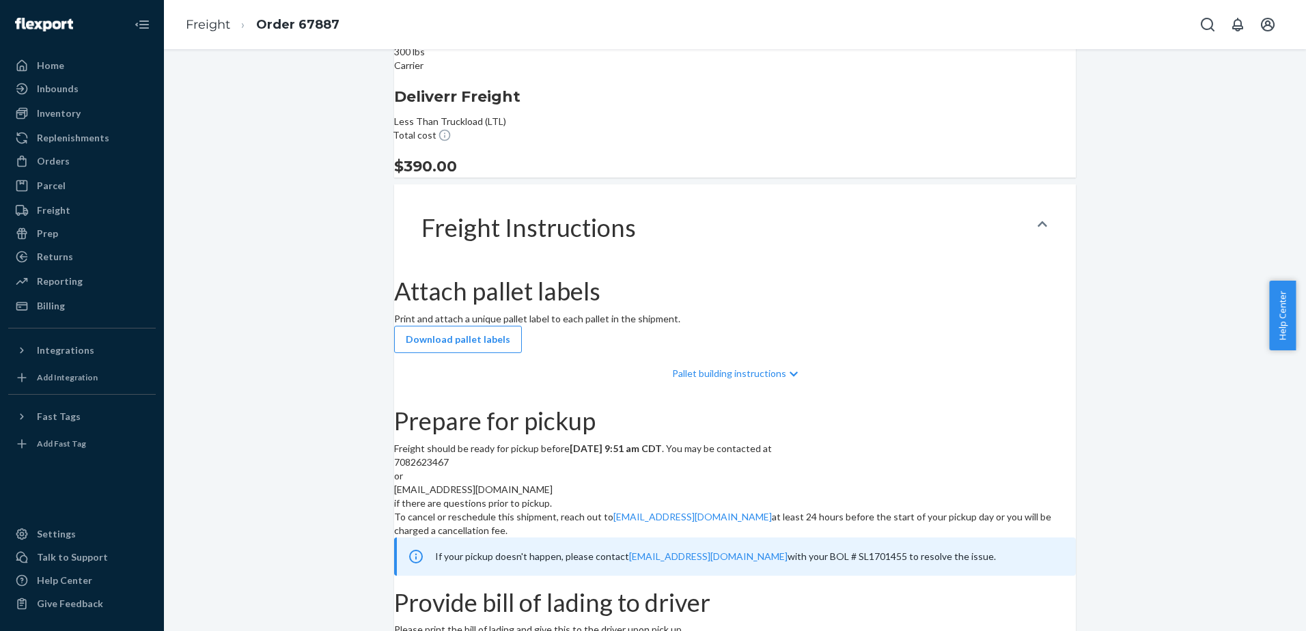
scroll to position [526, 0]
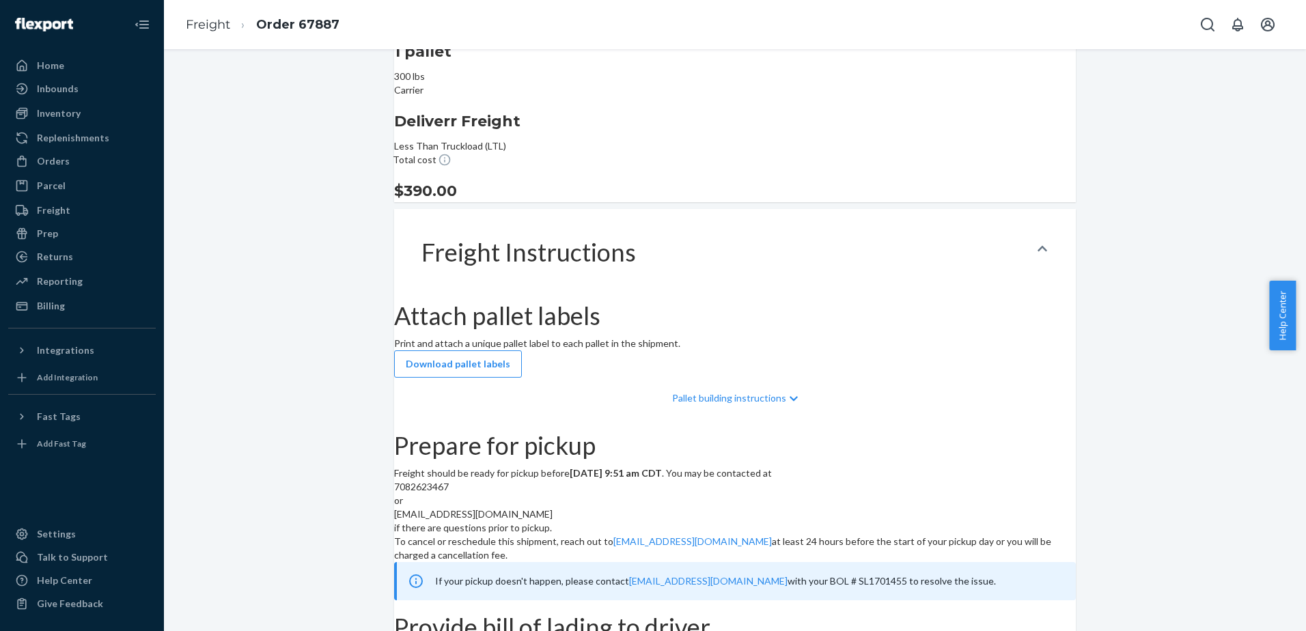
click at [654, 432] on div "Prepare for pickup Freight should be ready for pickup before [DATE] 9:51 am CDT…" at bounding box center [734, 516] width 681 height 168
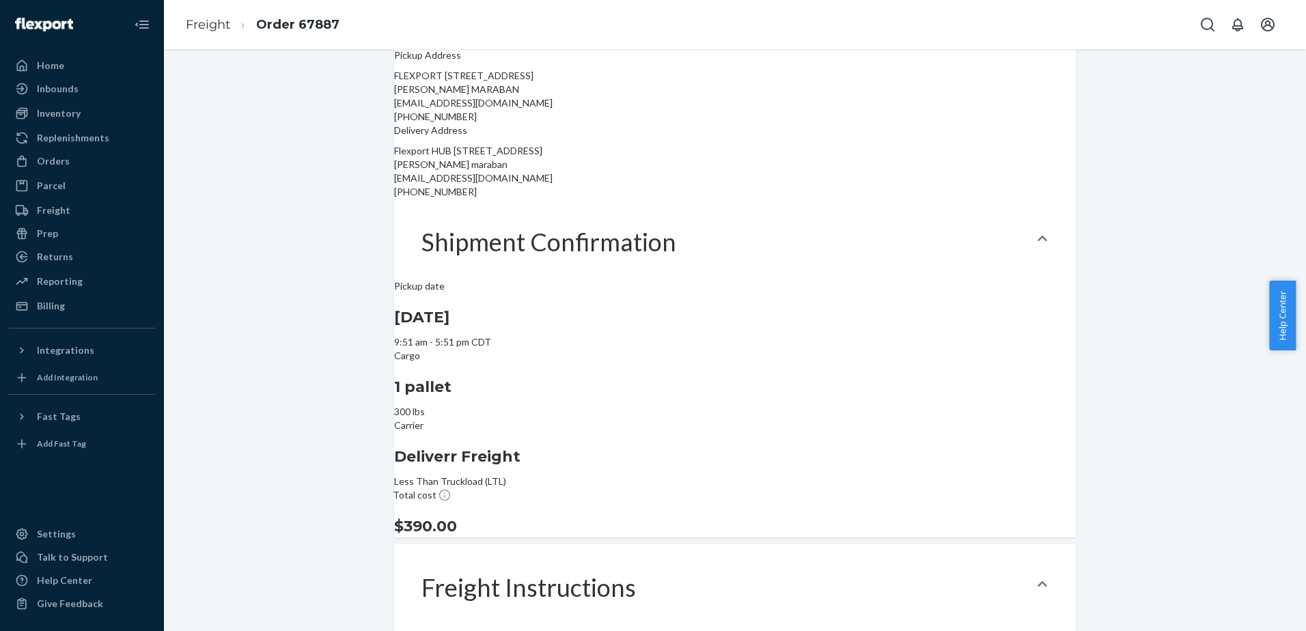
scroll to position [0, 0]
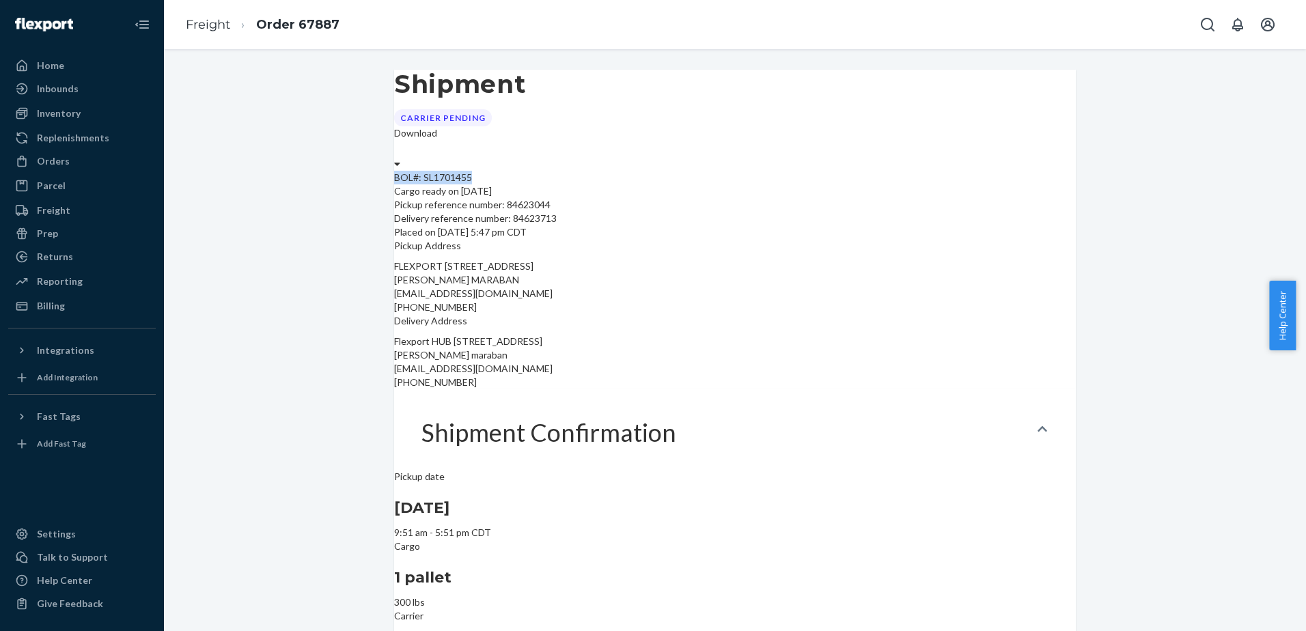
drag, startPoint x: 417, startPoint y: 182, endPoint x: 501, endPoint y: 185, distance: 84.7
click at [501, 184] on div "BOL#: SL1701455" at bounding box center [734, 178] width 681 height 14
copy div "BOL#: SL1701455"
click at [65, 204] on div "Freight" at bounding box center [53, 210] width 33 height 14
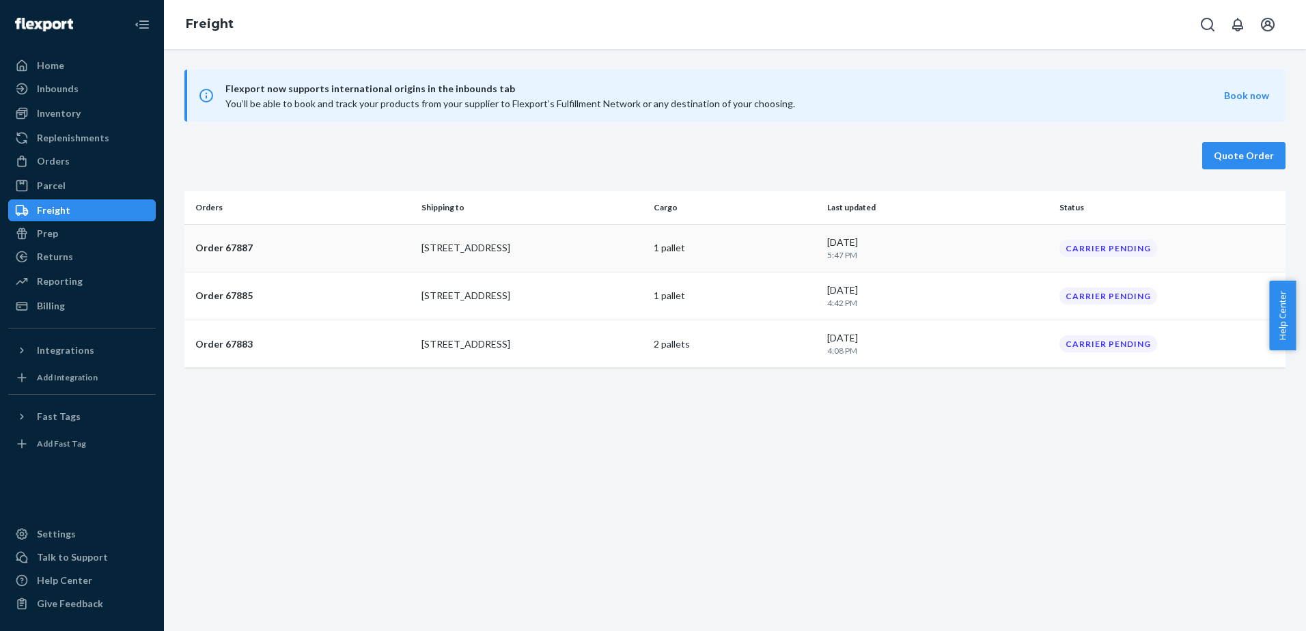
click at [266, 249] on p "Order 67887" at bounding box center [302, 248] width 215 height 14
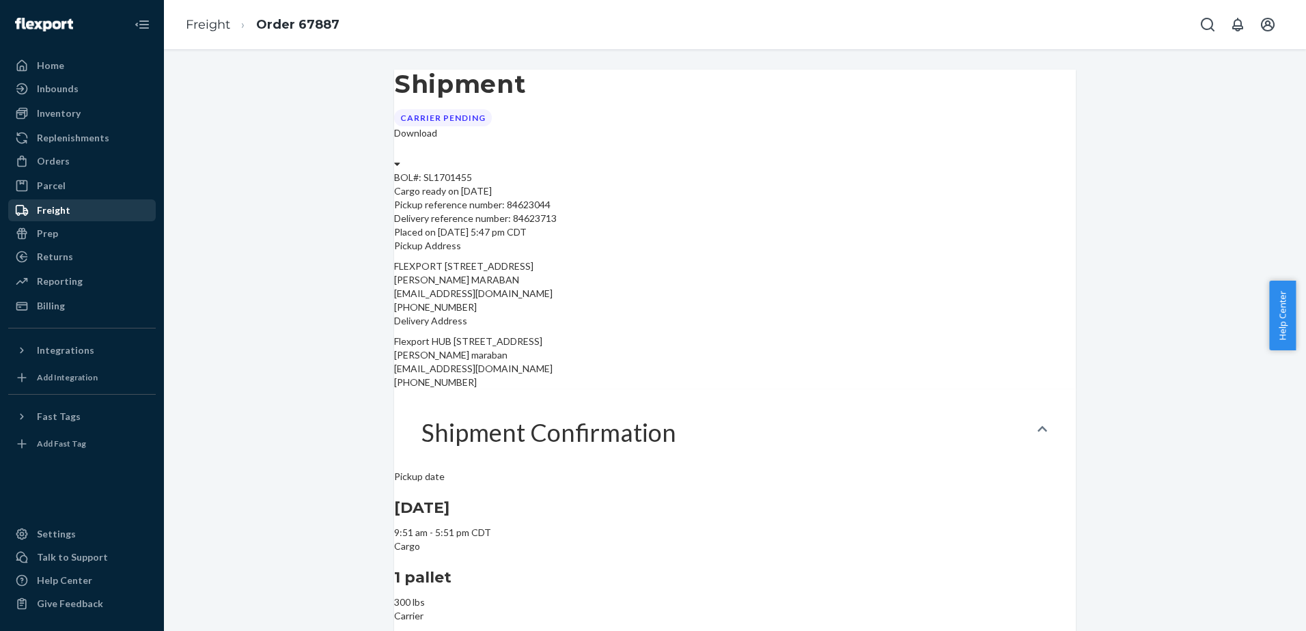
click at [64, 204] on div "Freight" at bounding box center [82, 210] width 145 height 19
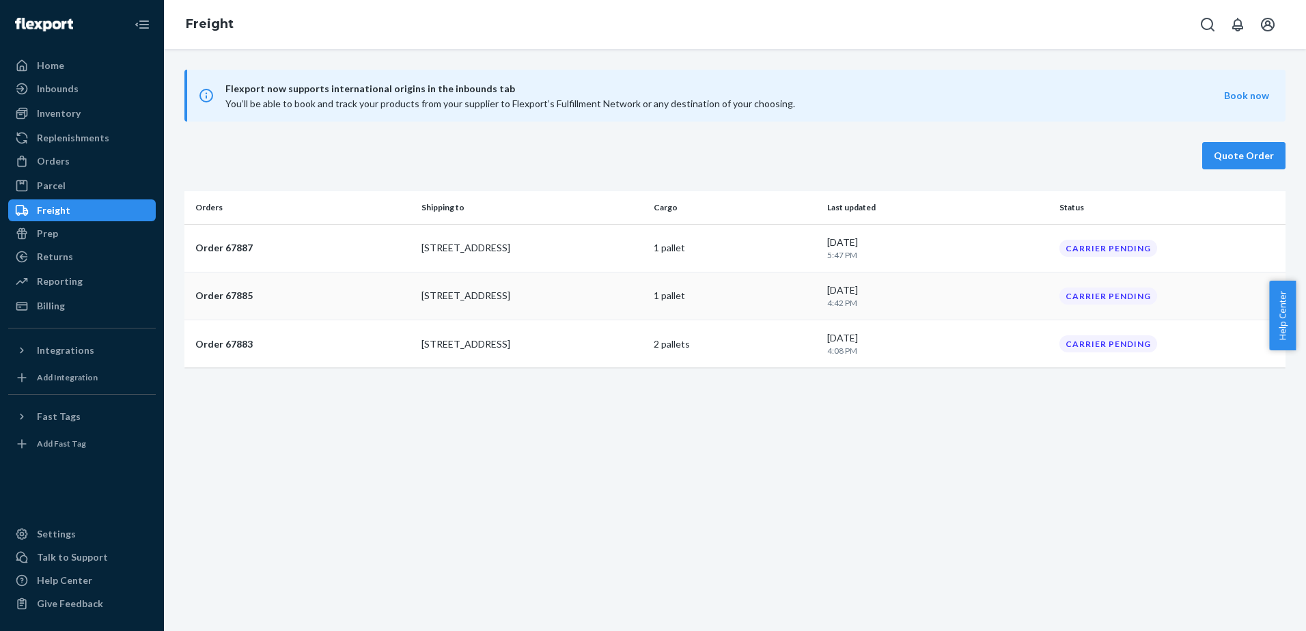
click at [272, 299] on p "Order 67885" at bounding box center [302, 296] width 215 height 14
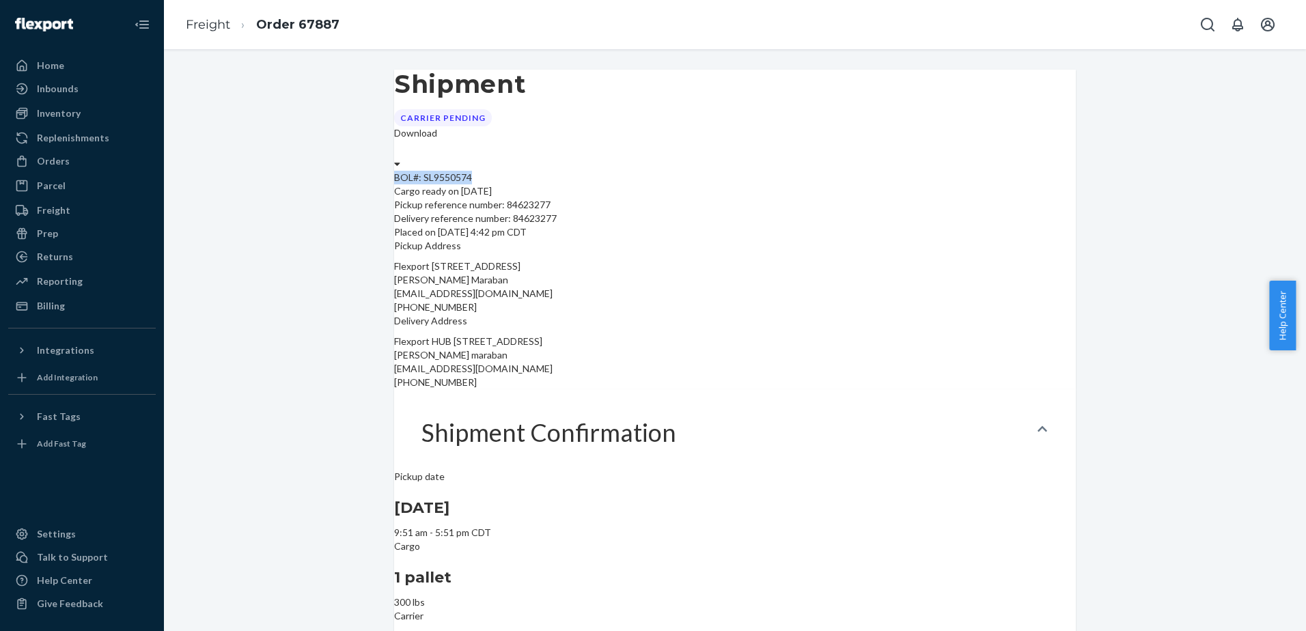
drag, startPoint x: 415, startPoint y: 182, endPoint x: 503, endPoint y: 185, distance: 87.5
click at [503, 185] on div "BOL#: SL9550574 Cargo ready on [DATE] Pickup reference number: 84623277 Deliver…" at bounding box center [734, 205] width 681 height 68
copy div "BOL#: SL9550574"
click at [61, 214] on div "Freight" at bounding box center [53, 210] width 33 height 14
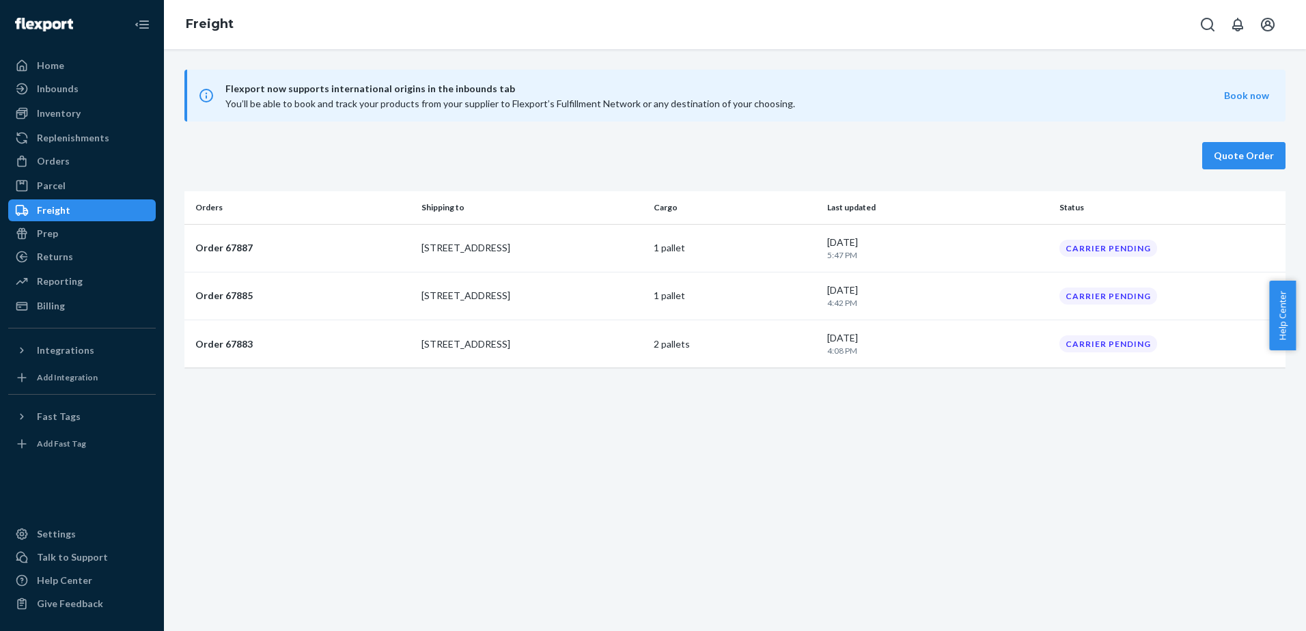
drag, startPoint x: 298, startPoint y: 348, endPoint x: 329, endPoint y: 348, distance: 30.7
click at [299, 348] on p "Order 67883" at bounding box center [302, 344] width 215 height 14
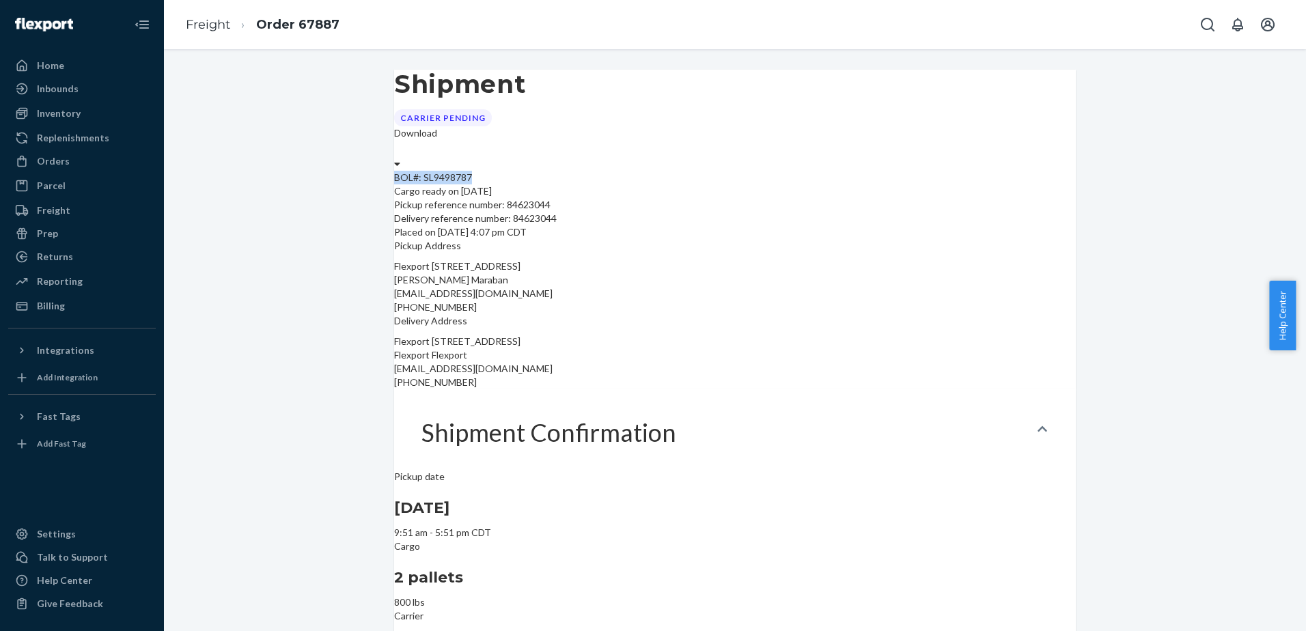
drag, startPoint x: 416, startPoint y: 183, endPoint x: 501, endPoint y: 186, distance: 85.4
click at [501, 184] on div "BOL#: SL9498787" at bounding box center [734, 178] width 681 height 14
copy div "BOL#: SL9498787"
click at [65, 208] on div "Freight" at bounding box center [53, 210] width 33 height 14
